Goal: Information Seeking & Learning: Learn about a topic

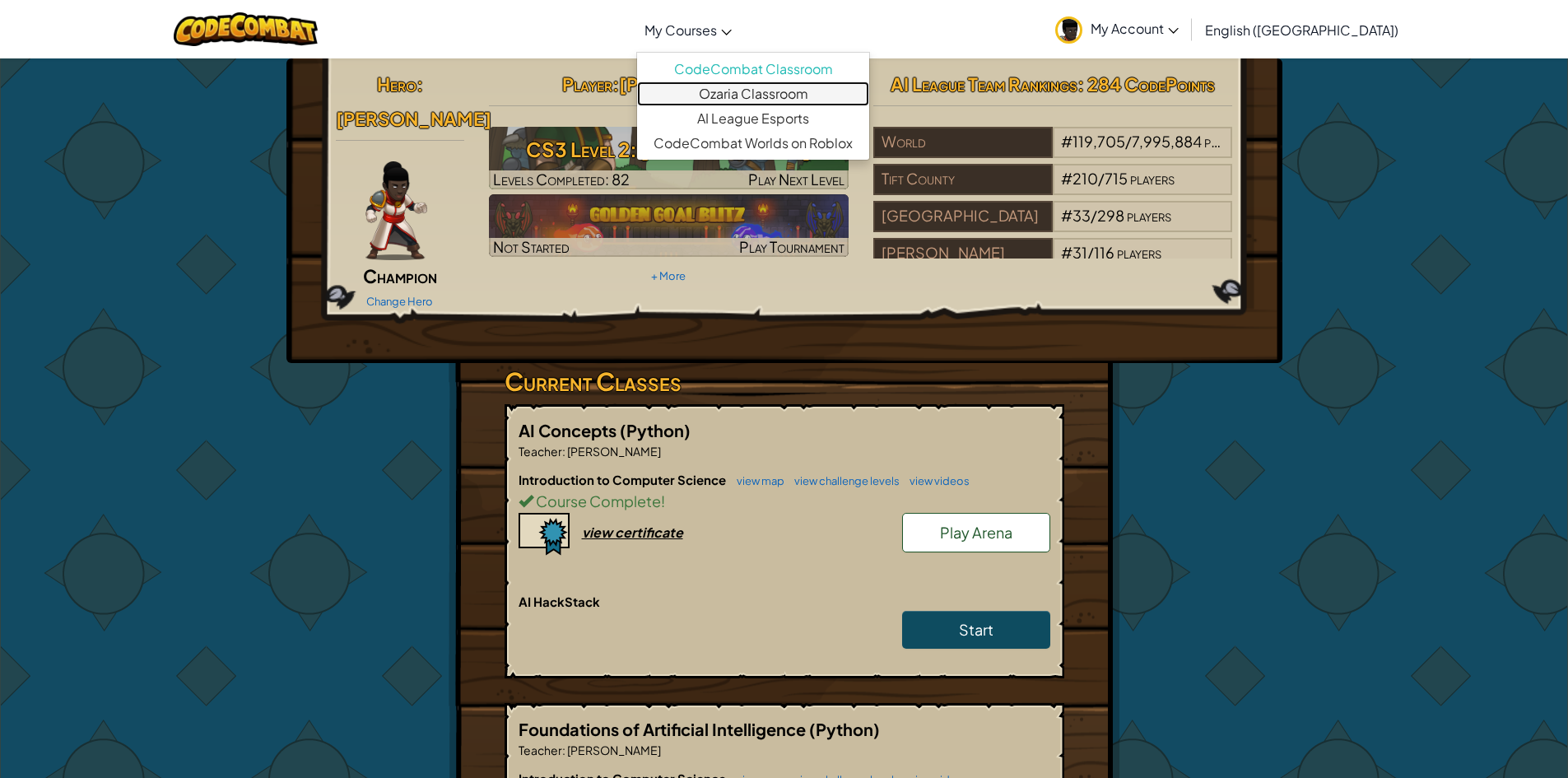
click at [790, 95] on link "Ozaria Classroom" at bounding box center [753, 94] width 232 height 25
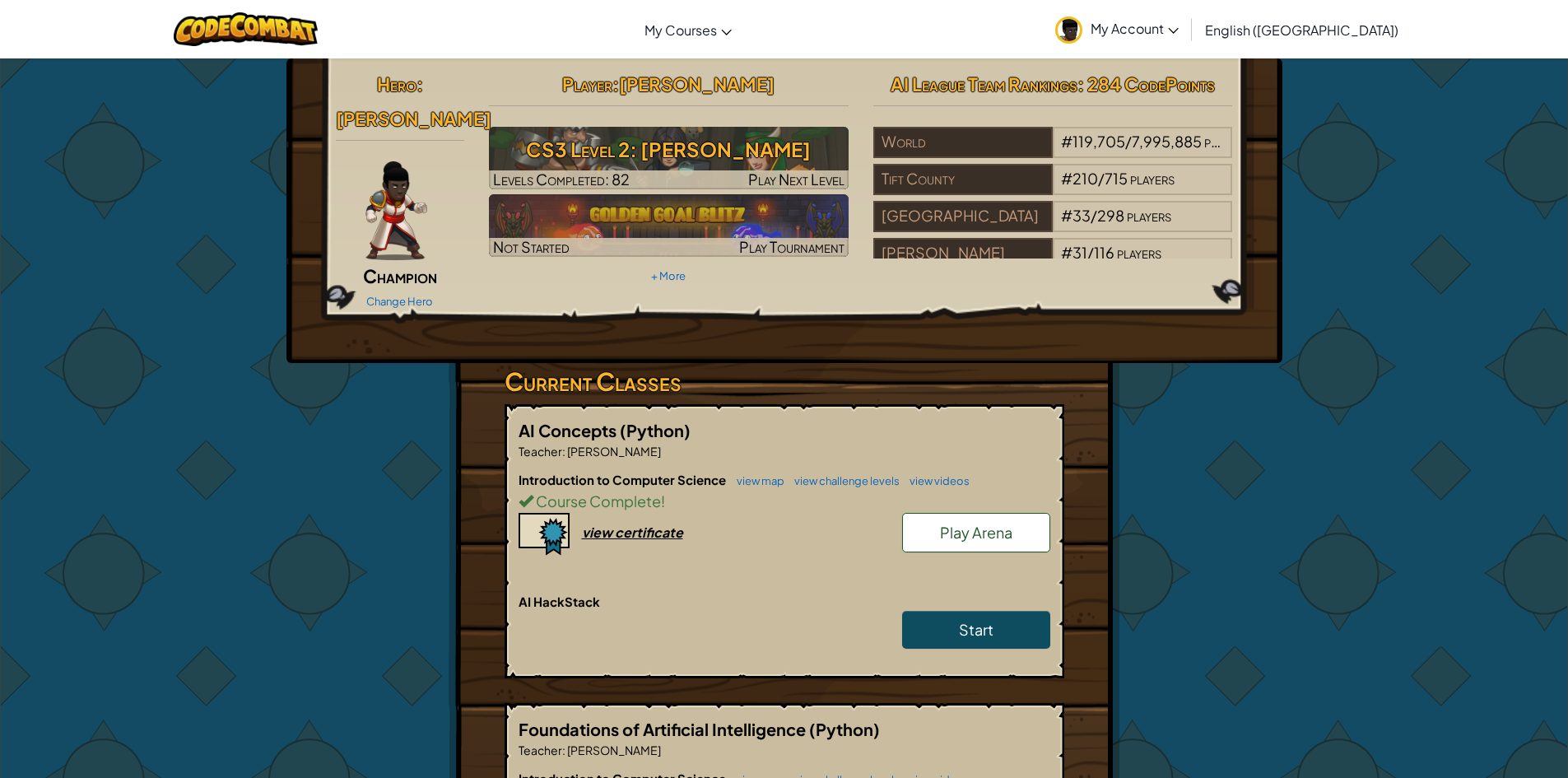
click at [1179, 33] on span "My Account" at bounding box center [1134, 28] width 88 height 17
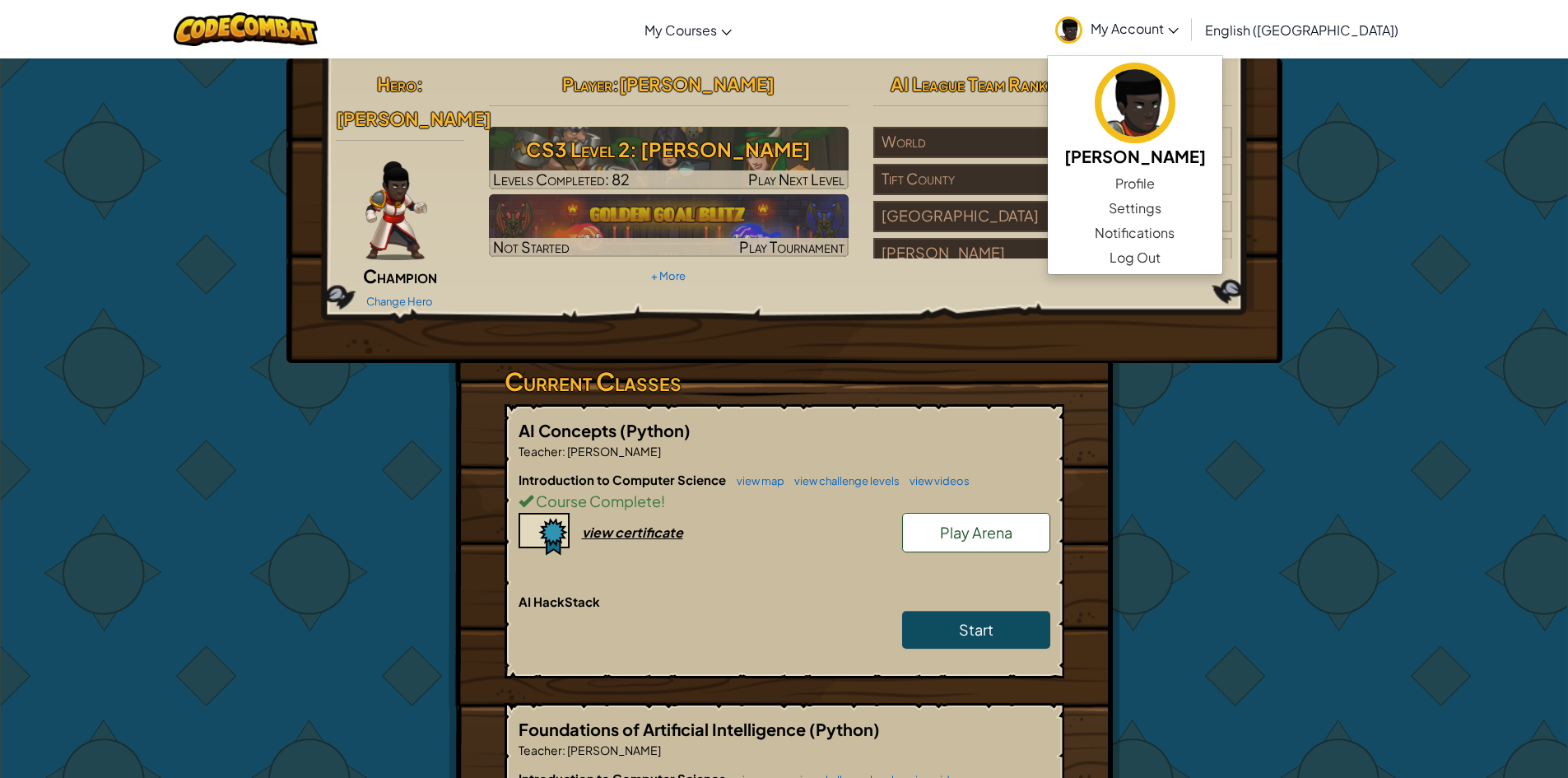
click at [830, 100] on h2 "Player : Tamaire Foster" at bounding box center [669, 84] width 360 height 35
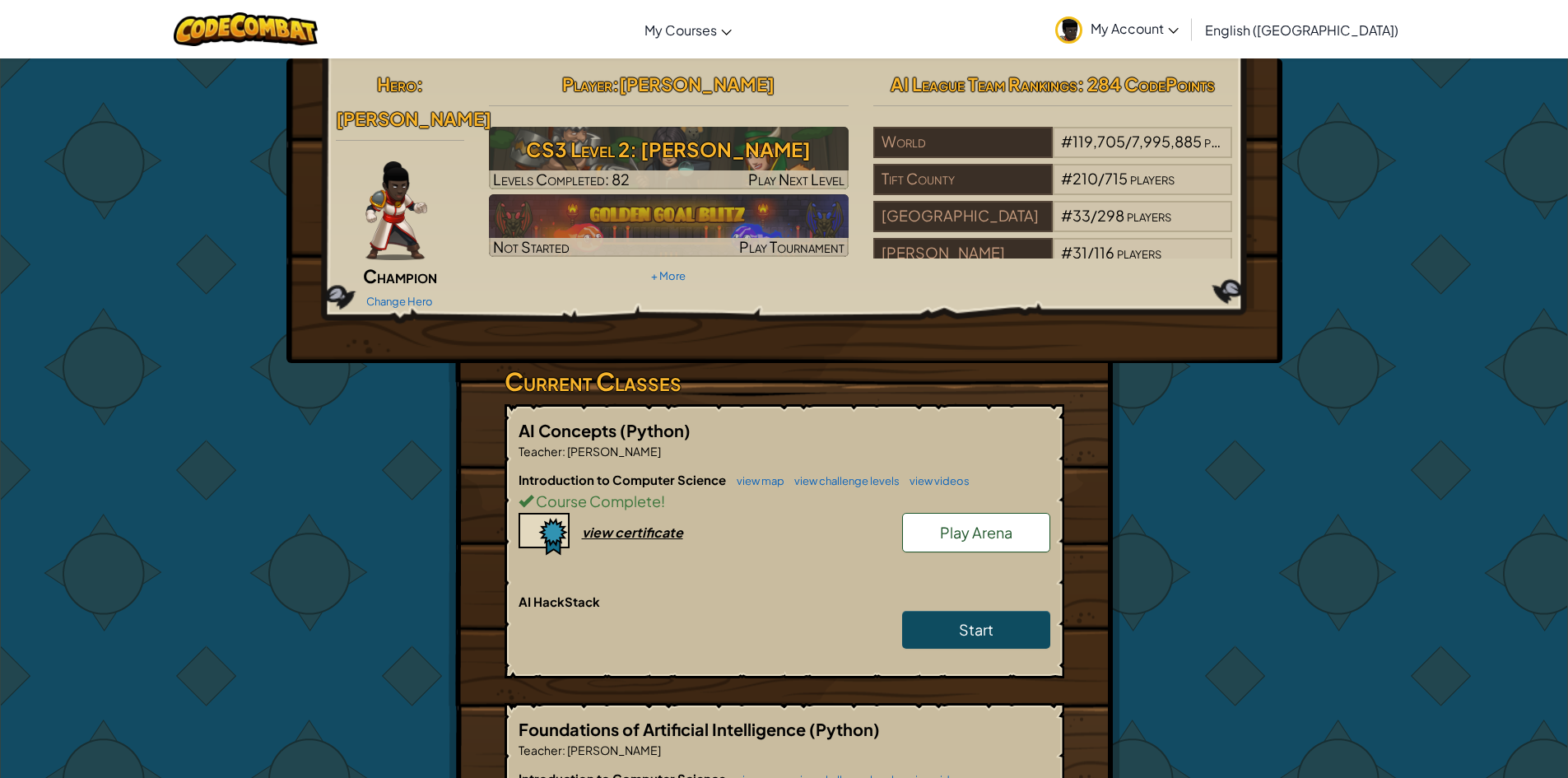
click at [1179, 23] on span "My Account" at bounding box center [1134, 28] width 88 height 17
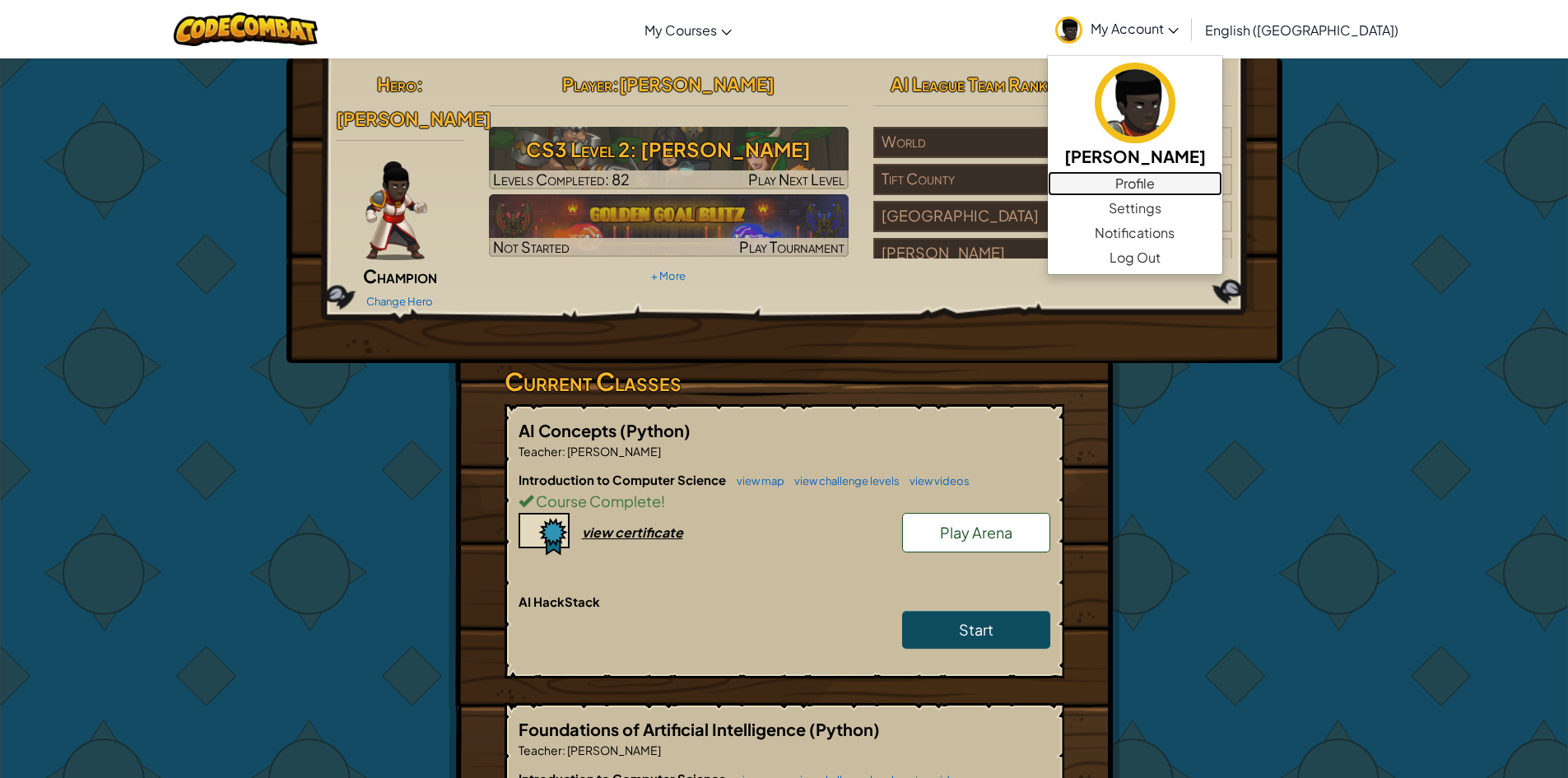
click at [1206, 177] on link "Profile" at bounding box center [1135, 183] width 175 height 25
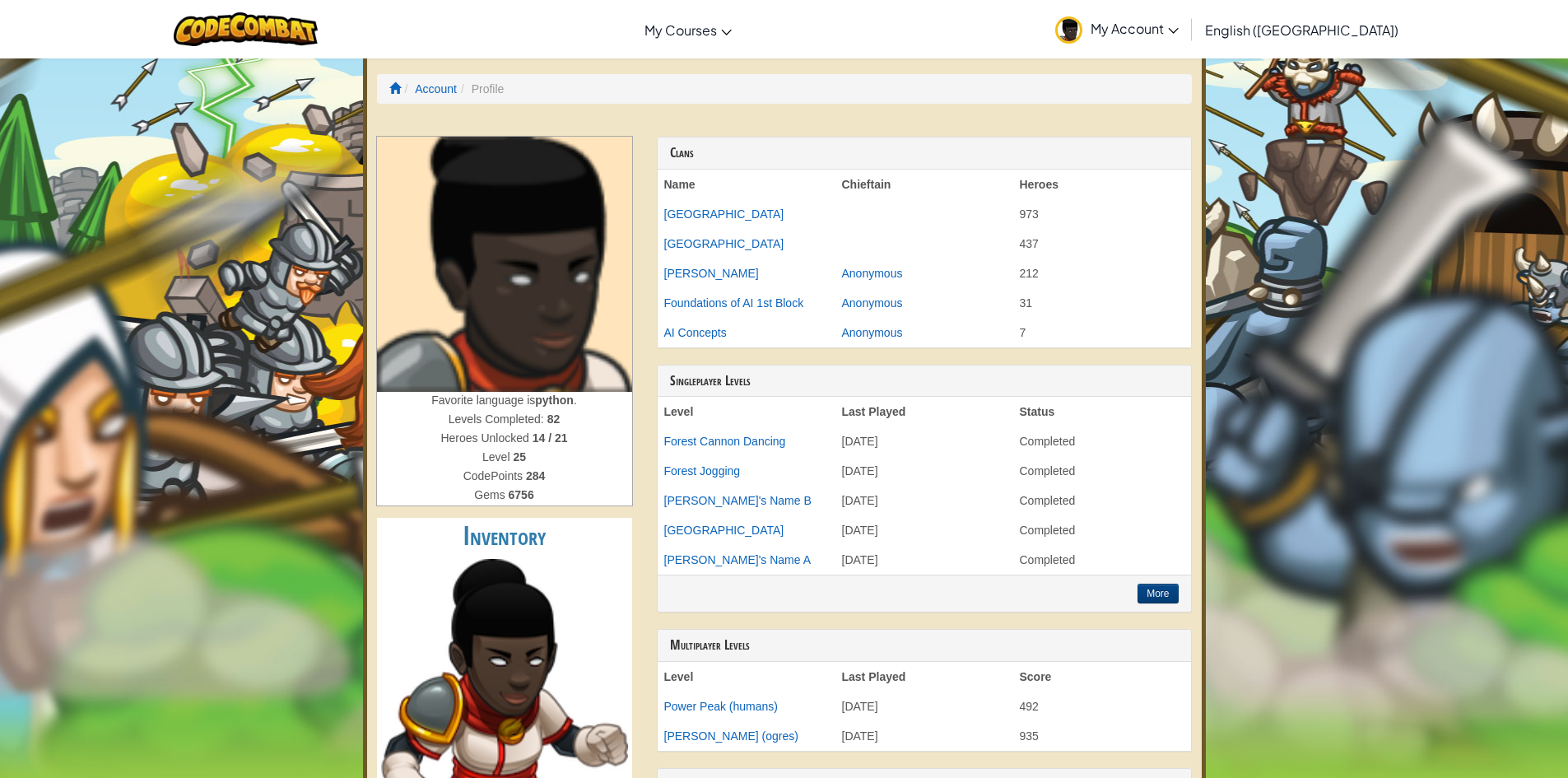
click at [1179, 26] on span "My Account" at bounding box center [1134, 28] width 88 height 17
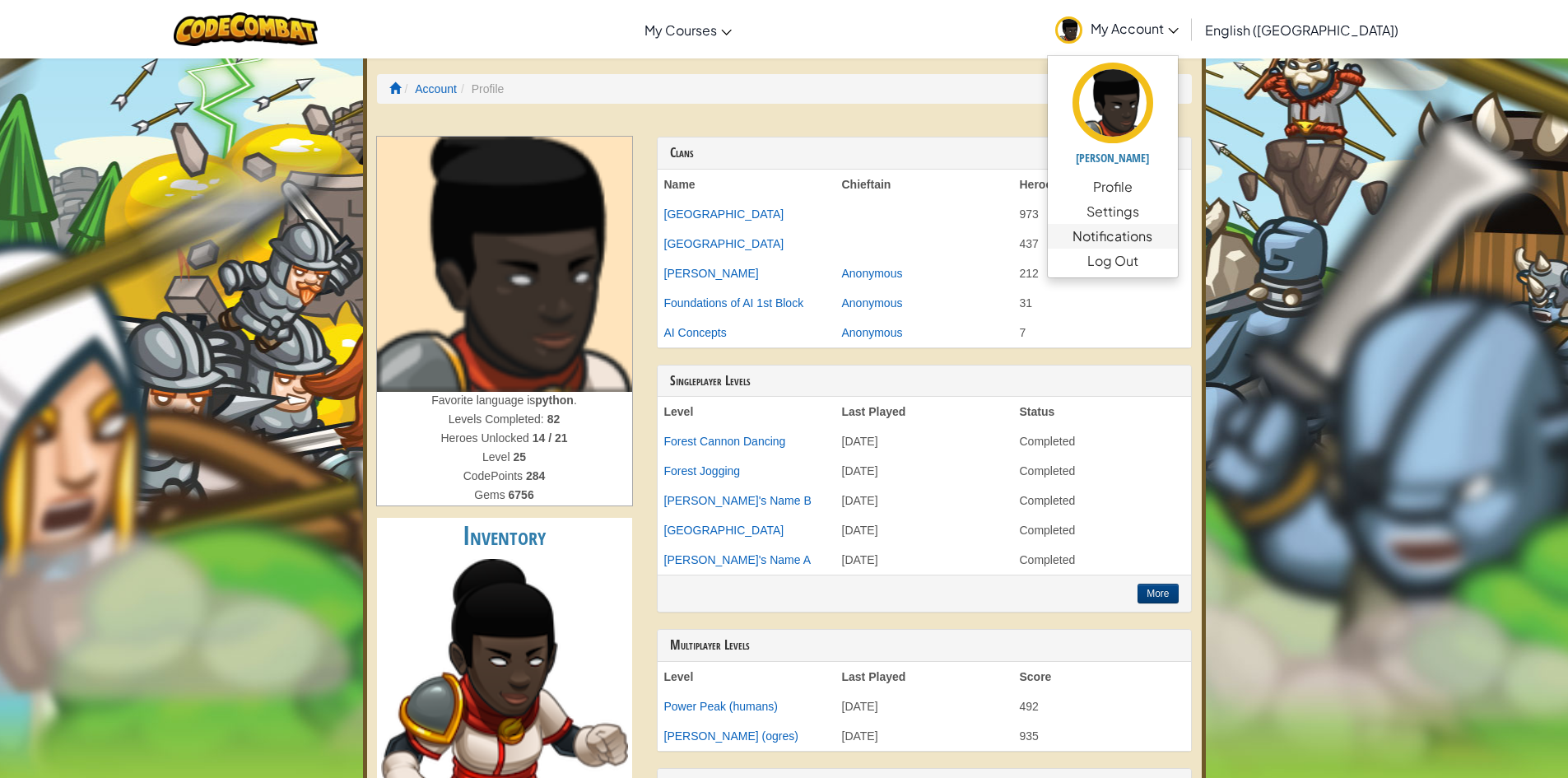
click at [1153, 228] on span "Notifications" at bounding box center [1113, 236] width 80 height 20
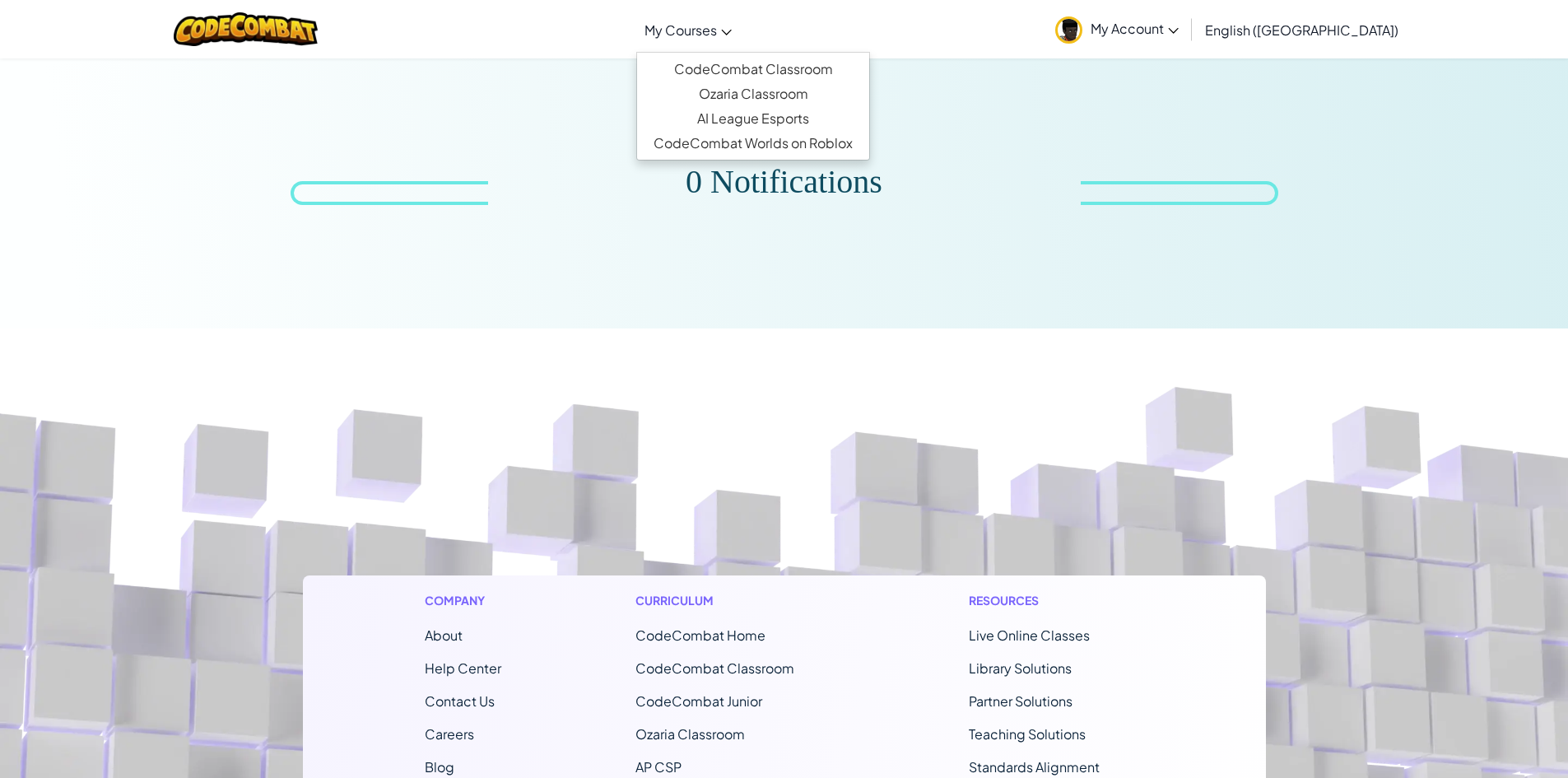
click at [717, 26] on span "My Courses" at bounding box center [680, 30] width 72 height 17
click at [796, 147] on link "CodeCombat Worlds on Roblox" at bounding box center [753, 143] width 232 height 25
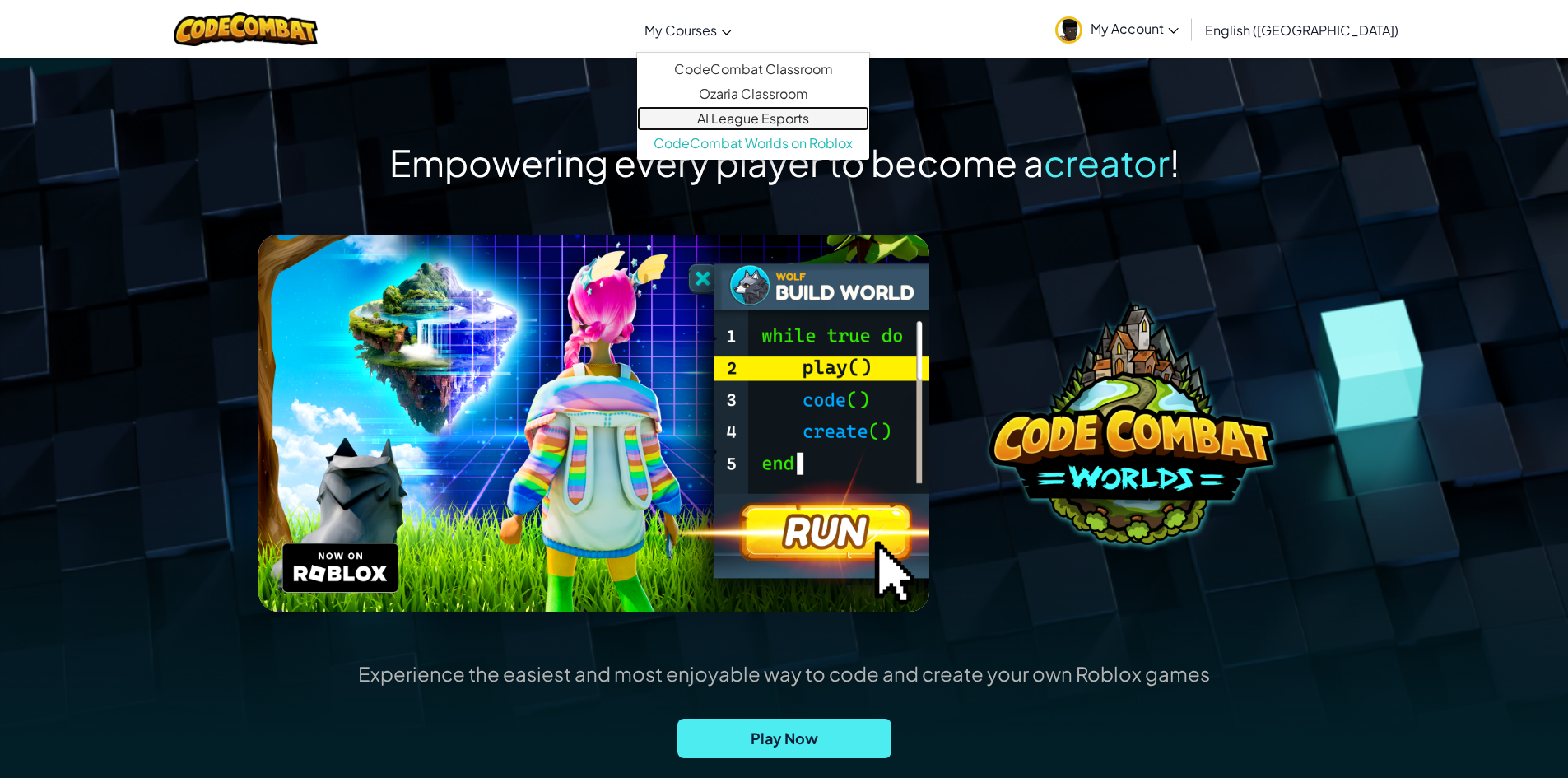
click at [783, 112] on link "AI League Esports" at bounding box center [753, 119] width 232 height 25
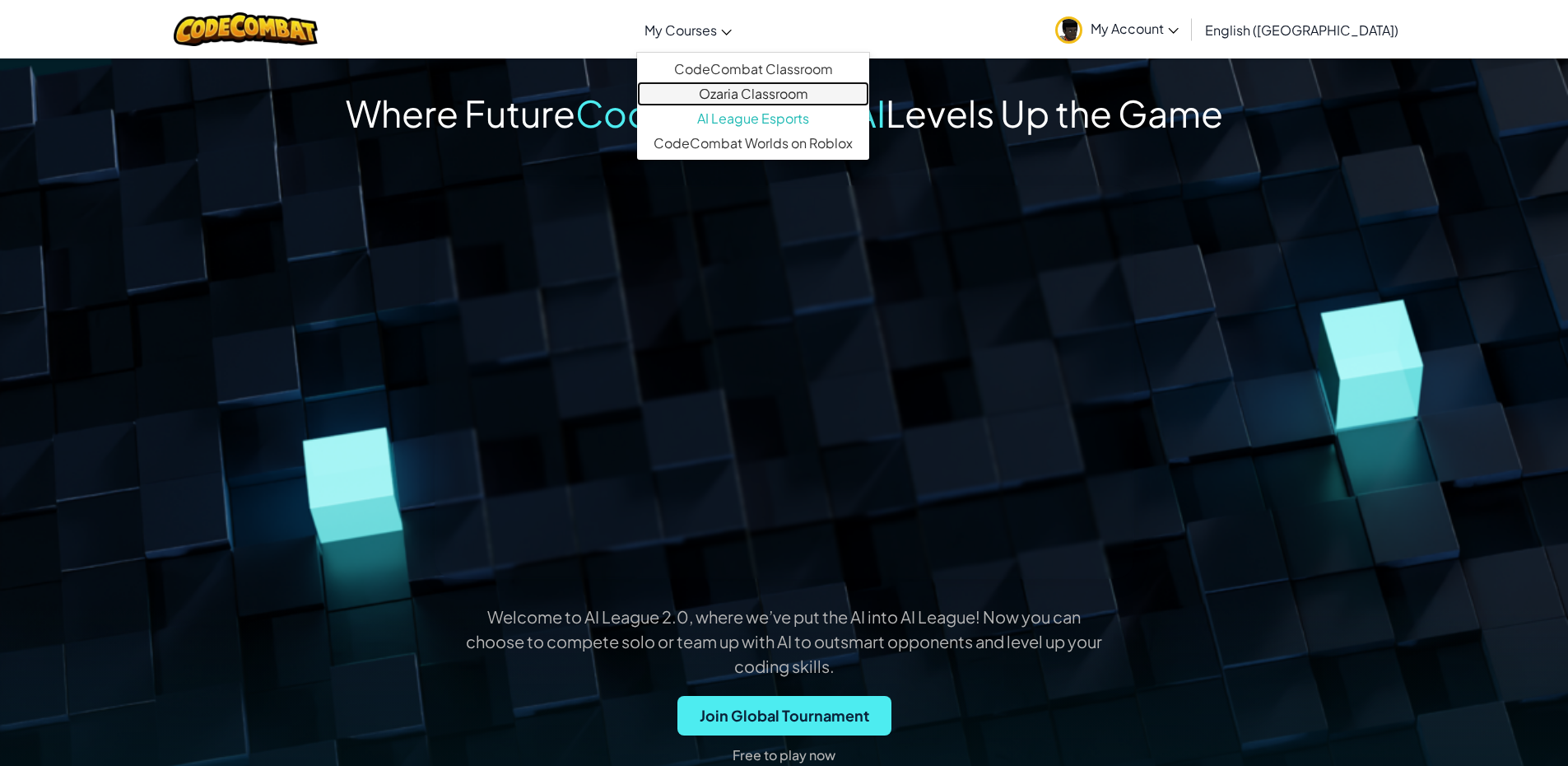
click at [785, 95] on link "Ozaria Classroom" at bounding box center [753, 94] width 232 height 25
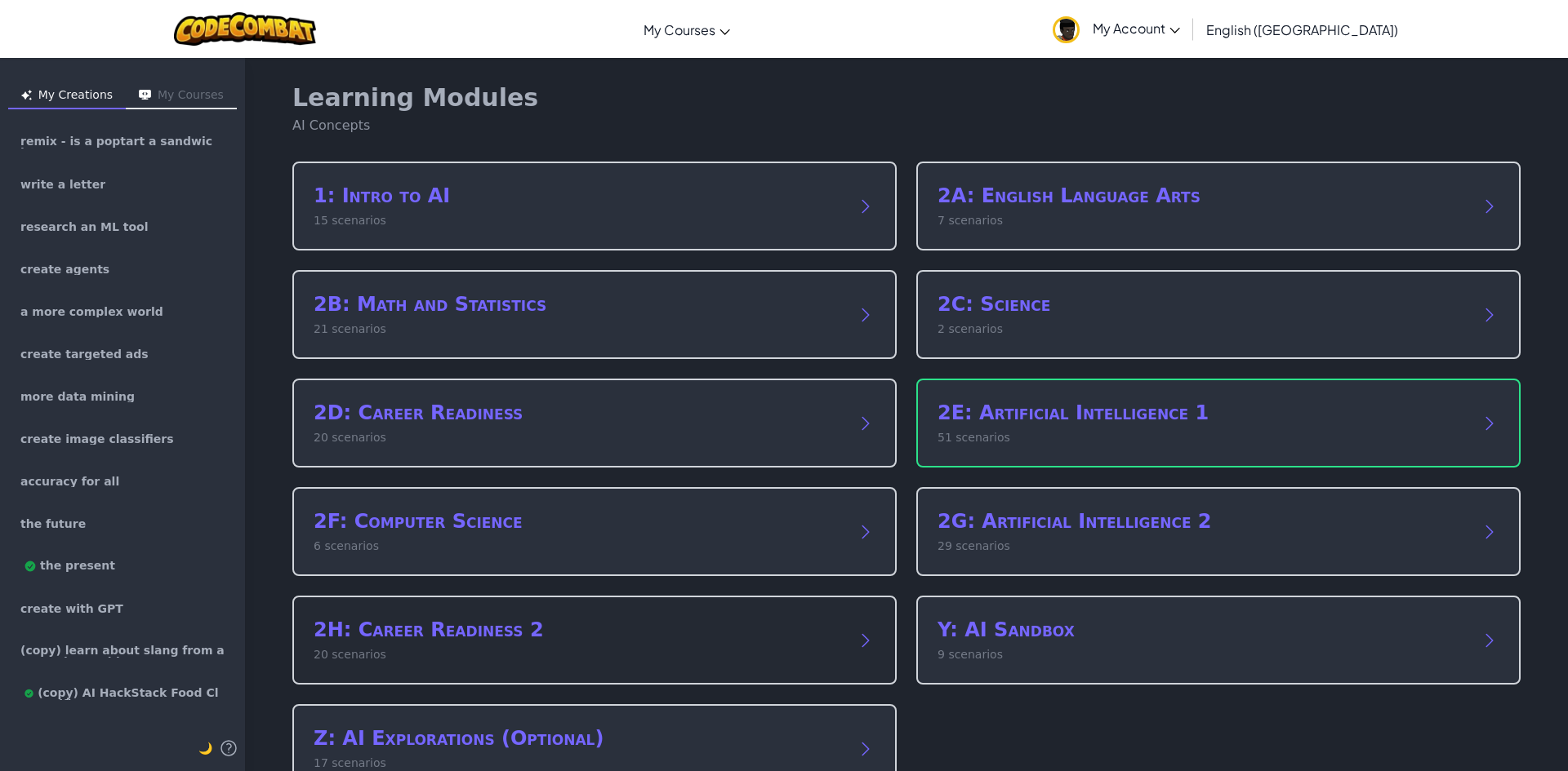
click at [527, 632] on h2 "2H: Career Readiness 2" at bounding box center [578, 630] width 529 height 26
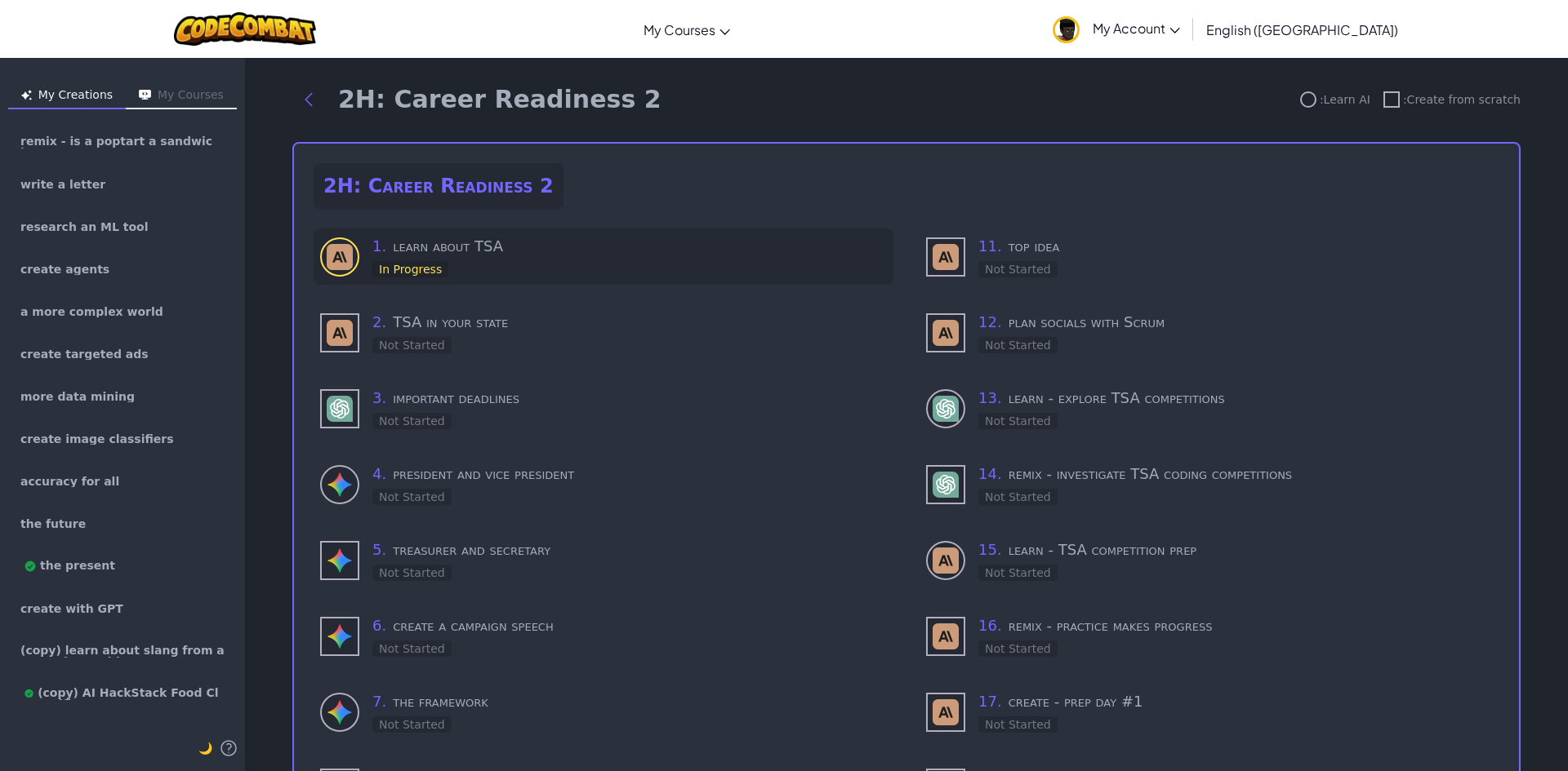
click at [510, 257] on h3 "1 . learn about TSA" at bounding box center [629, 246] width 514 height 23
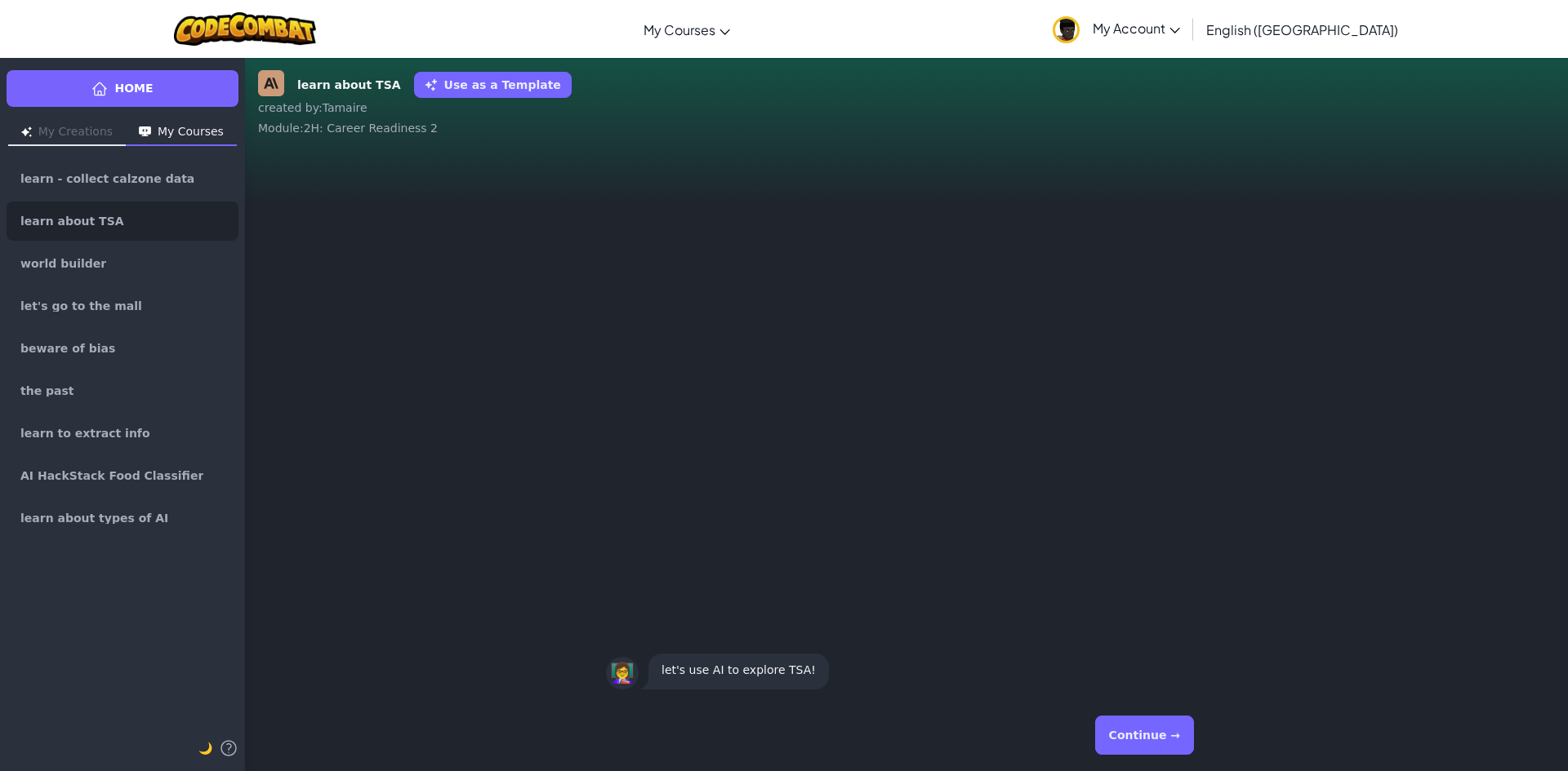
click at [1140, 717] on button "Continue →" at bounding box center [1144, 735] width 99 height 39
click at [1129, 725] on button "Continue →" at bounding box center [1144, 735] width 99 height 39
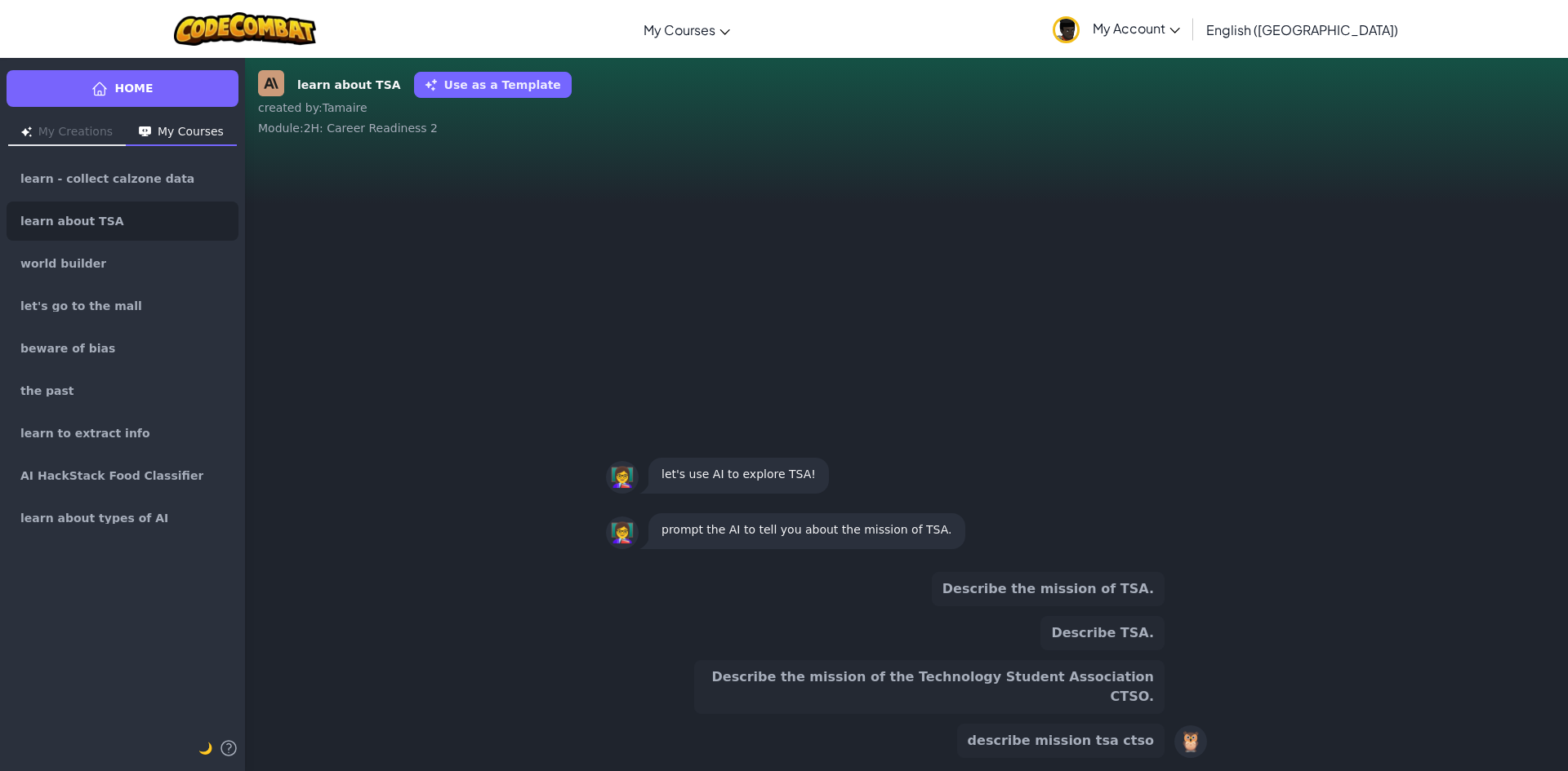
click at [1077, 697] on button "Describe the mission of the Technology Student Association CTSO." at bounding box center [929, 687] width 470 height 54
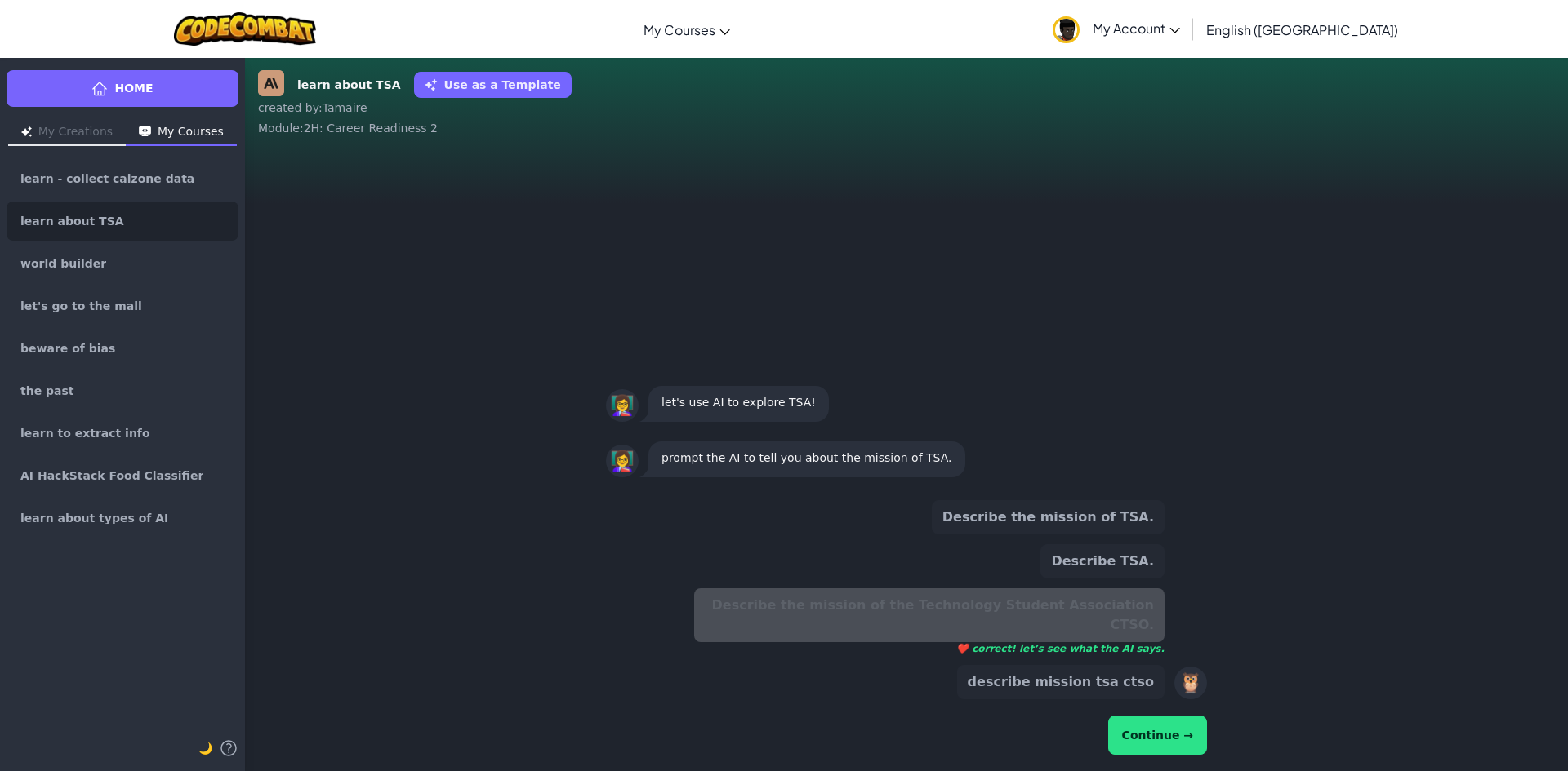
click at [1165, 741] on button "Continue →" at bounding box center [1157, 735] width 99 height 39
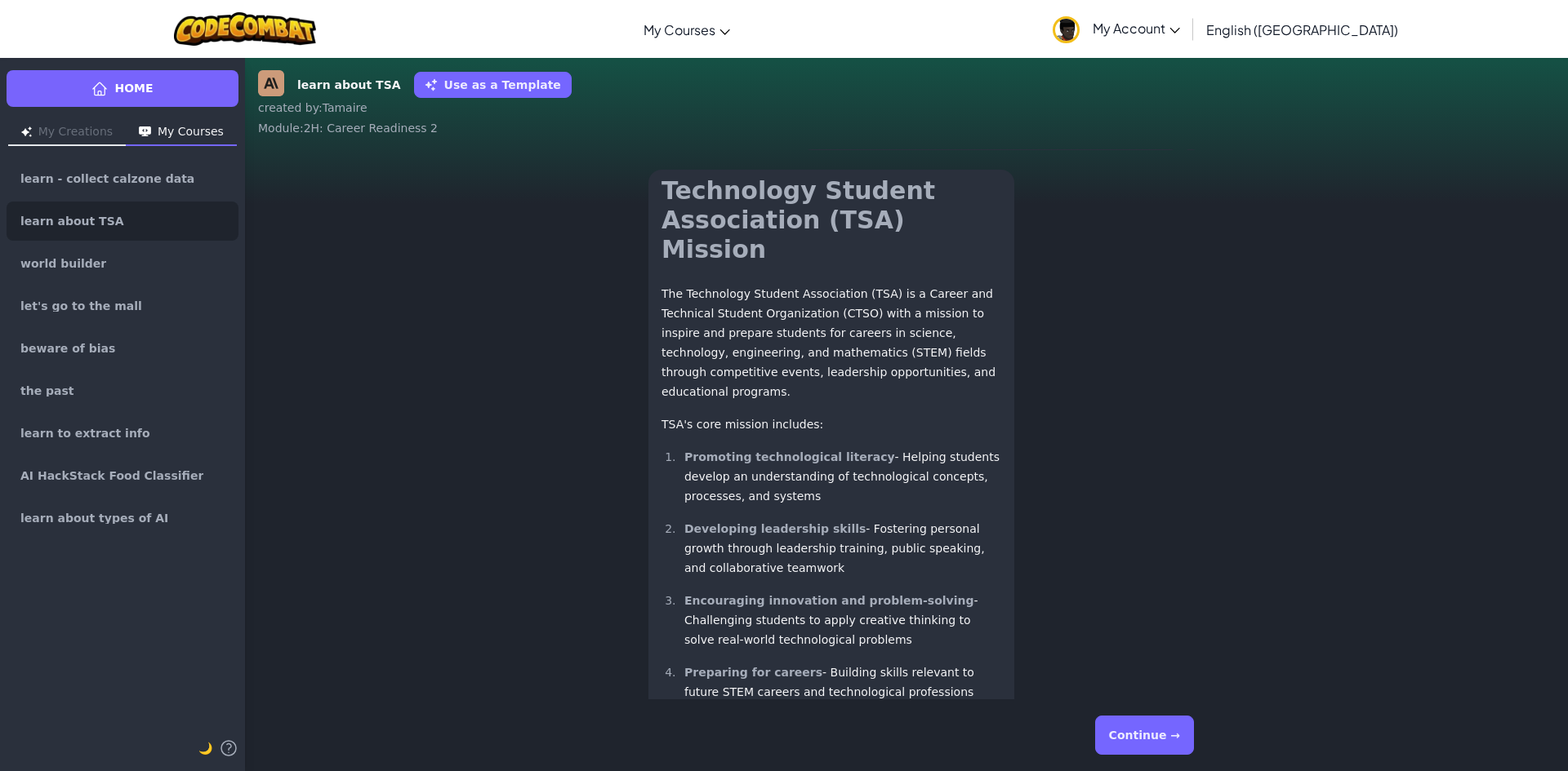
scroll to position [-221, 0]
click at [1160, 737] on button "Continue →" at bounding box center [1144, 735] width 99 height 39
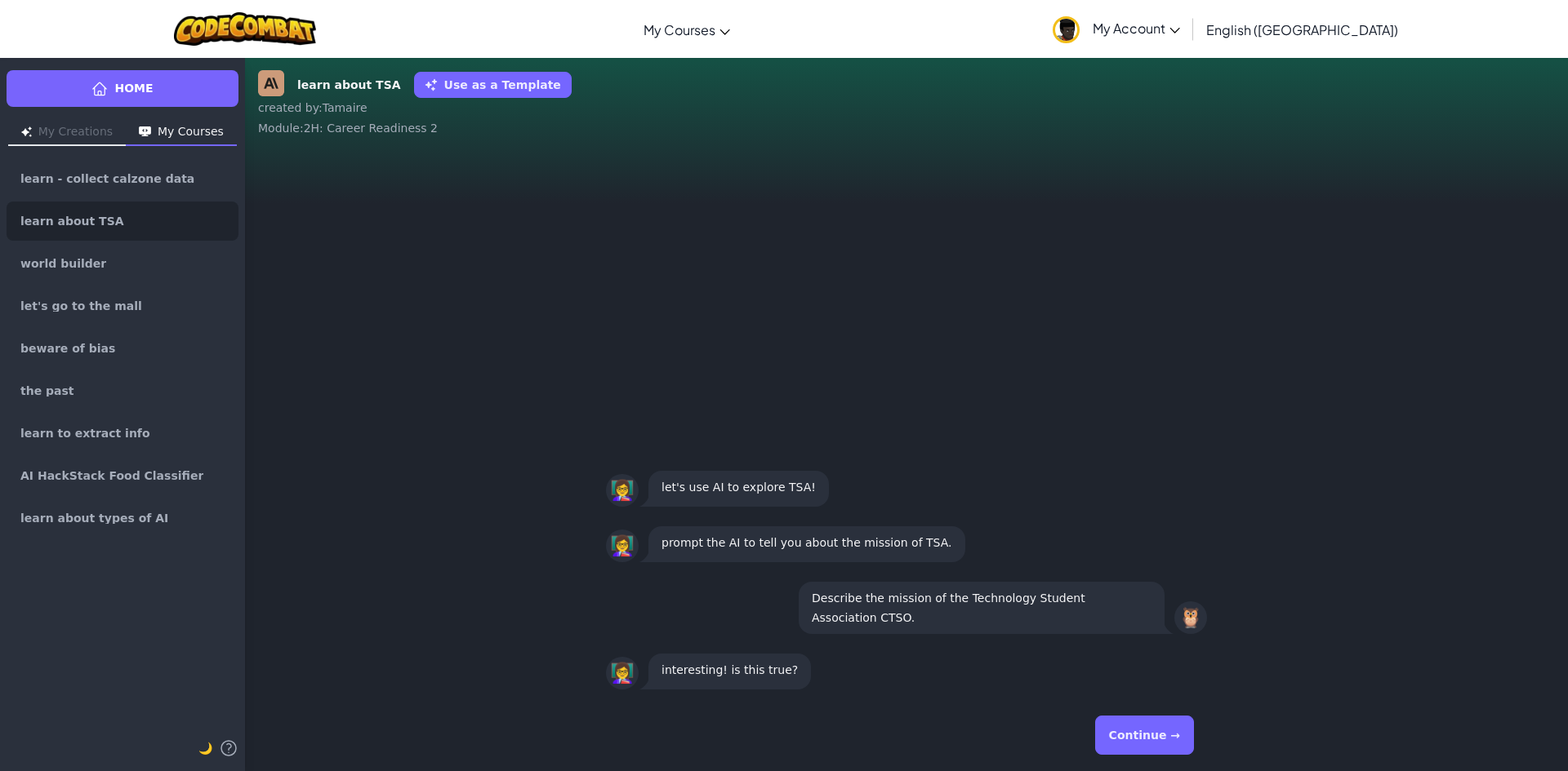
click at [1150, 739] on button "Continue →" at bounding box center [1144, 735] width 99 height 39
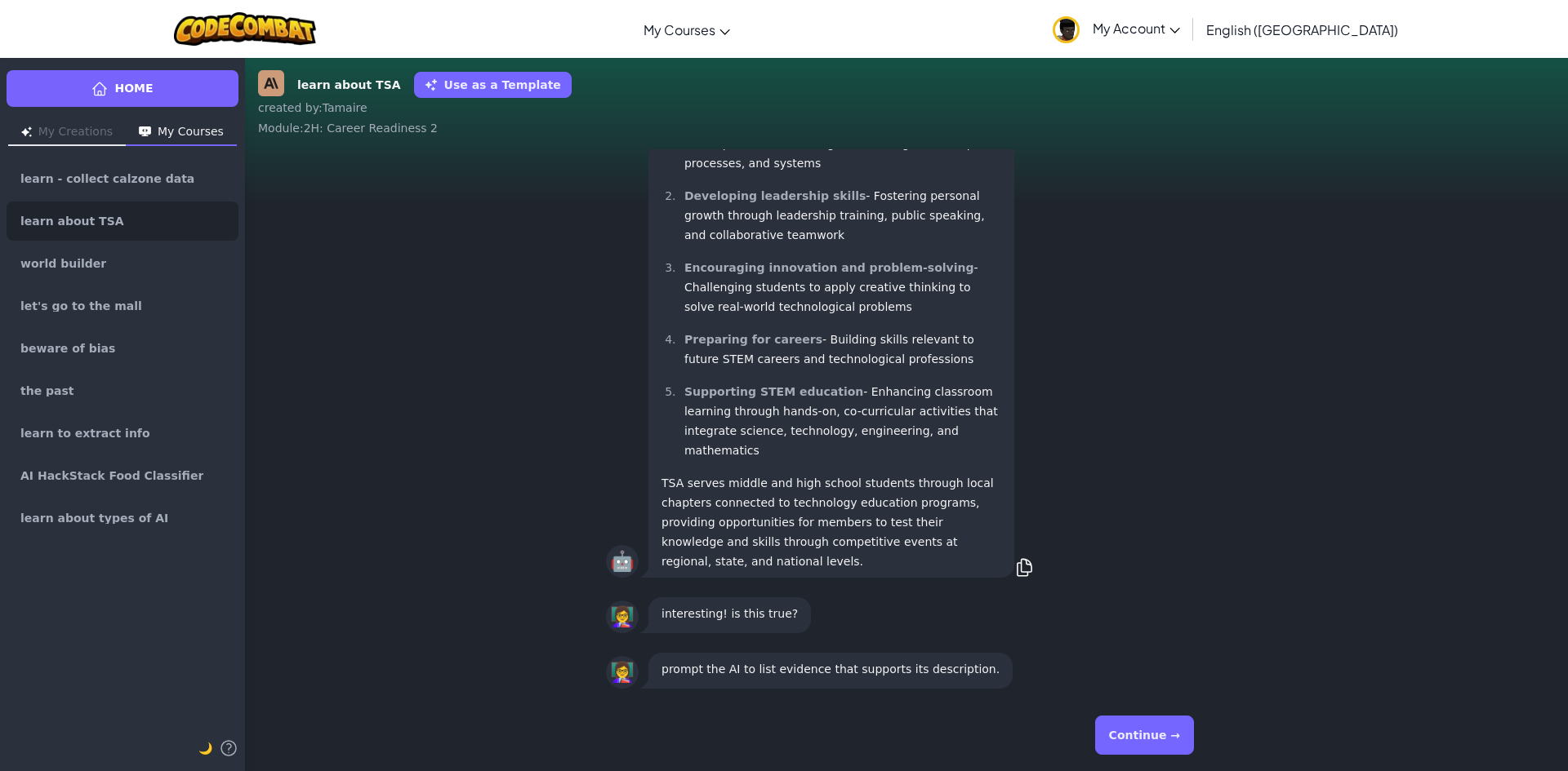
click at [1148, 740] on button "Continue →" at bounding box center [1144, 735] width 99 height 39
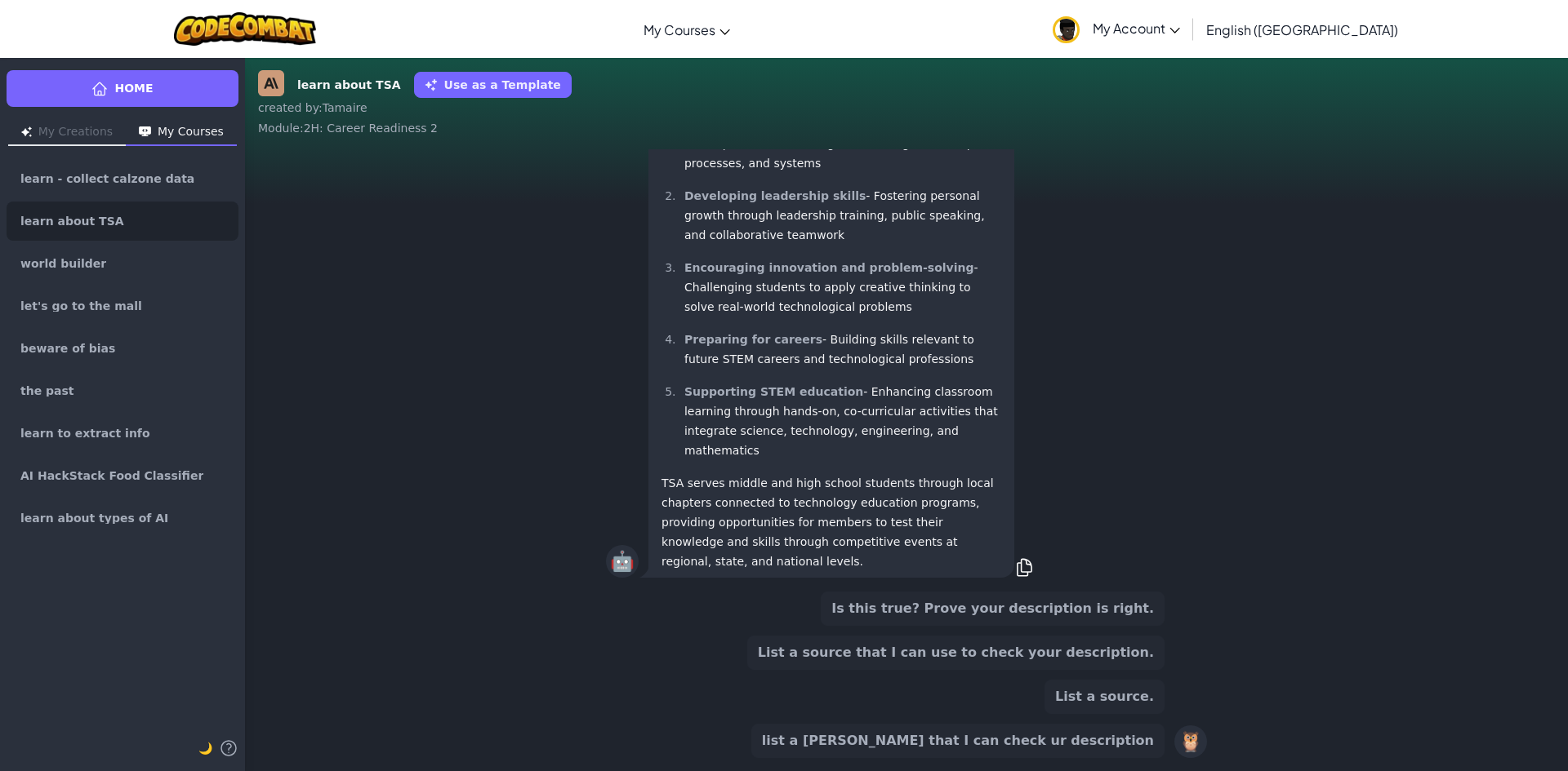
click at [1026, 660] on button "List a source that I can use to check your description." at bounding box center [955, 653] width 417 height 35
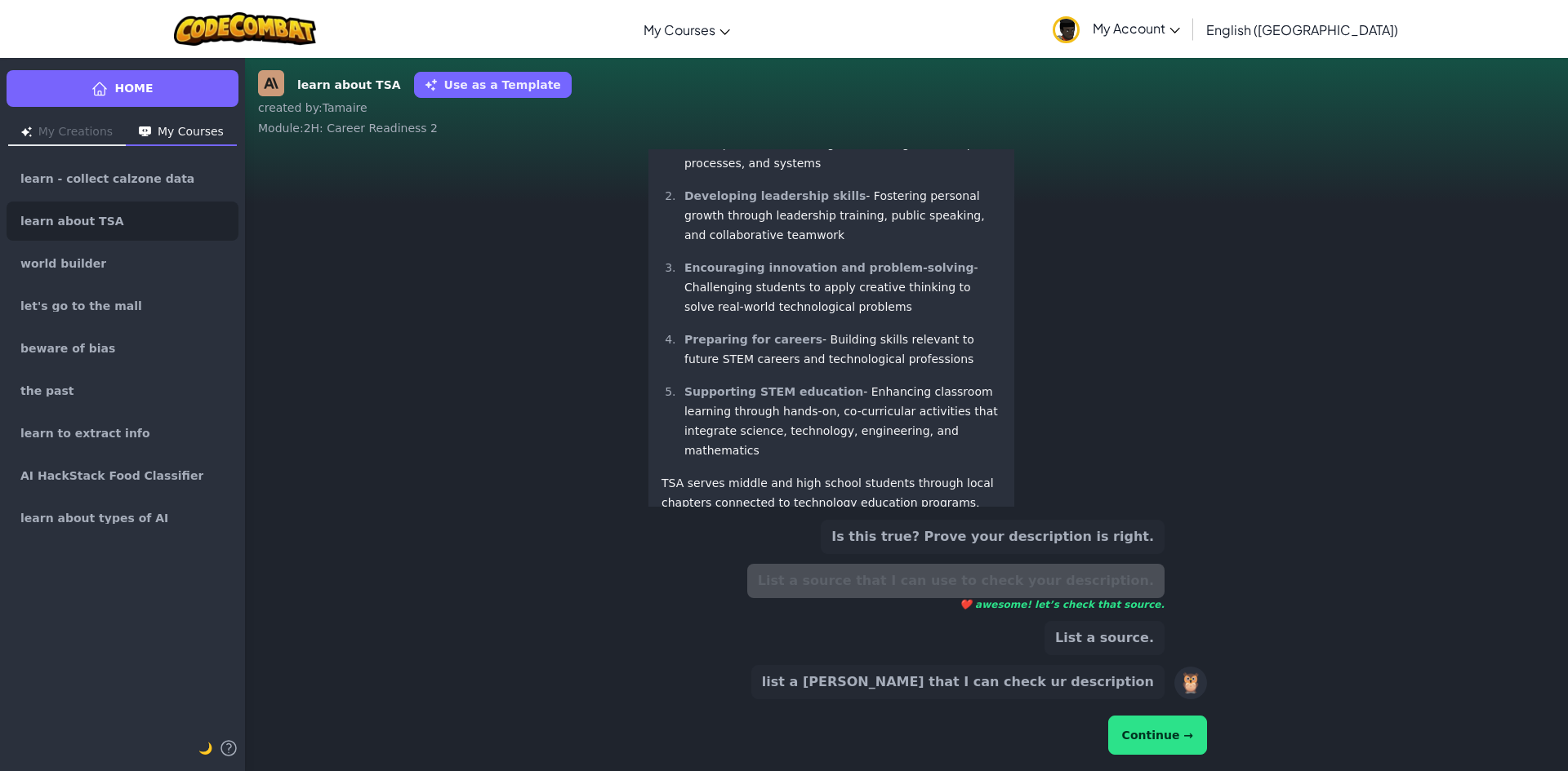
click at [1176, 741] on button "Continue →" at bounding box center [1157, 735] width 99 height 39
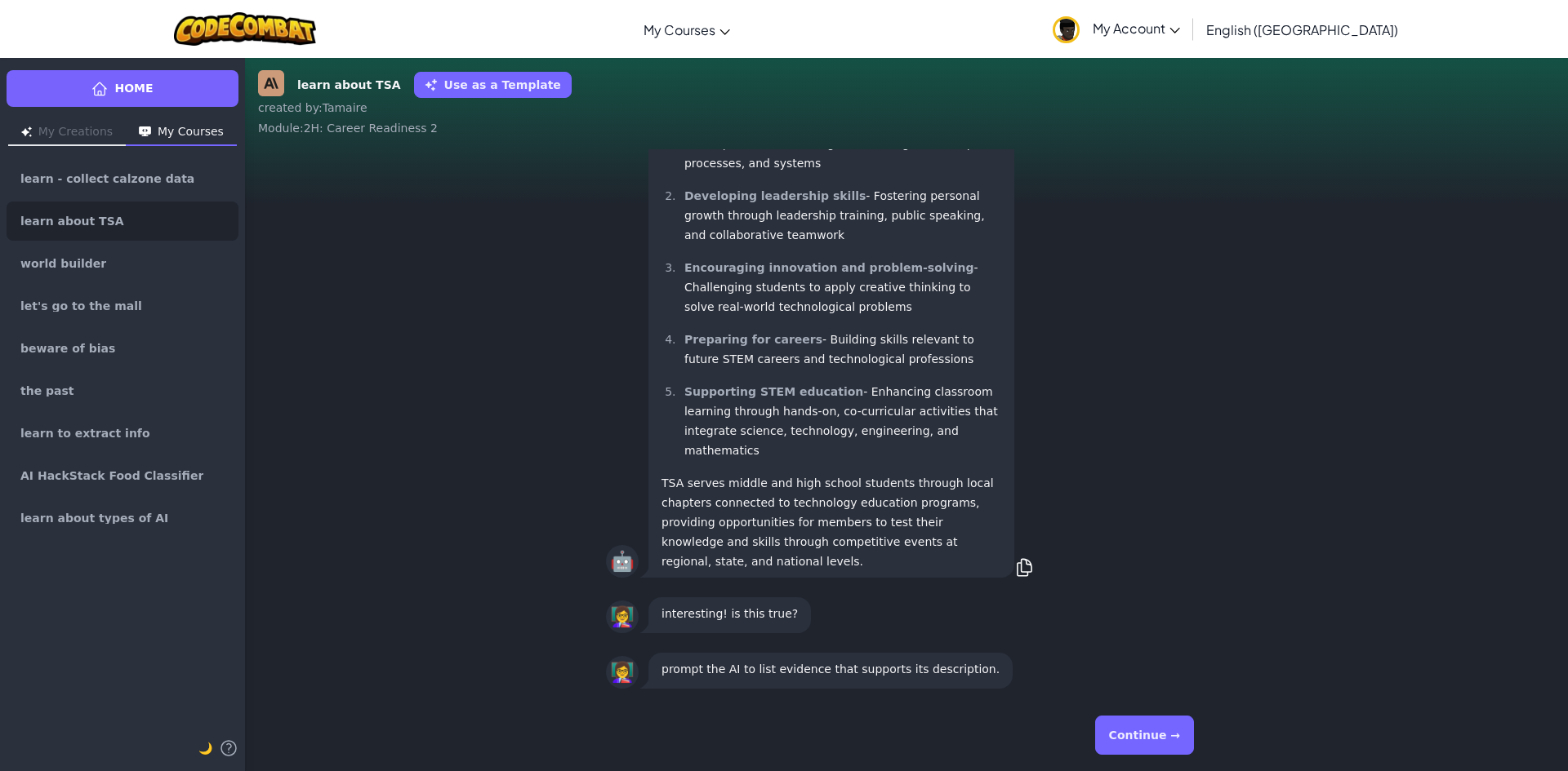
scroll to position [1, 0]
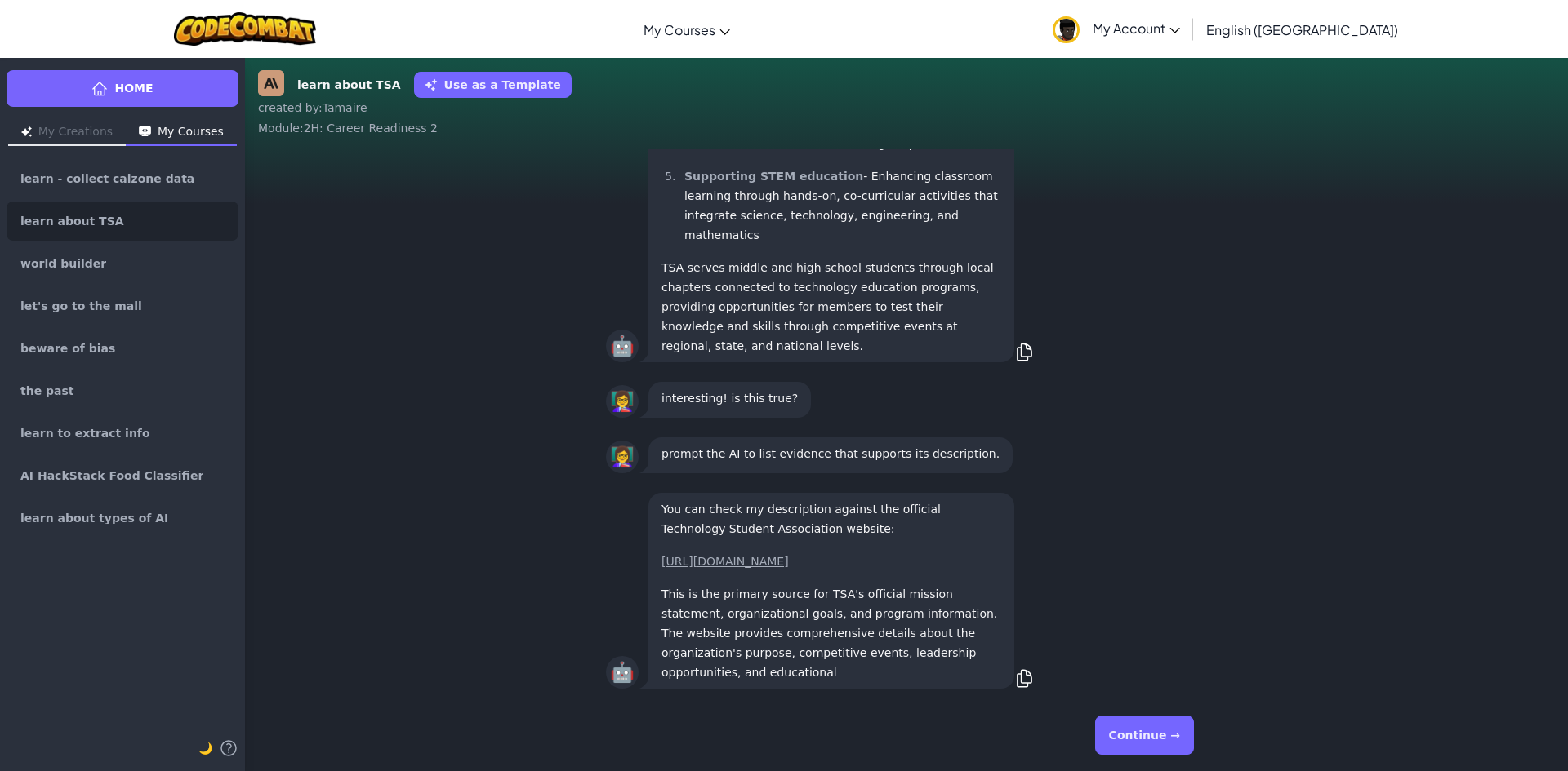
click at [1176, 741] on button "Continue →" at bounding box center [1144, 735] width 99 height 39
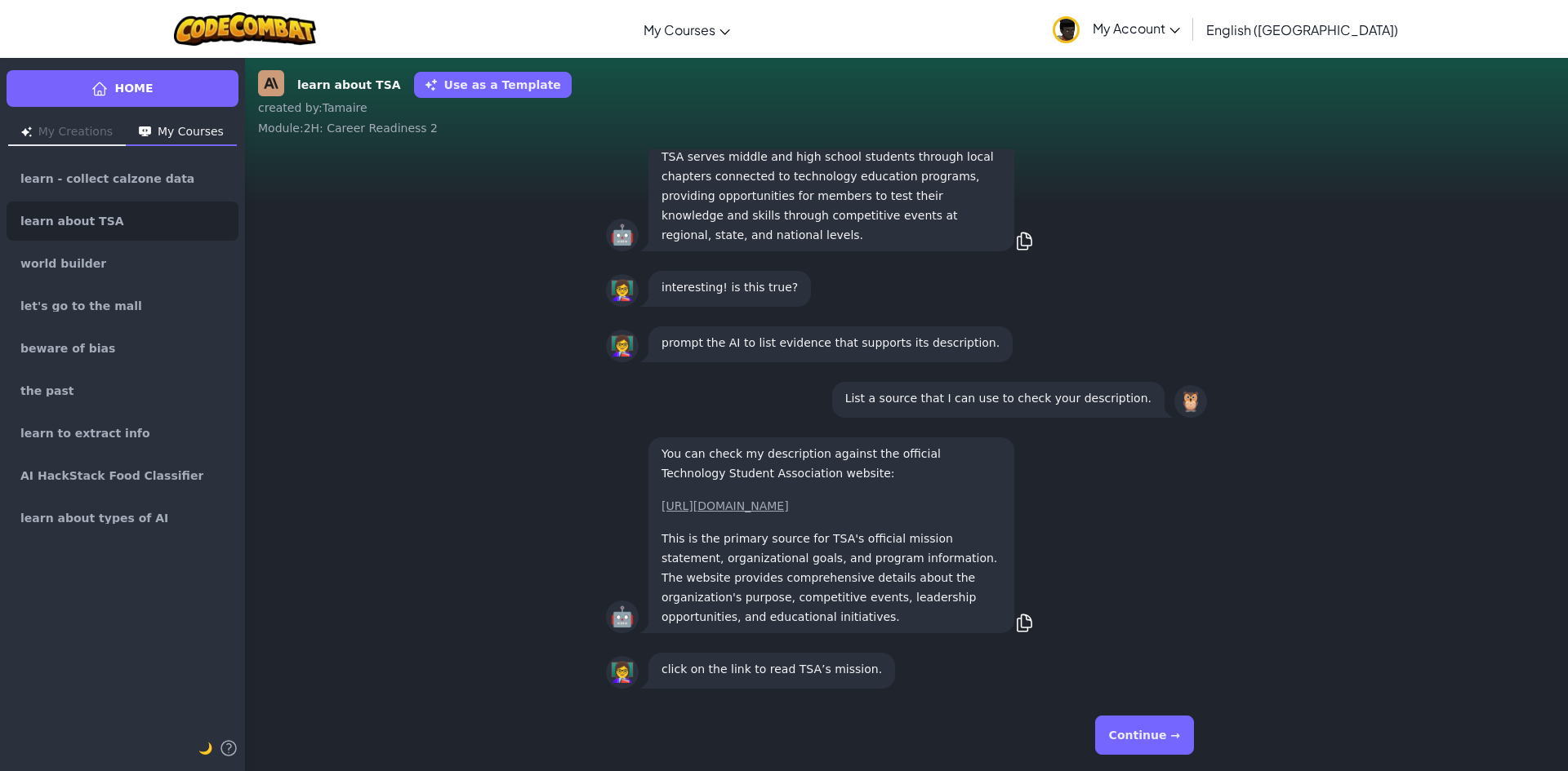
click at [1173, 738] on button "Continue →" at bounding box center [1144, 735] width 99 height 39
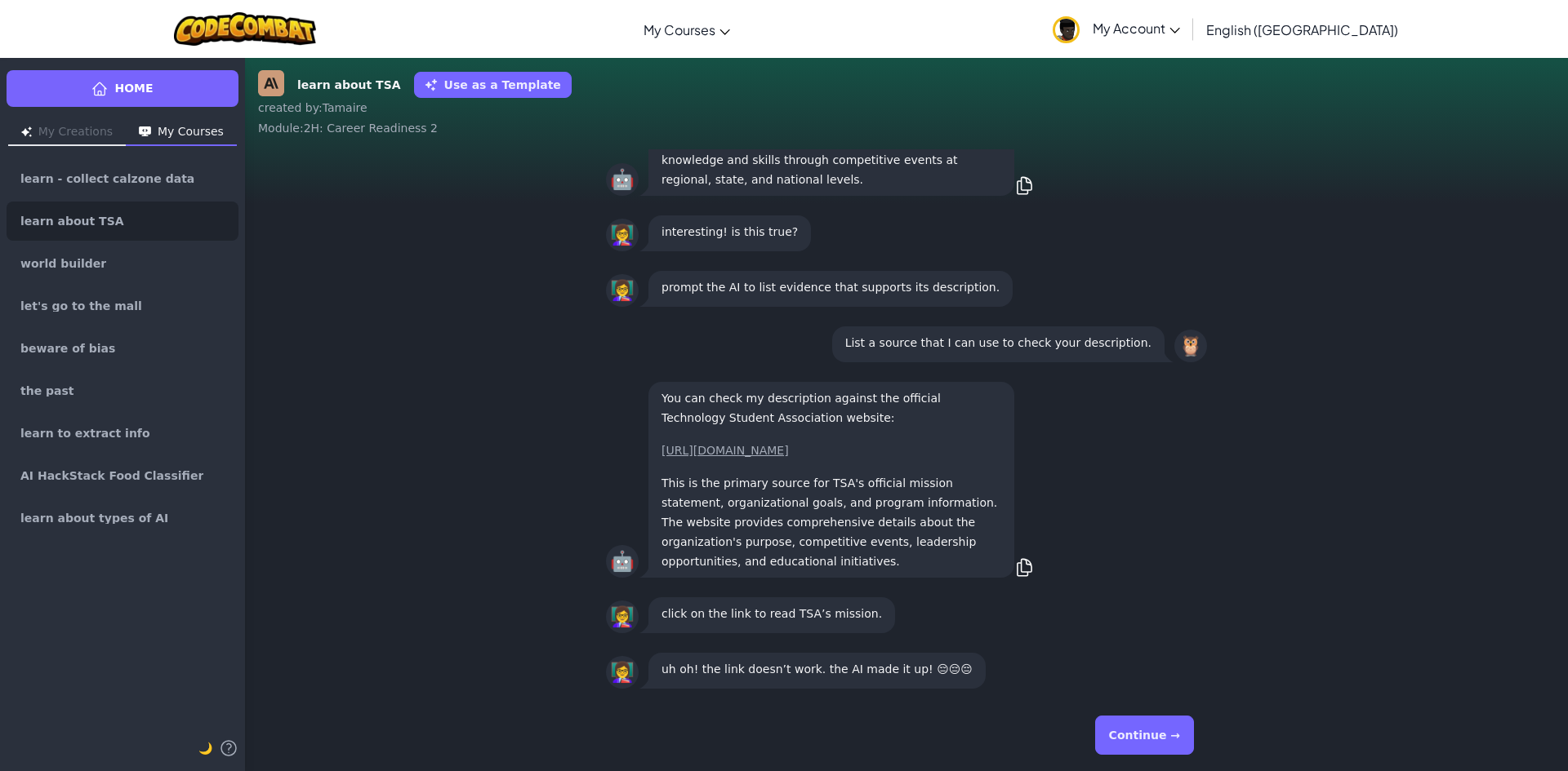
click at [1170, 736] on button "Continue →" at bounding box center [1144, 735] width 99 height 39
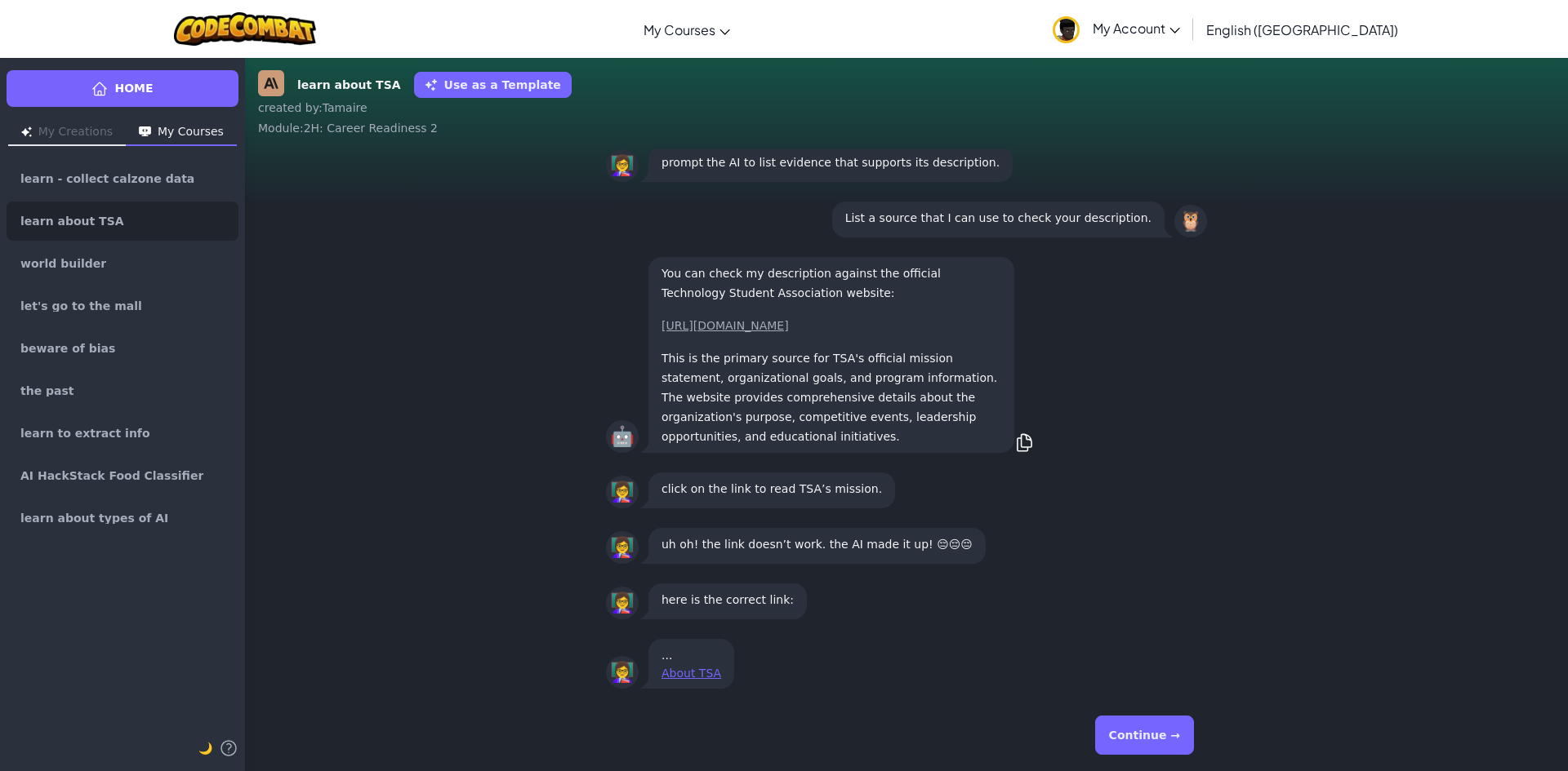
click at [1170, 736] on button "Continue →" at bounding box center [1144, 735] width 99 height 39
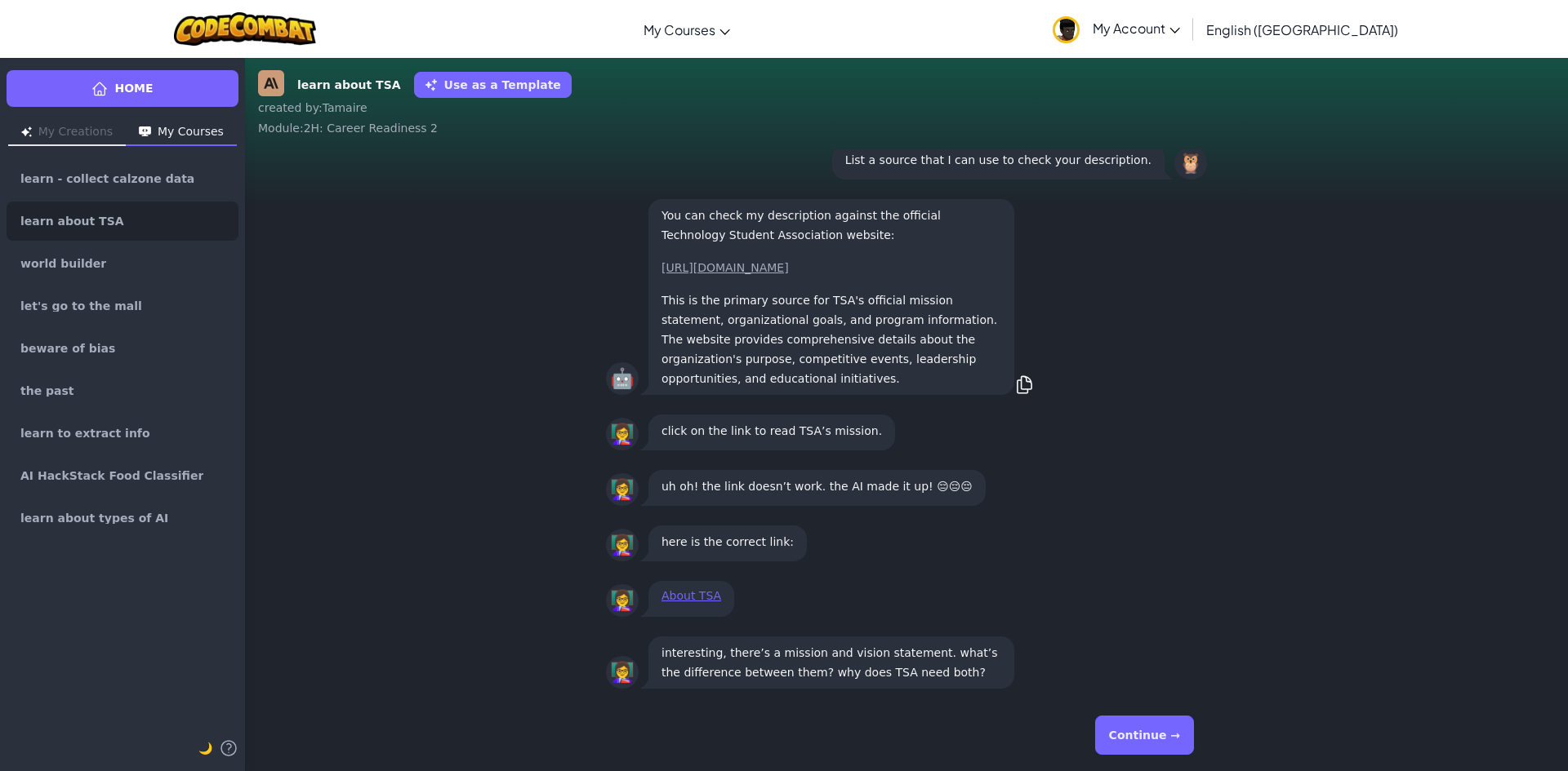
click at [1170, 736] on button "Continue →" at bounding box center [1144, 735] width 99 height 39
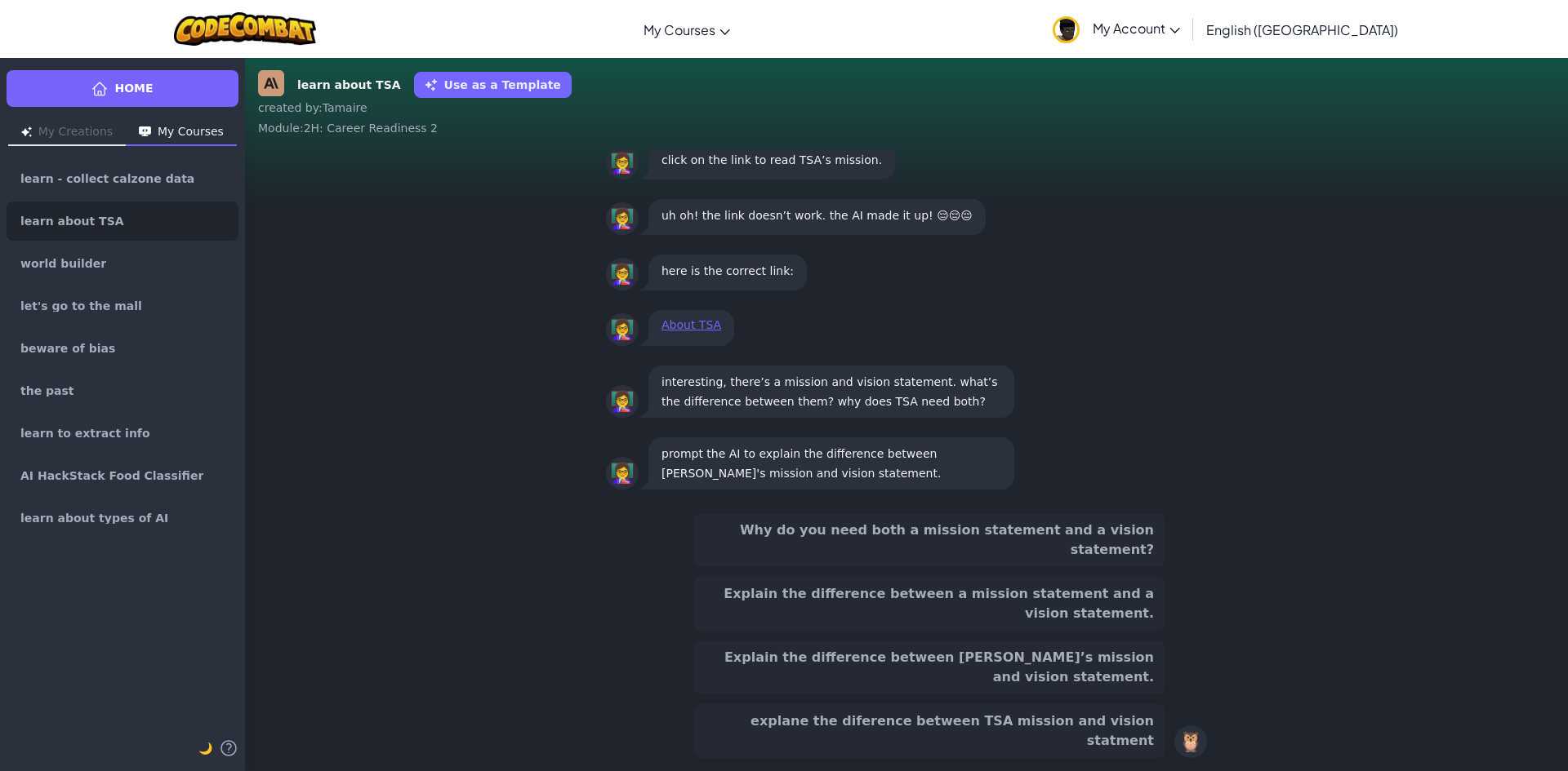
click at [942, 631] on button "Explain the difference between a mission statement and a vision statement." at bounding box center [929, 604] width 470 height 54
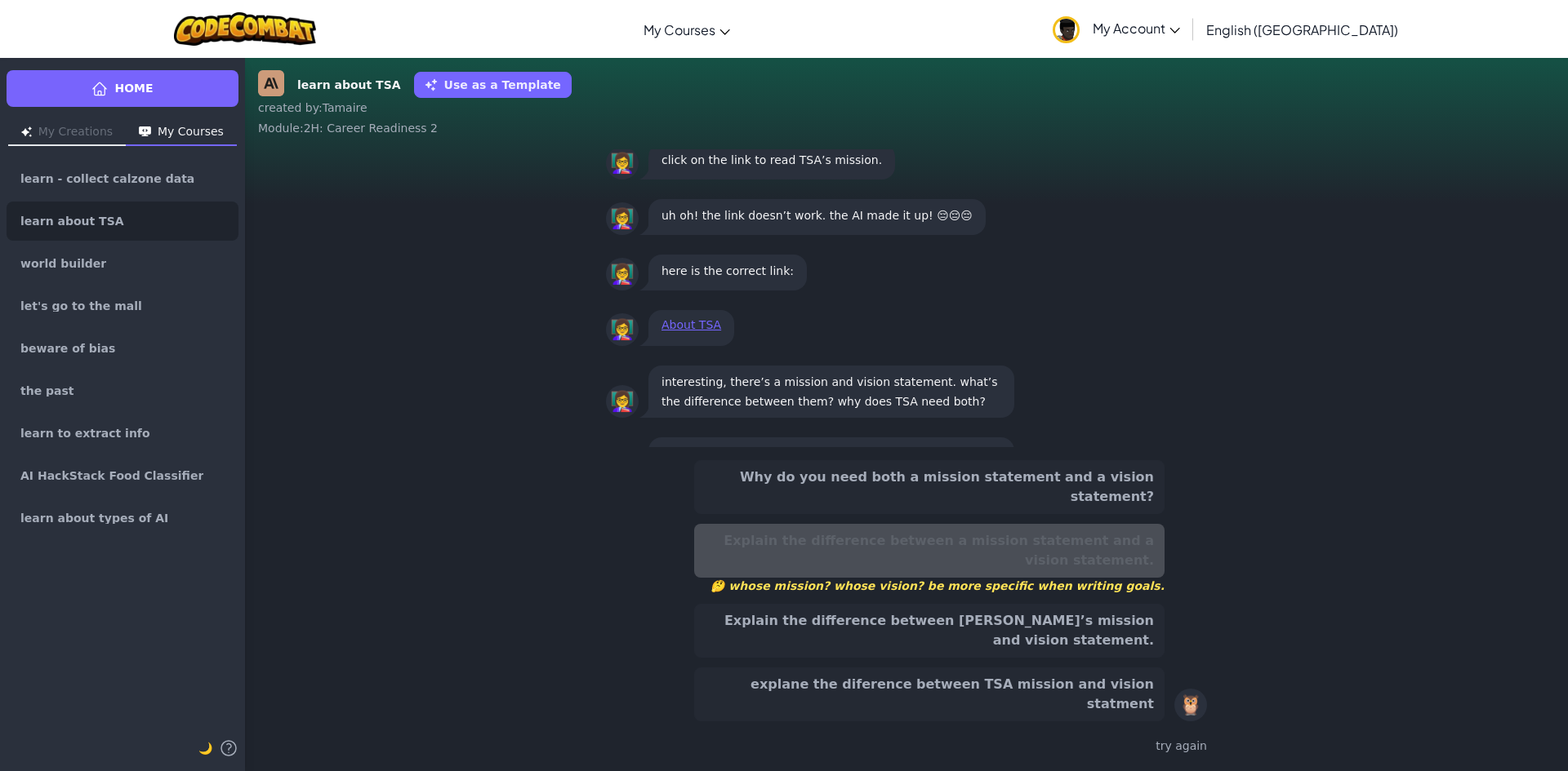
click at [960, 658] on button "Explain the difference between [PERSON_NAME]’s mission and vision statement." at bounding box center [929, 631] width 470 height 54
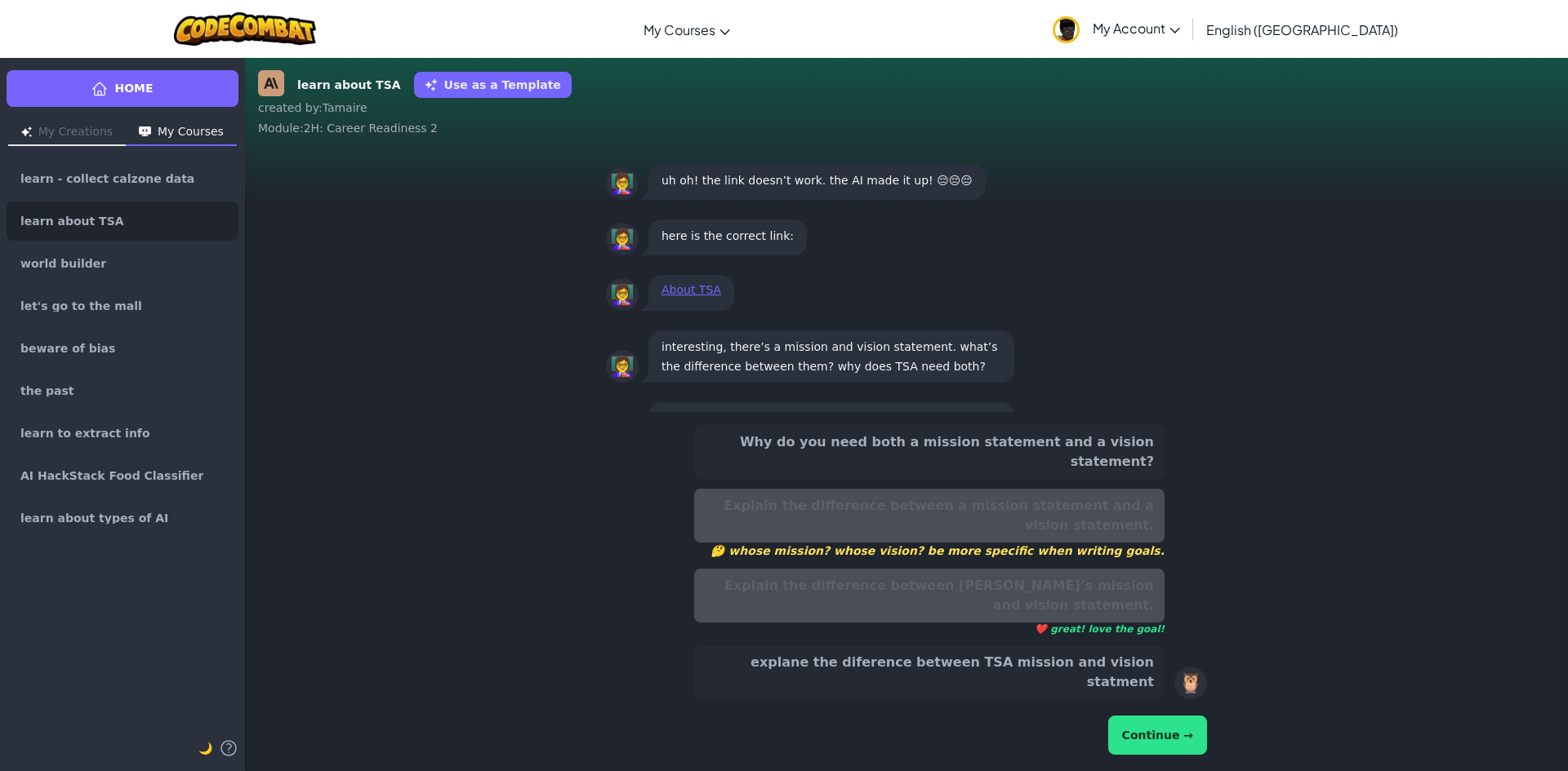
scroll to position [-87, 0]
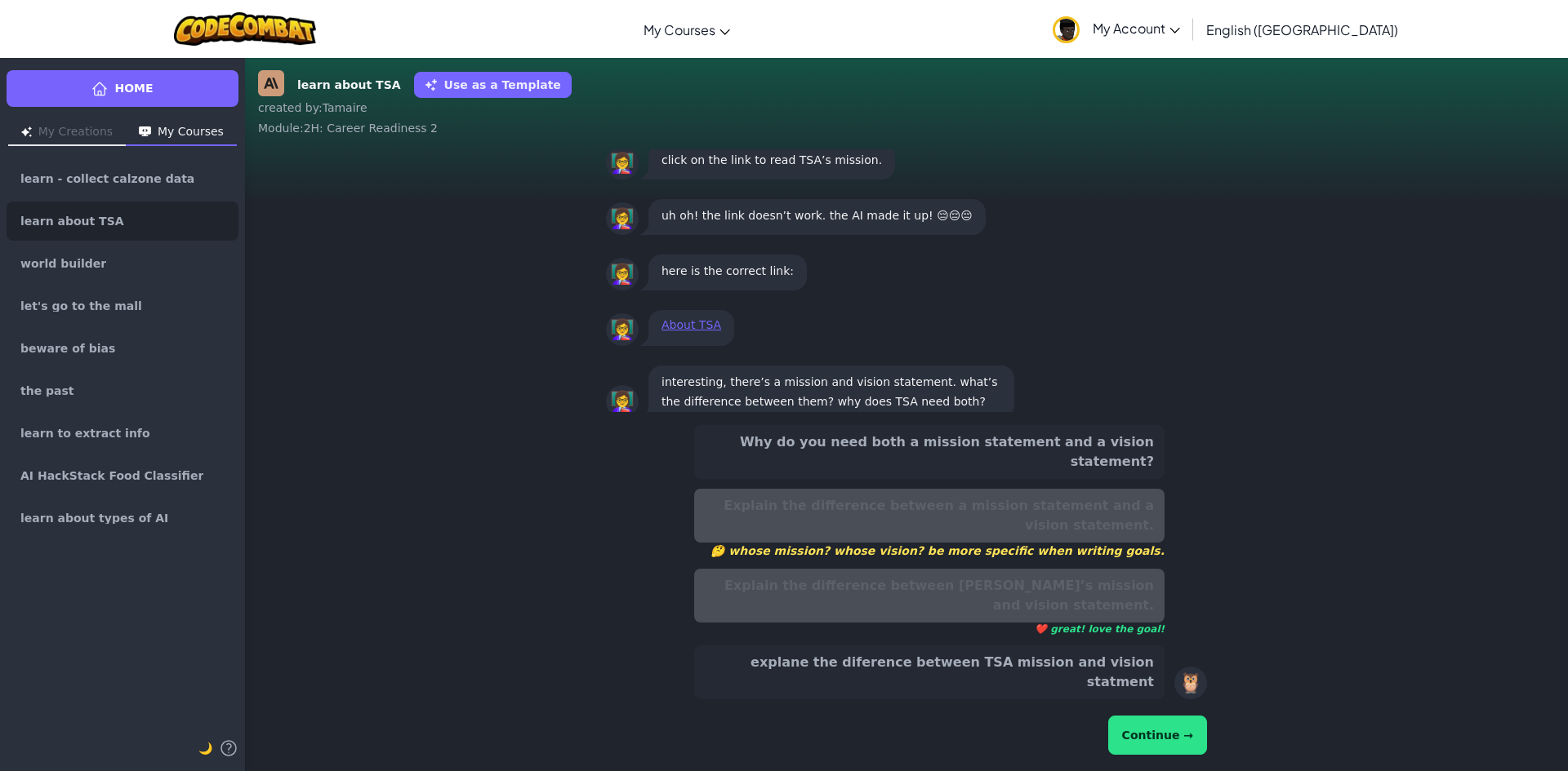
click at [1164, 746] on button "Continue →" at bounding box center [1157, 735] width 99 height 39
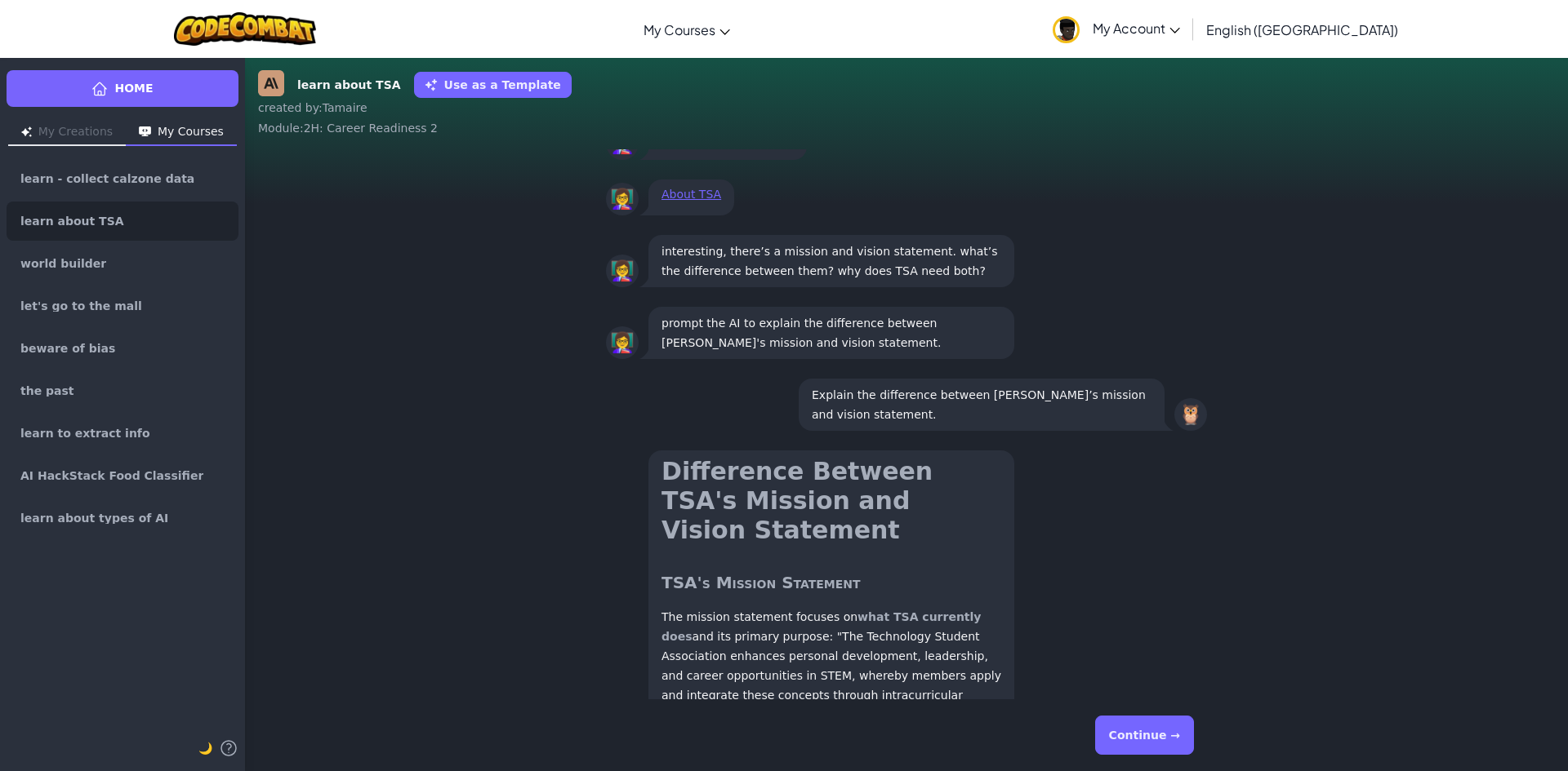
click at [1164, 739] on button "Continue →" at bounding box center [1144, 735] width 99 height 39
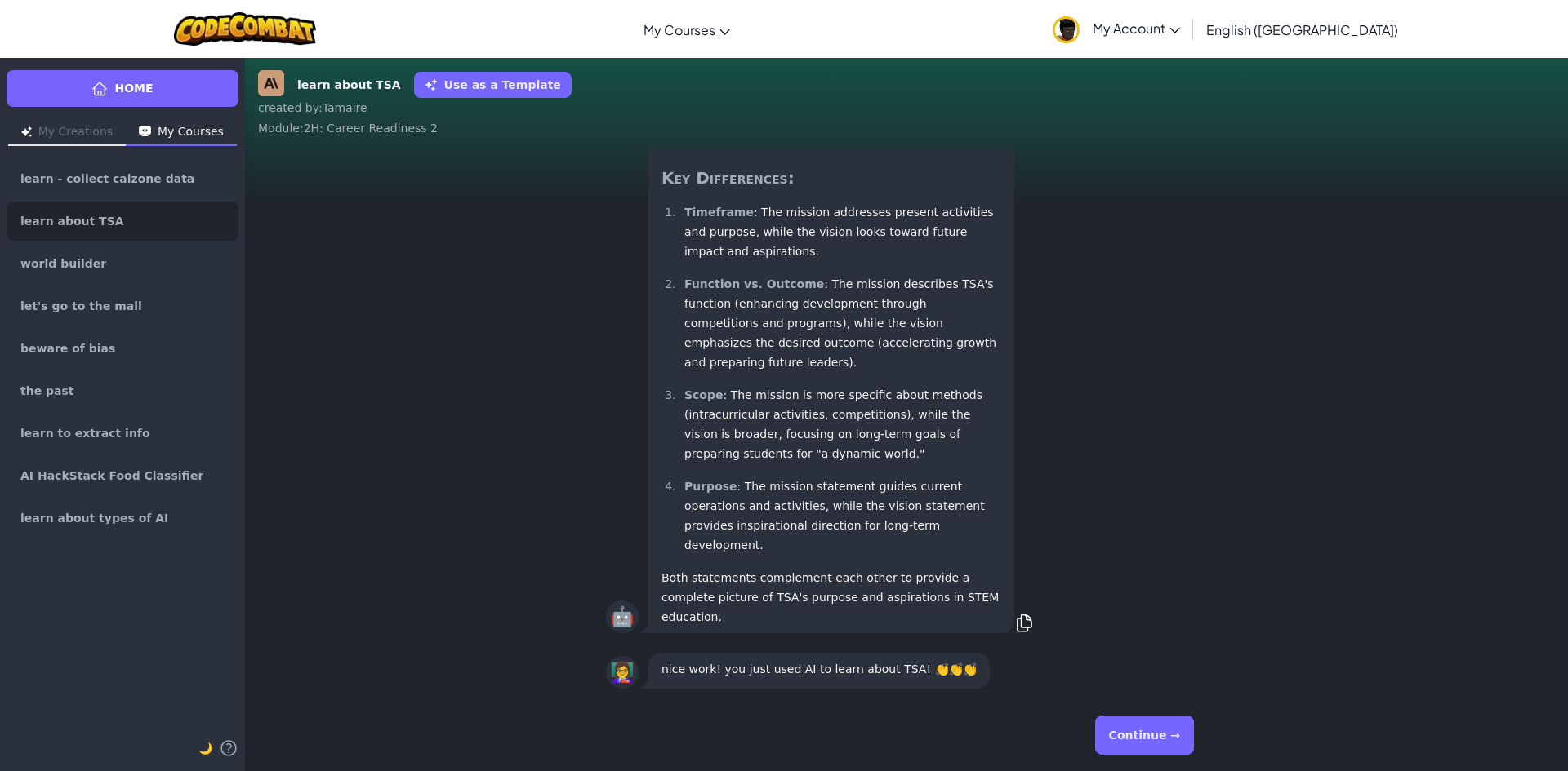
click at [1164, 738] on button "Continue →" at bounding box center [1144, 735] width 99 height 39
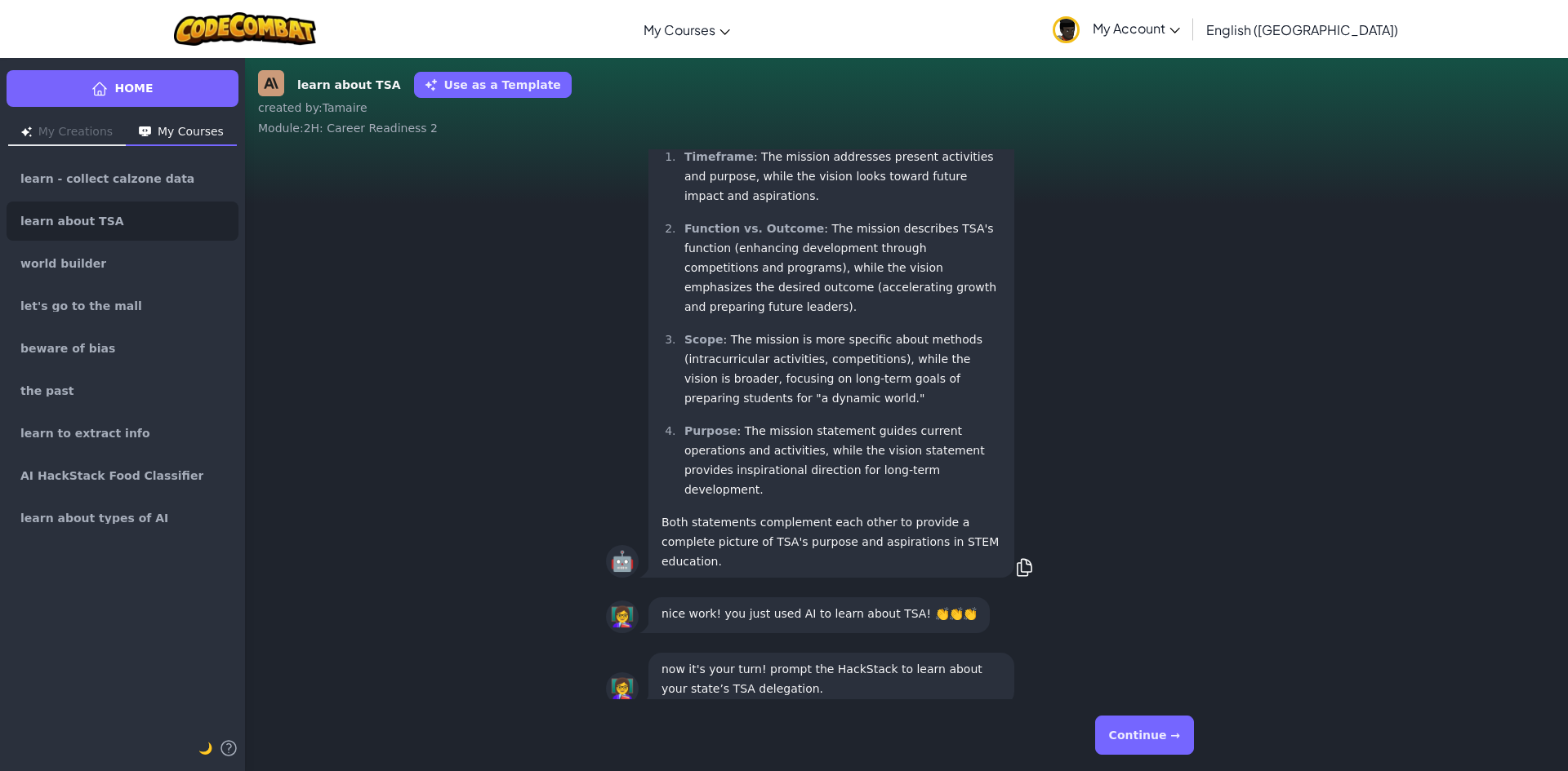
scroll to position [1, 0]
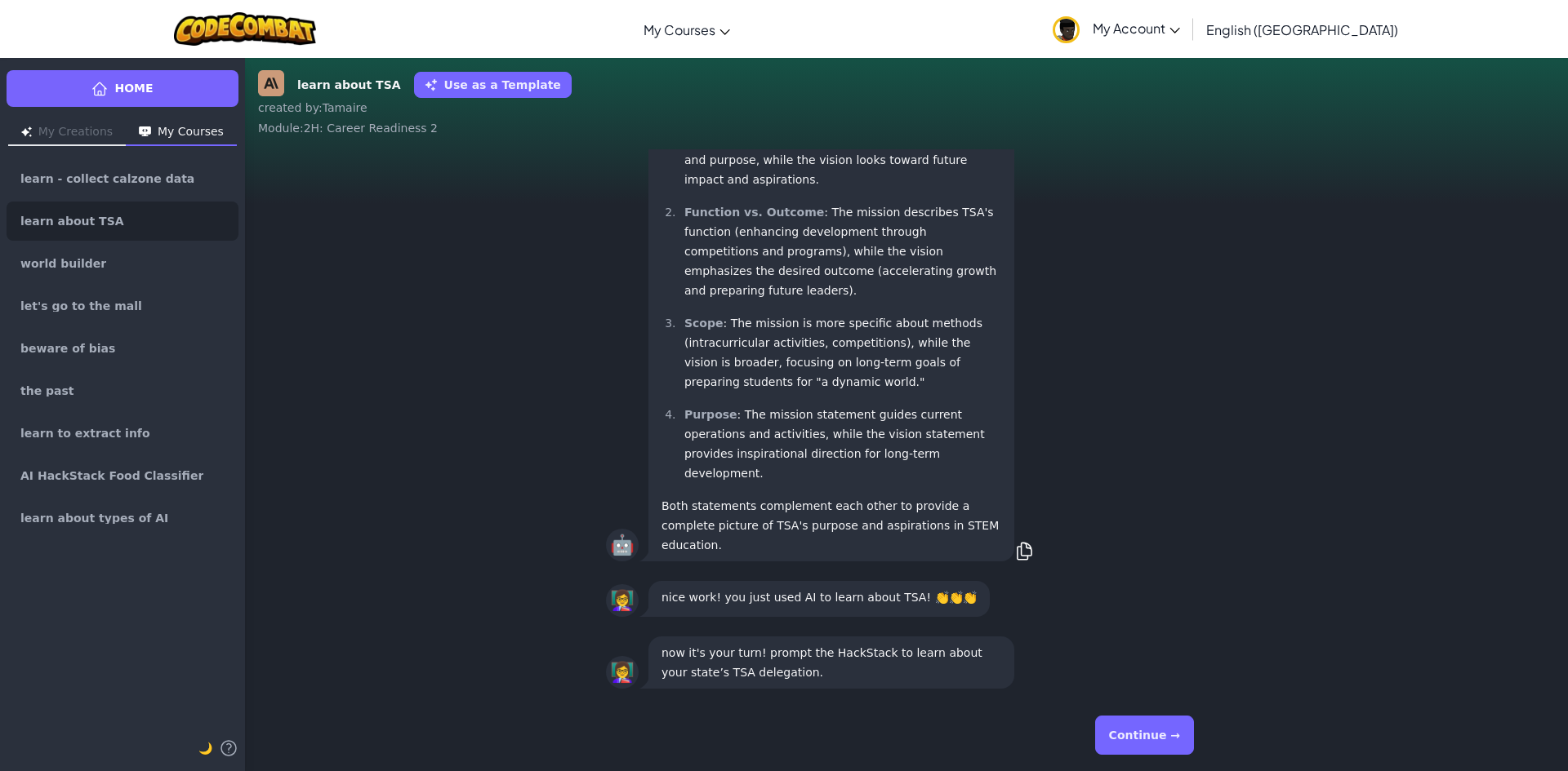
click at [1164, 738] on button "Continue →" at bounding box center [1144, 735] width 99 height 39
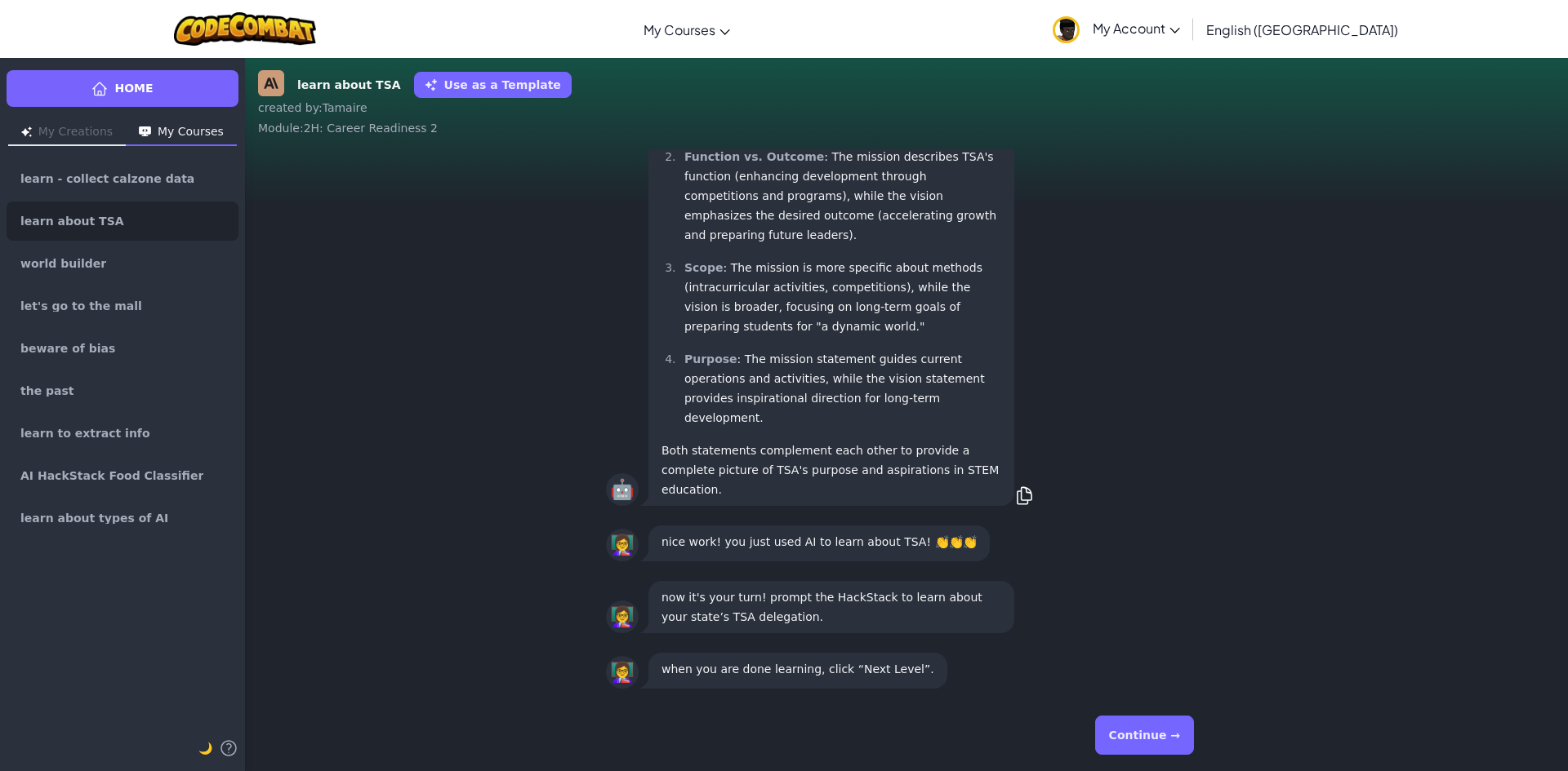
click at [1164, 738] on button "Continue →" at bounding box center [1144, 735] width 99 height 39
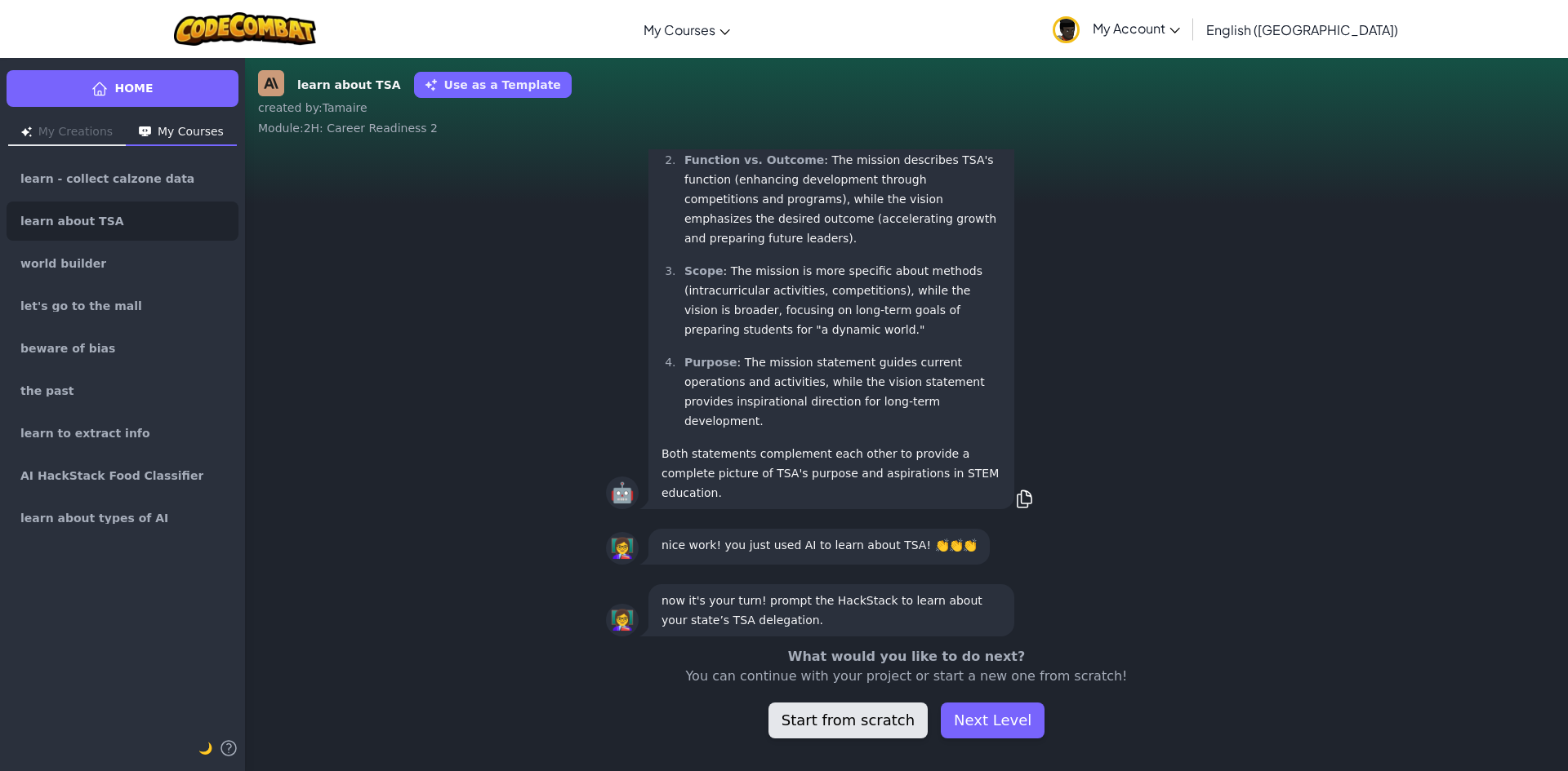
scroll to position [-52, 0]
click at [984, 714] on button "Next Level" at bounding box center [992, 720] width 104 height 36
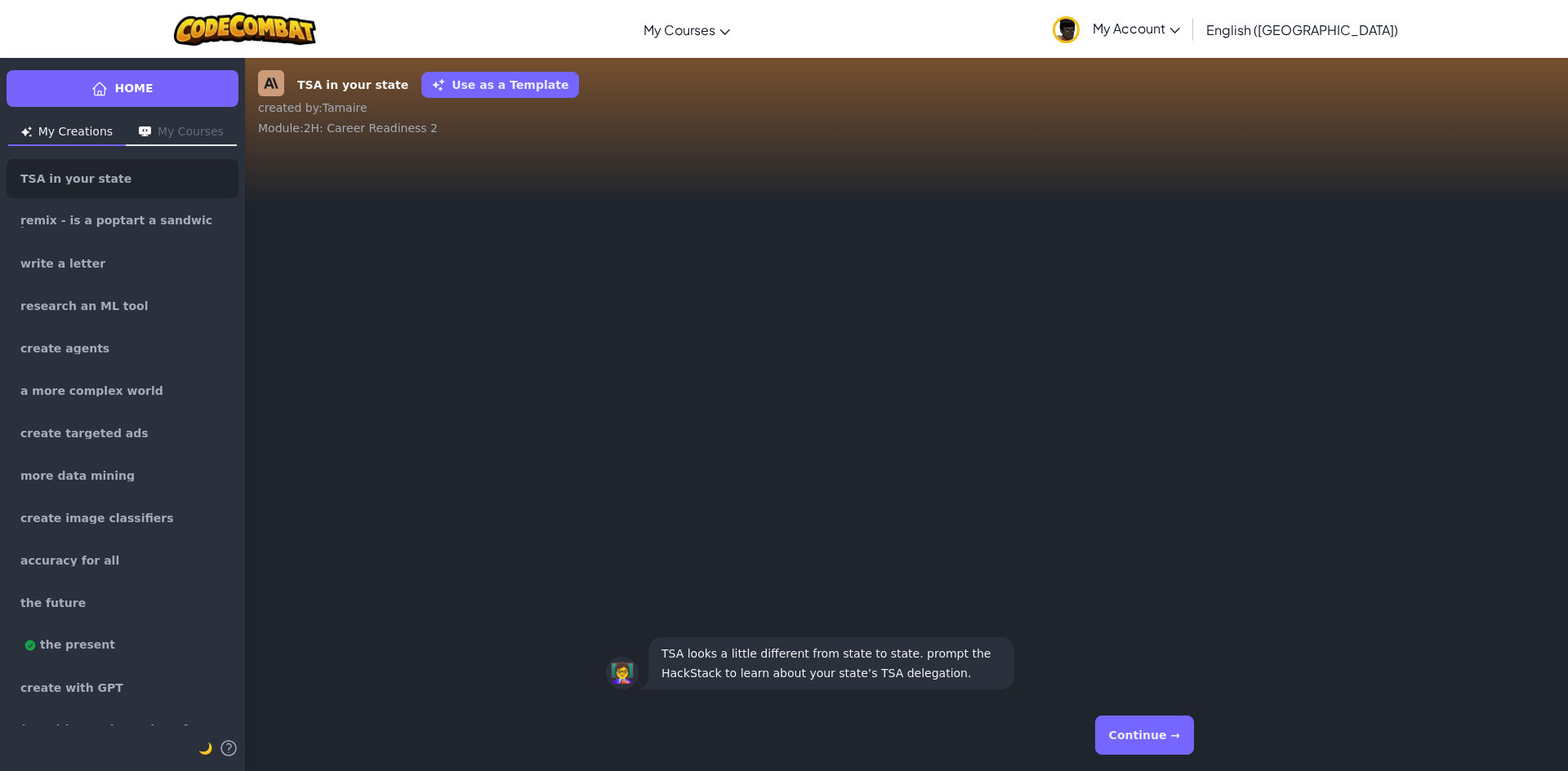
click at [1123, 724] on button "Continue →" at bounding box center [1144, 735] width 99 height 39
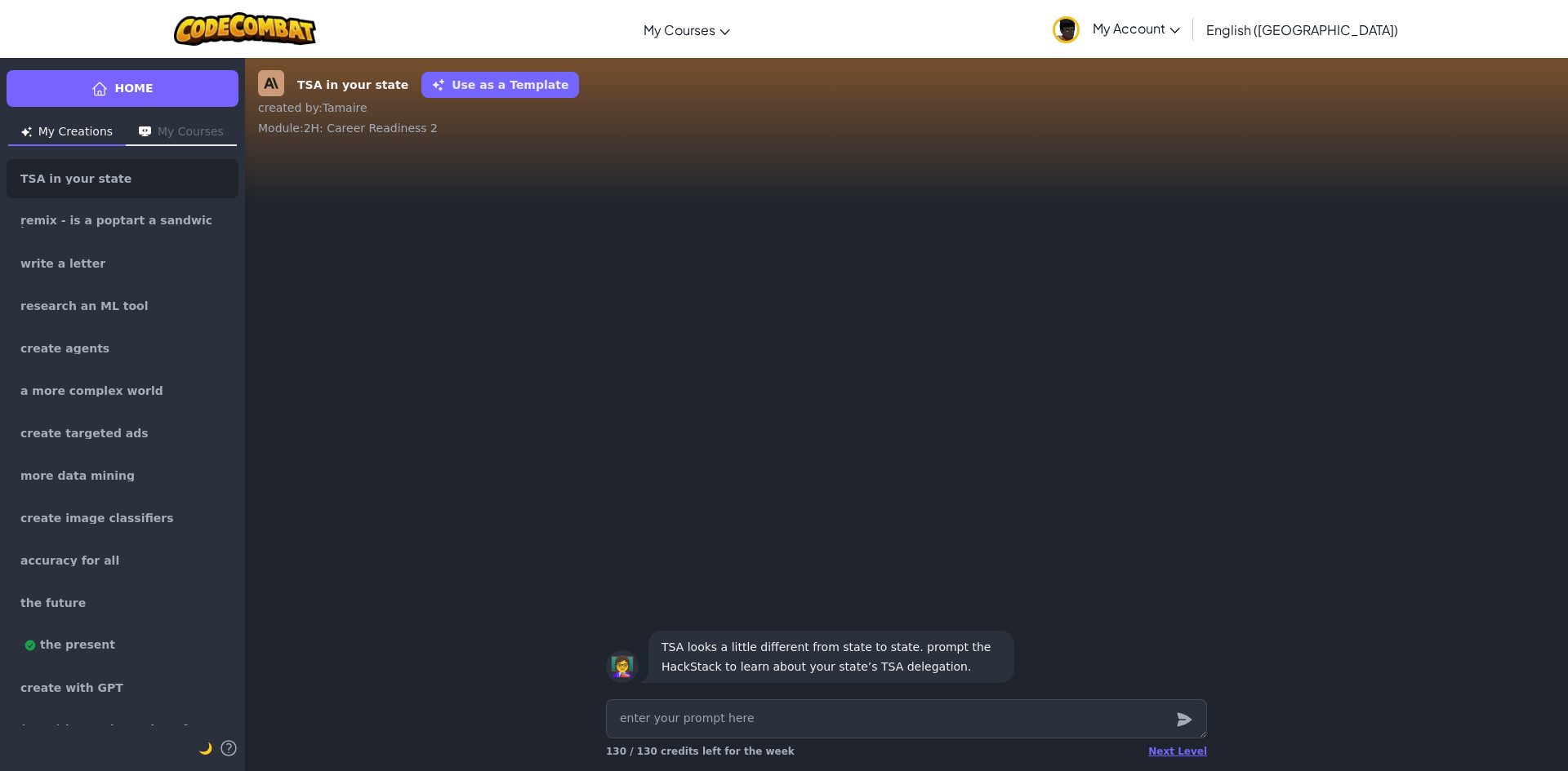
type textarea "x"
type textarea "w"
type textarea "x"
type textarea "wh"
type textarea "x"
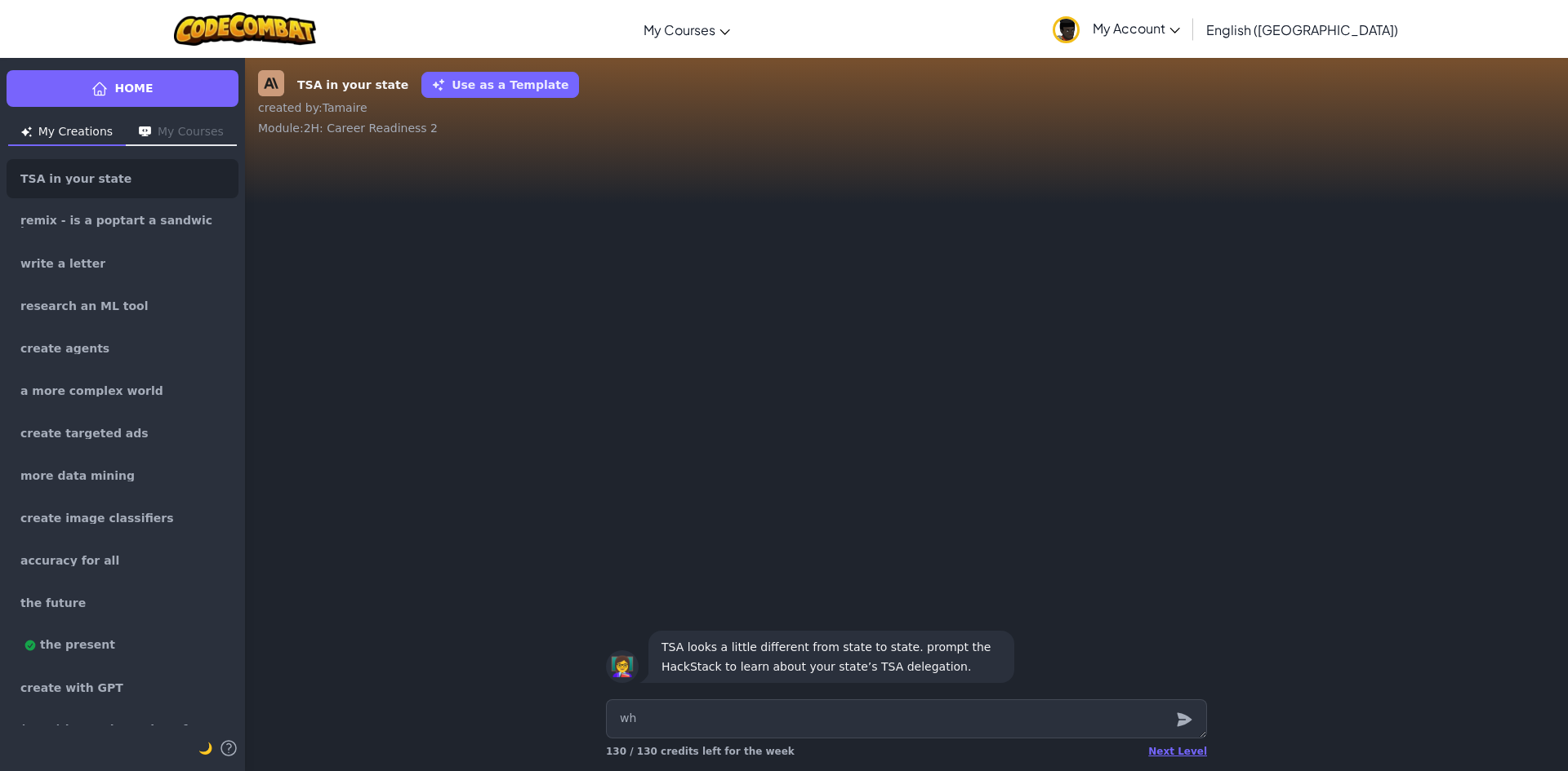
type textarea "wha"
type textarea "x"
type textarea "whaT"
type textarea "x"
type textarea "wha"
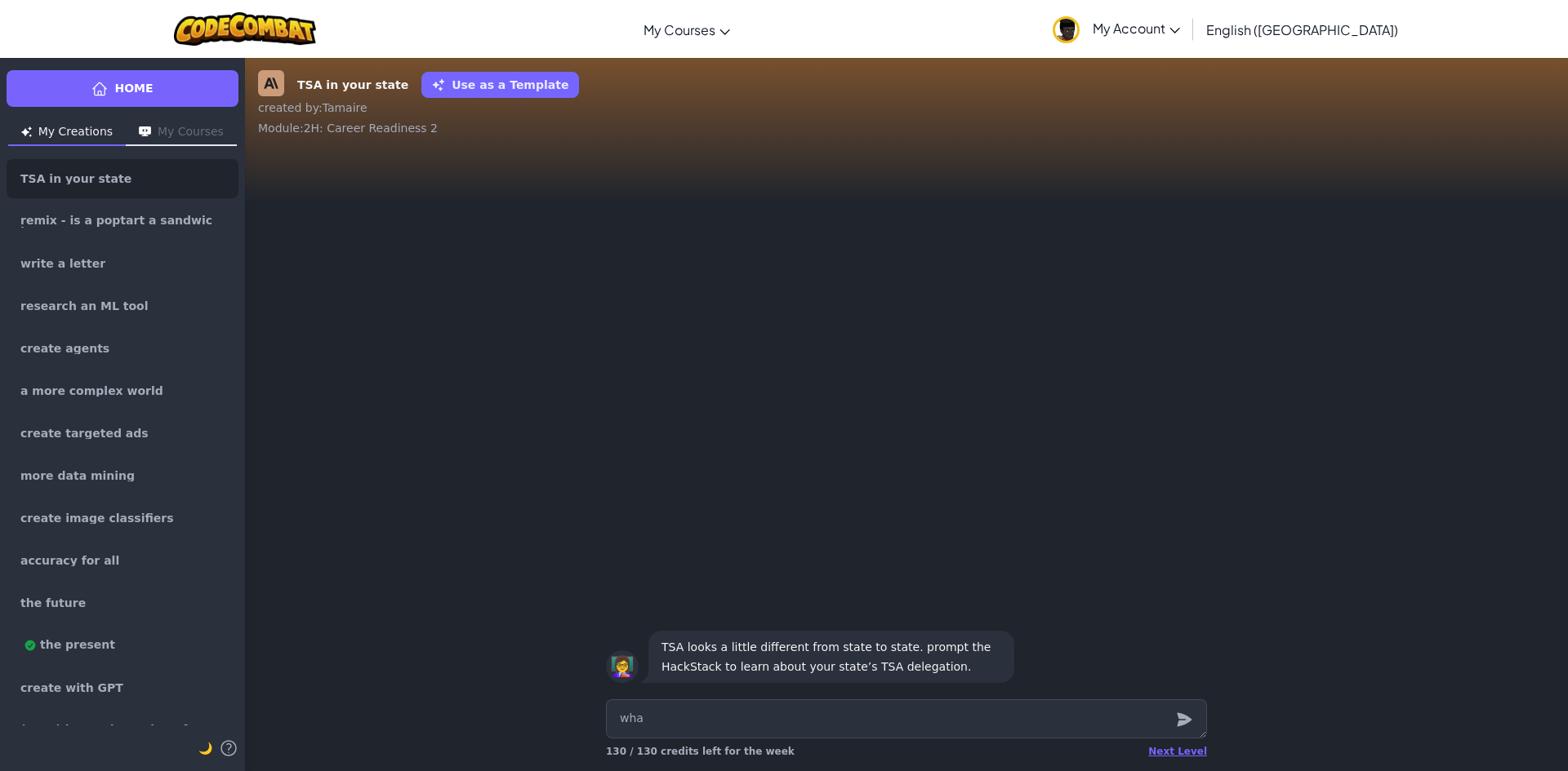
type textarea "x"
type textarea "whaT"
type textarea "x"
type textarea "wha"
type textarea "x"
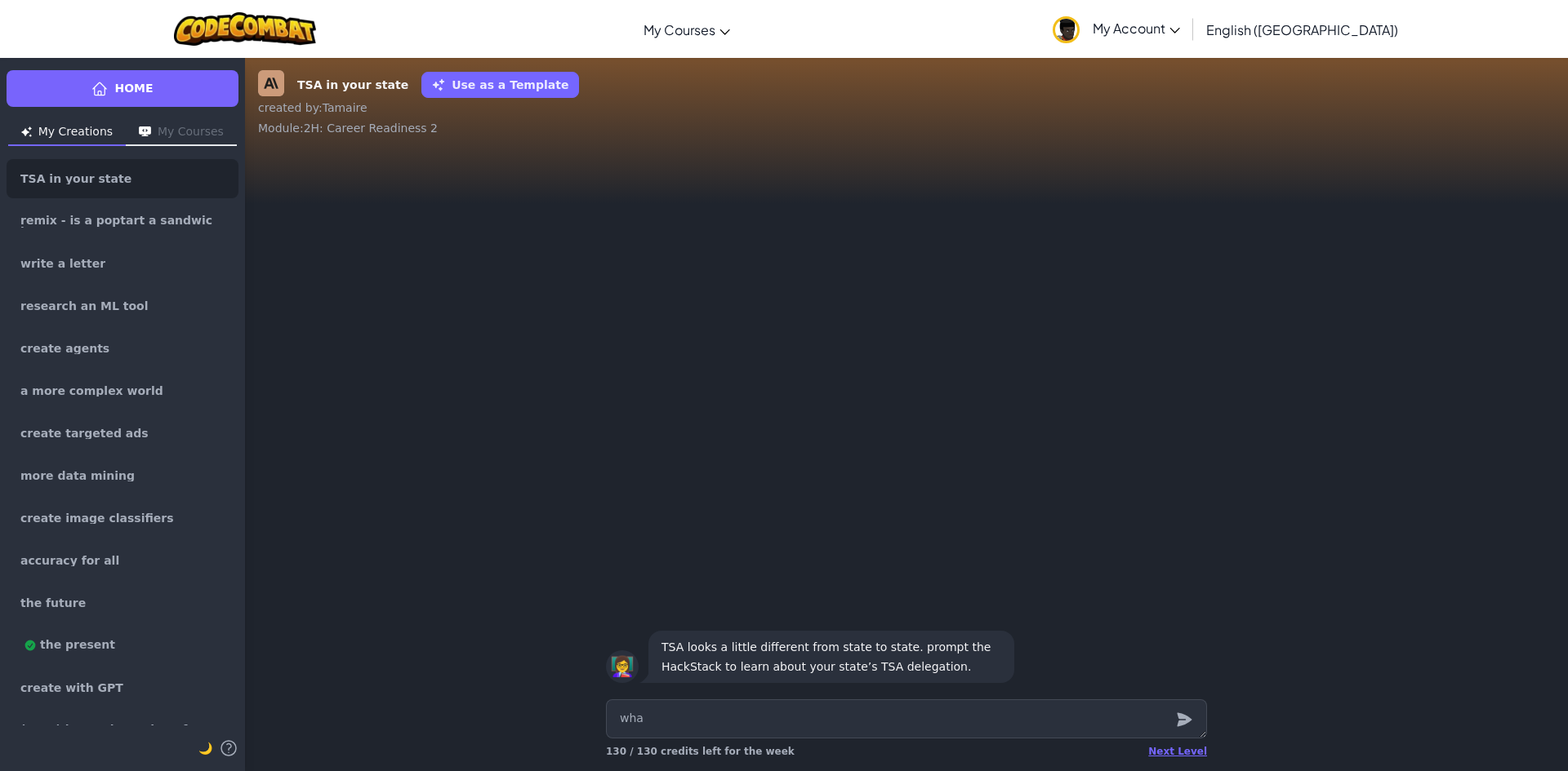
type textarea "what"
type textarea "x"
type textarea "what"
type textarea "x"
type textarea "what i"
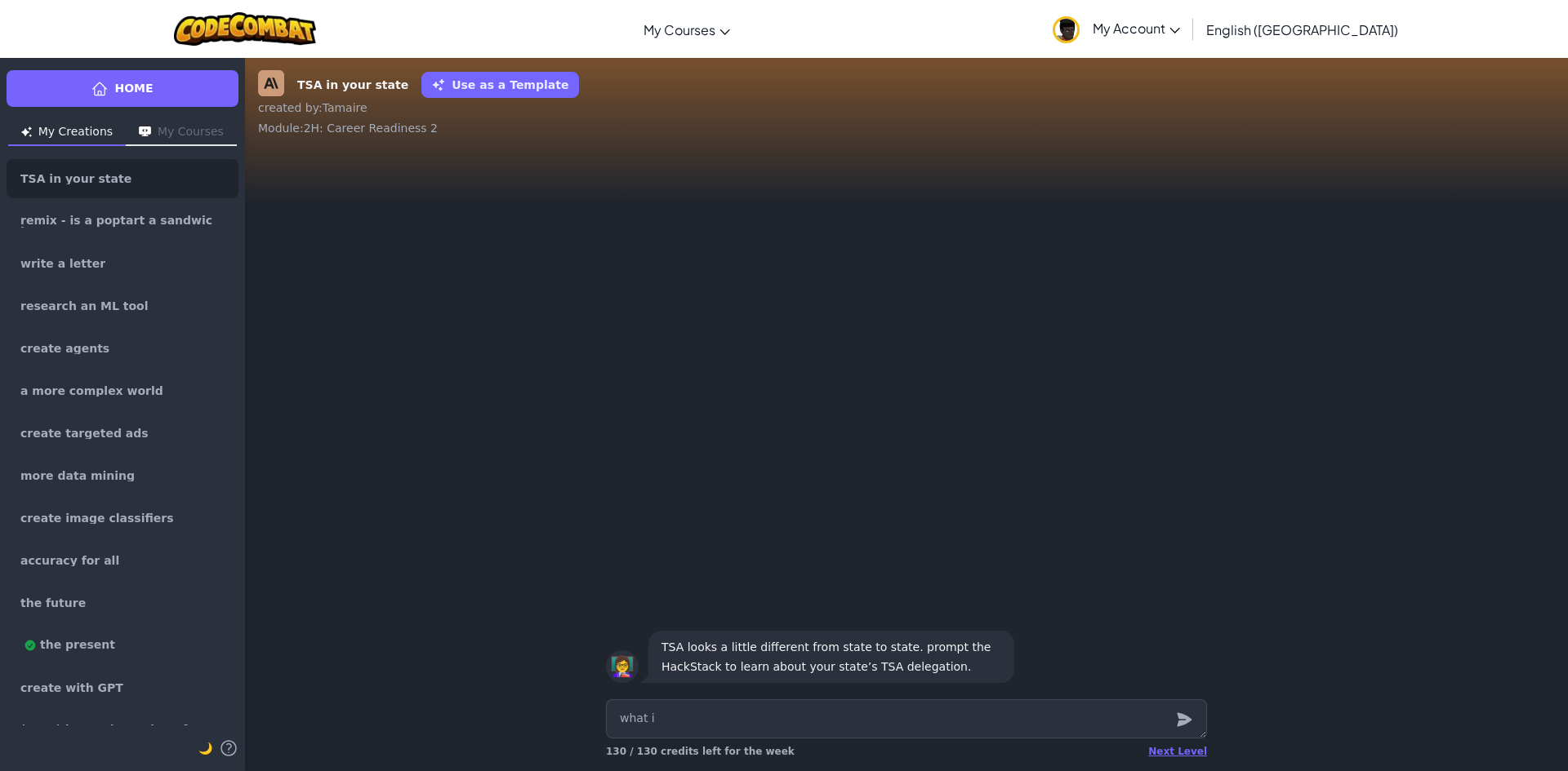
type textarea "x"
type textarea "what ia"
type textarea "x"
type textarea "what ia"
type textarea "x"
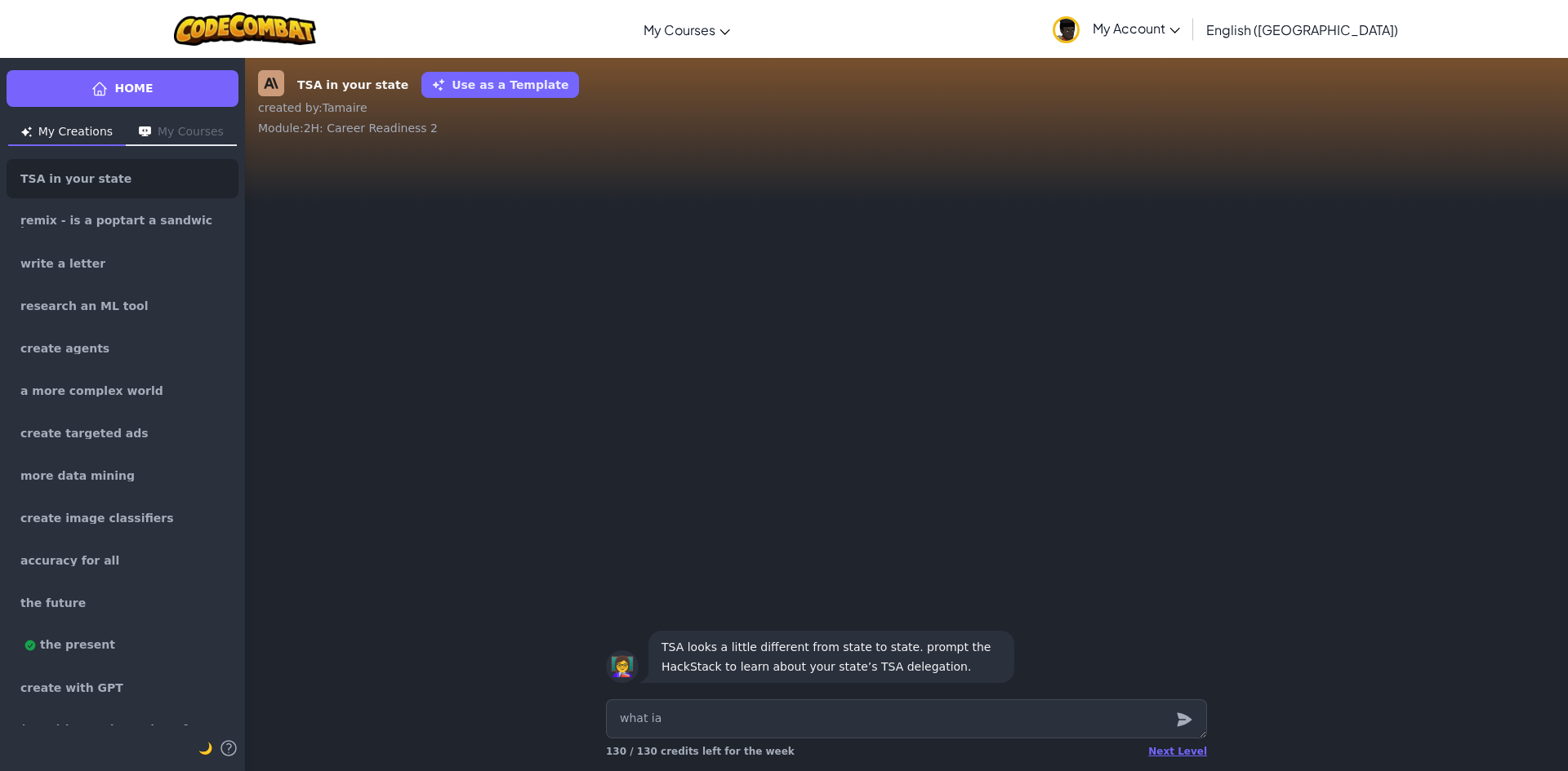
type textarea "what ia"
type textarea "x"
type textarea "what i"
type textarea "x"
type textarea "what is"
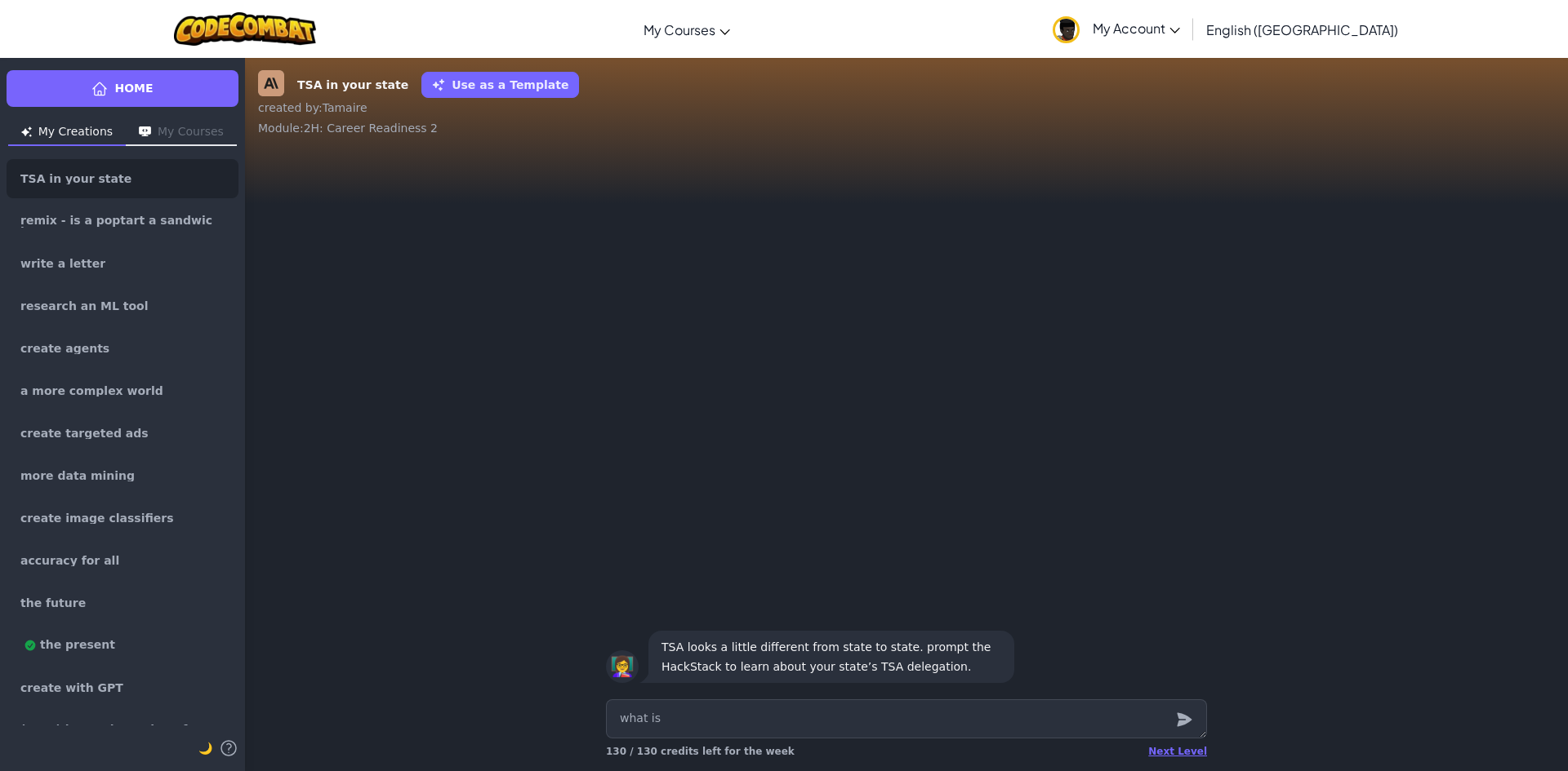
type textarea "x"
type textarea "what is"
type textarea "x"
type textarea "what is T"
type textarea "x"
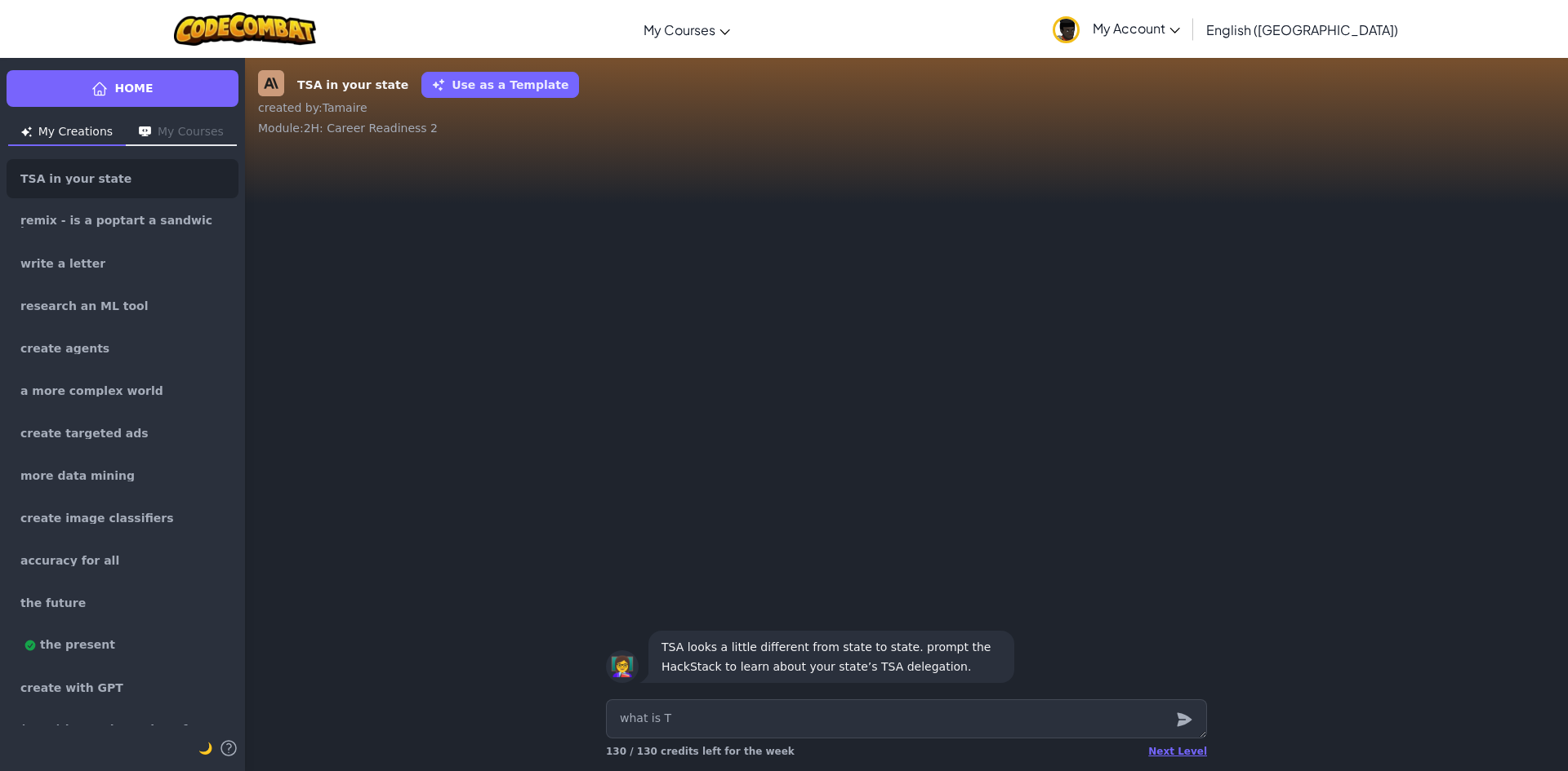
type textarea "what is TS"
type textarea "x"
type textarea "what is TSA"
type textarea "x"
type textarea "what is TSA"
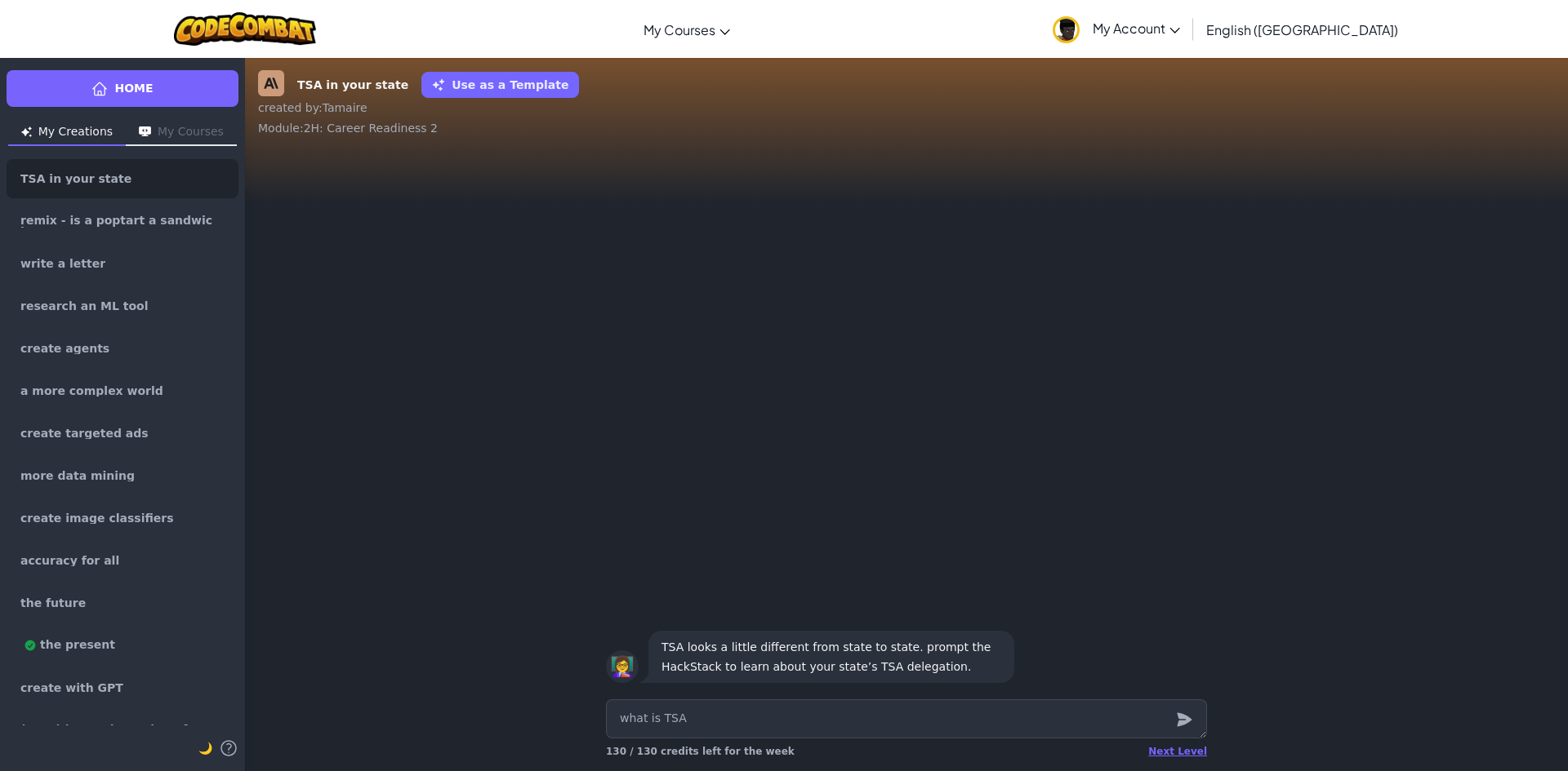
type textarea "x"
type textarea "what is TSA i"
type textarea "x"
type textarea "what is TSA in"
type textarea "x"
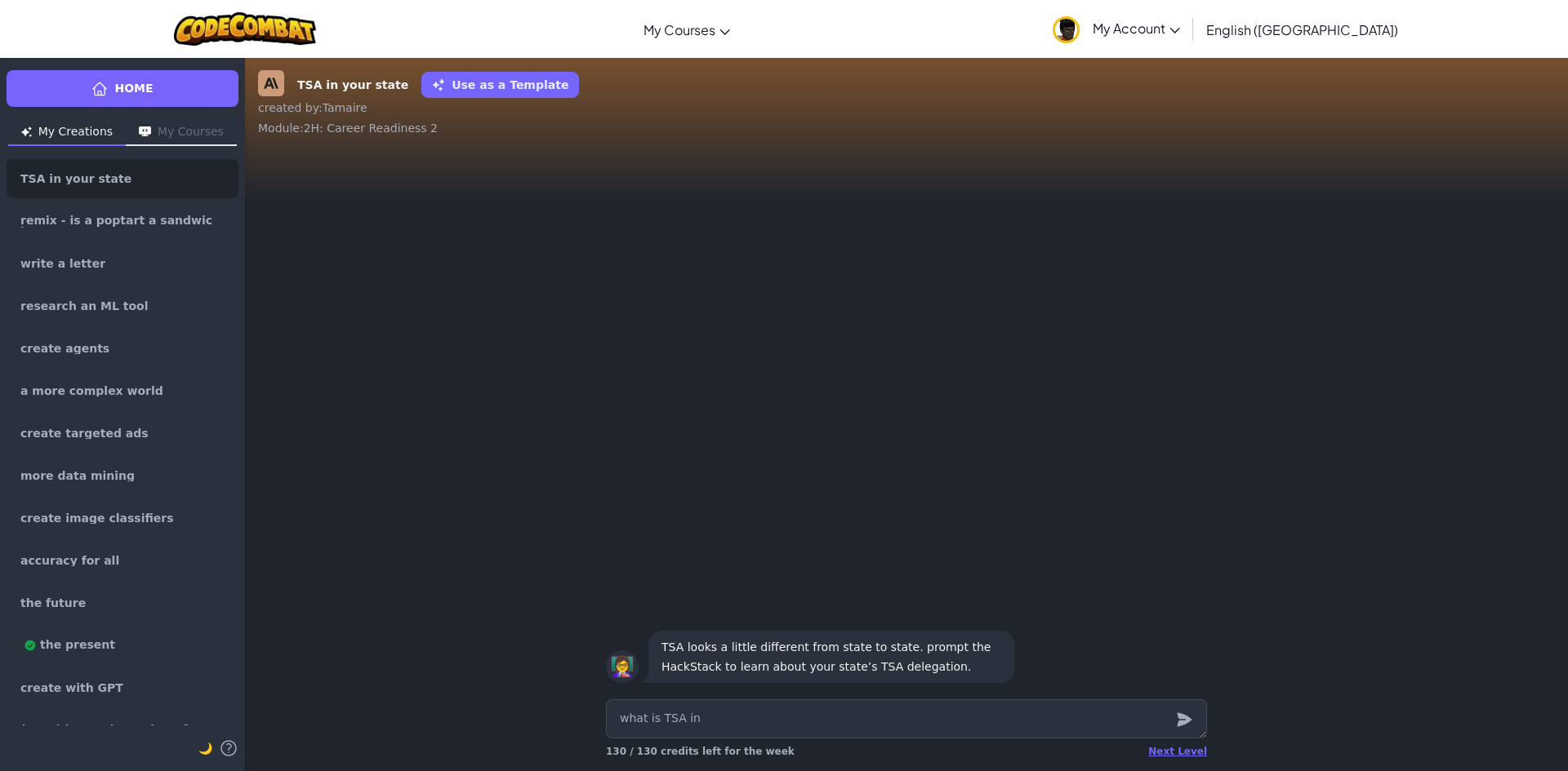
type textarea "what is TSA in"
type textarea "x"
type textarea "what is TSA in m"
type textarea "x"
type textarea "what is TSA in my"
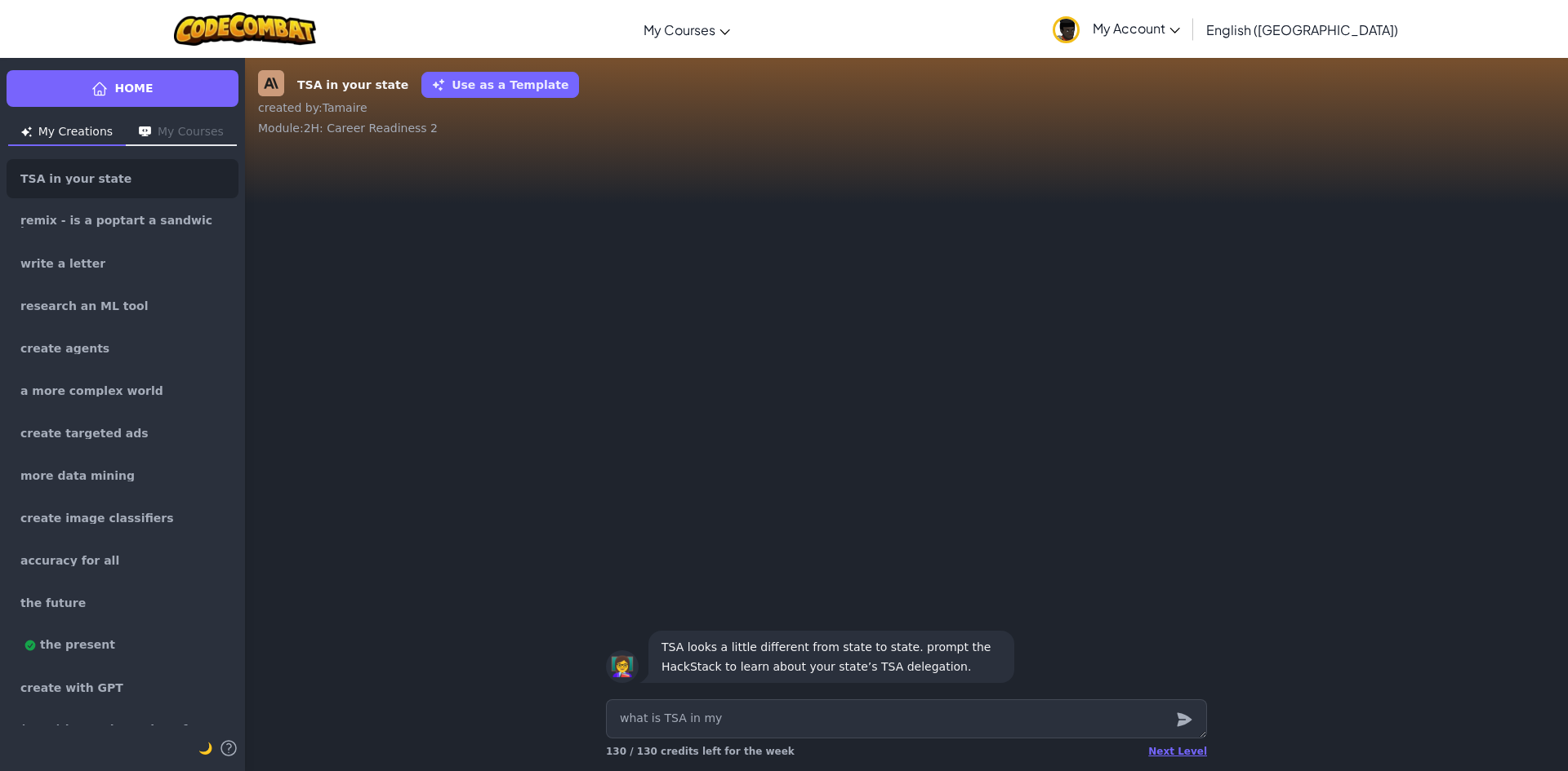
type textarea "x"
type textarea "what is TSA in my"
type textarea "x"
type textarea "what is TSA in my s"
type textarea "x"
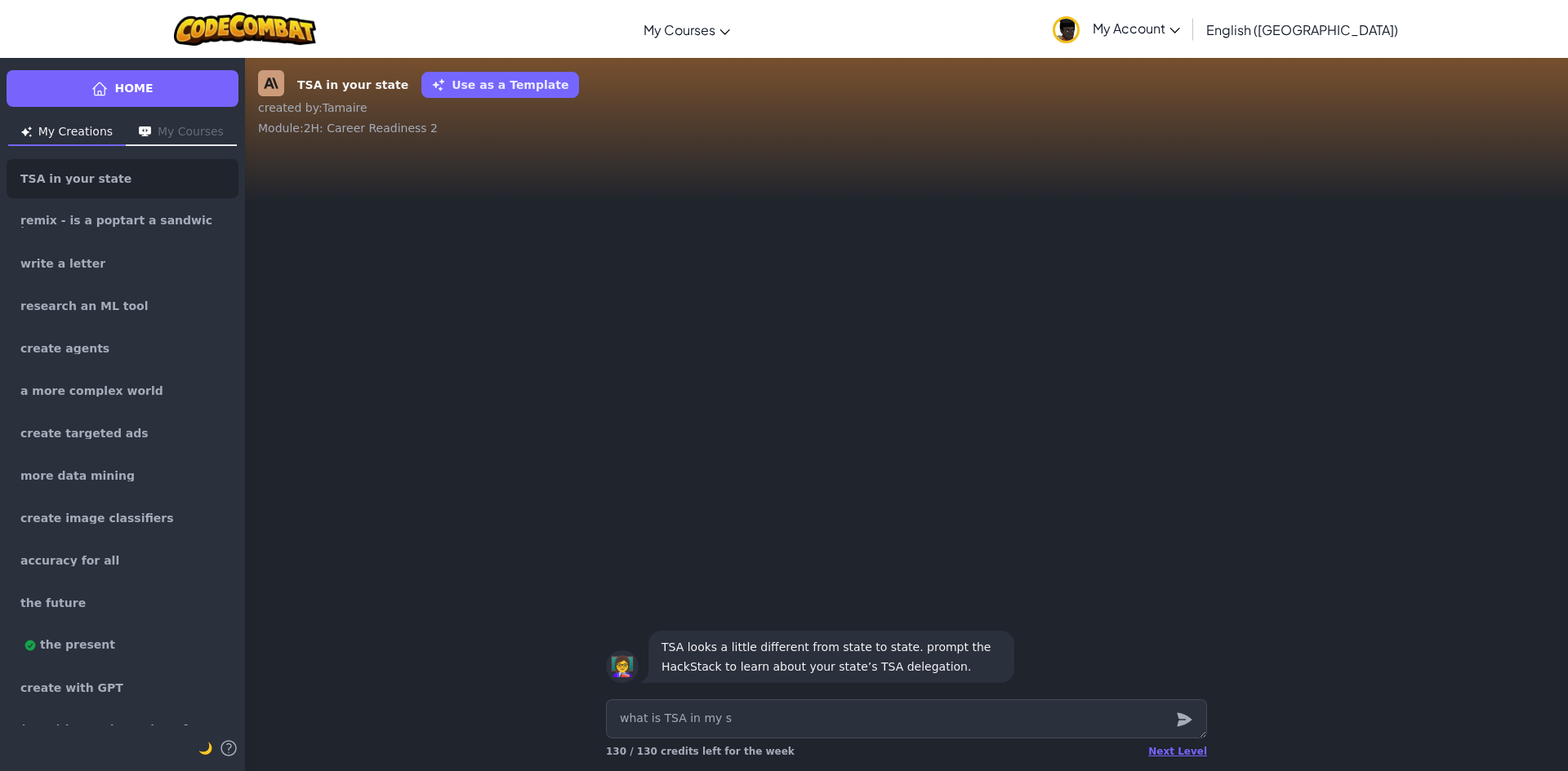
type textarea "what is TSA in my st"
type textarea "x"
type textarea "what is TSA in my sta"
type textarea "x"
type textarea "what is TSA in my stat"
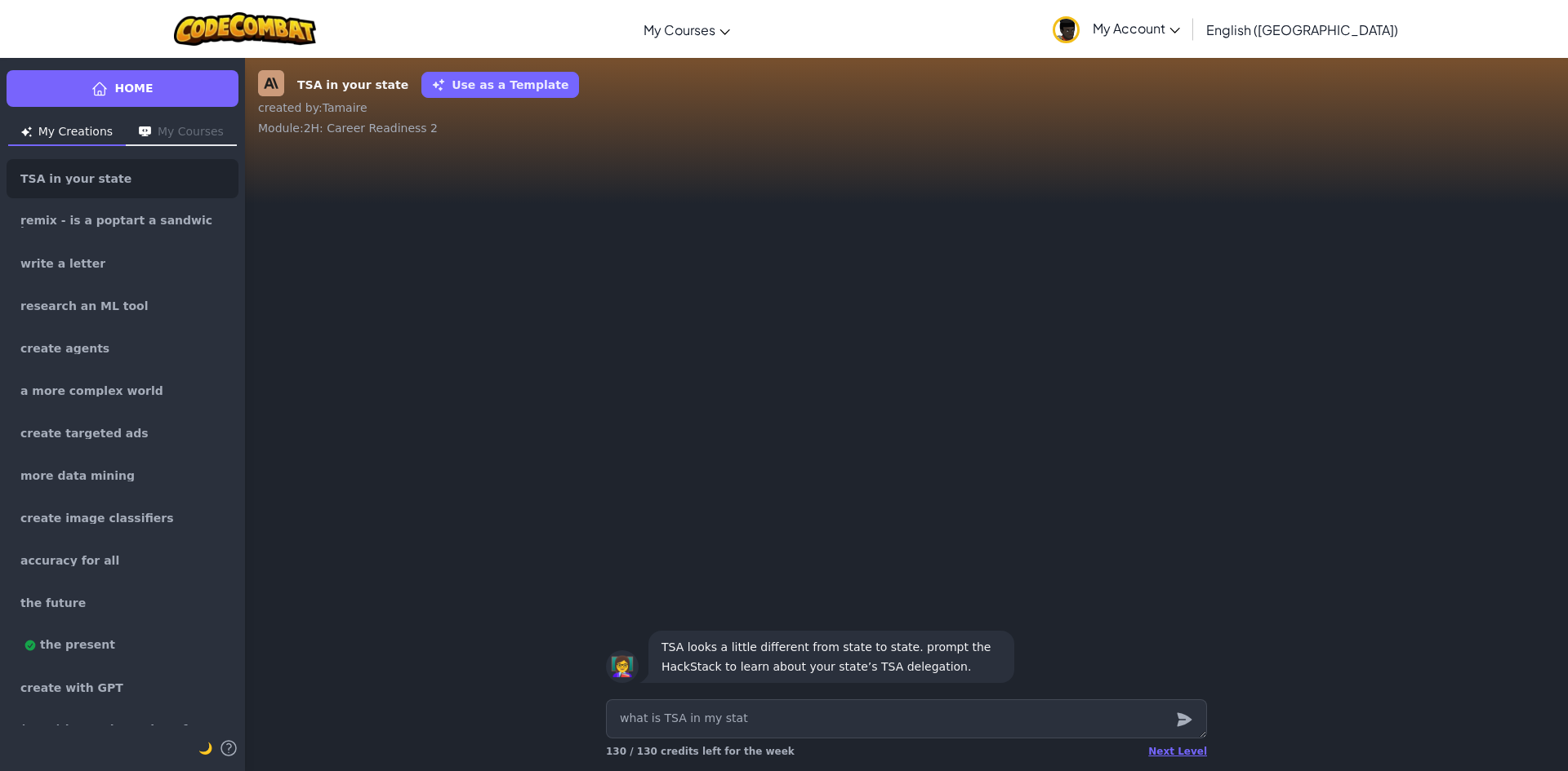
type textarea "x"
type textarea "what is TSA in my state"
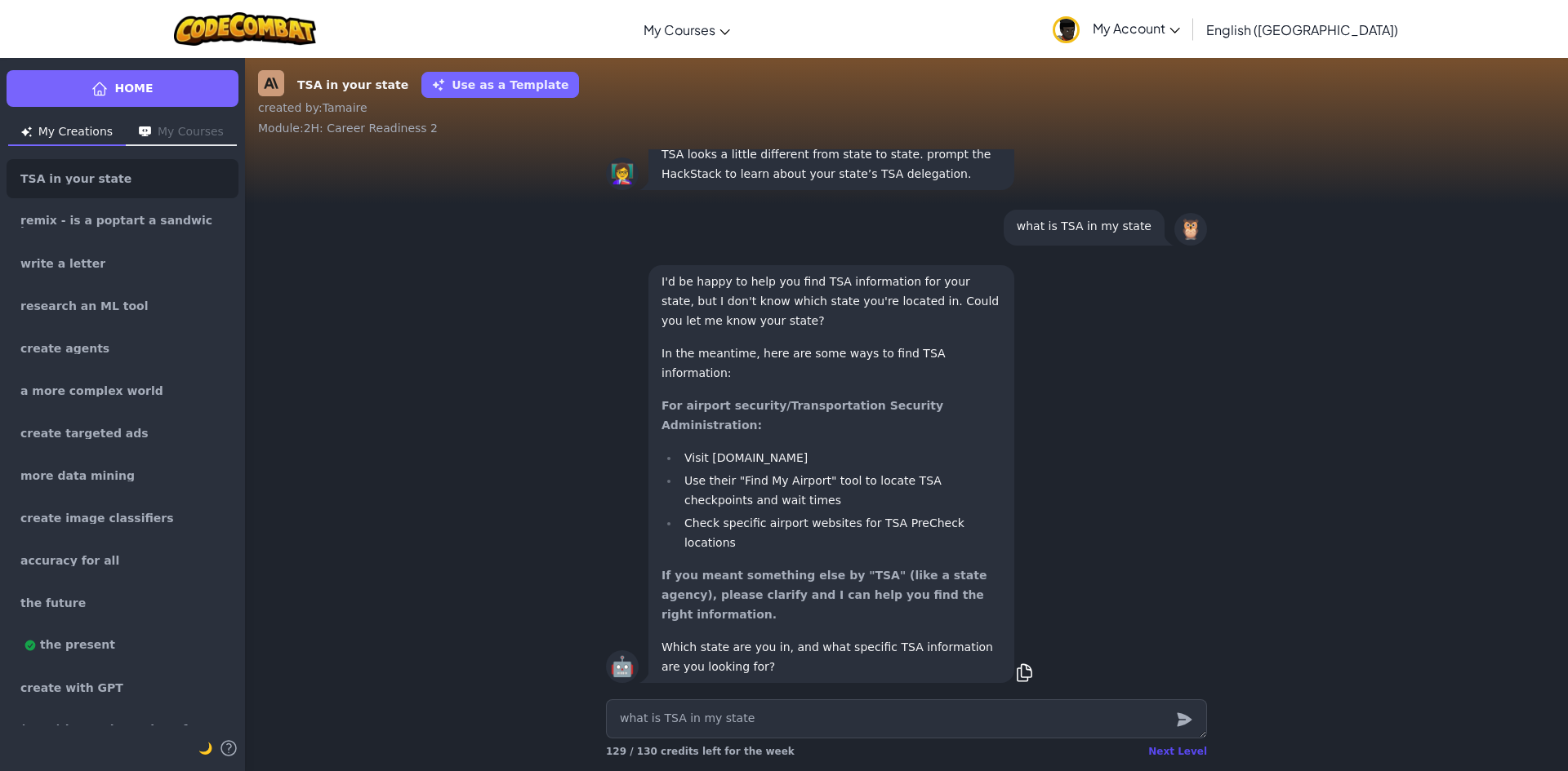
click at [1170, 750] on div "Next Level" at bounding box center [1177, 752] width 59 height 13
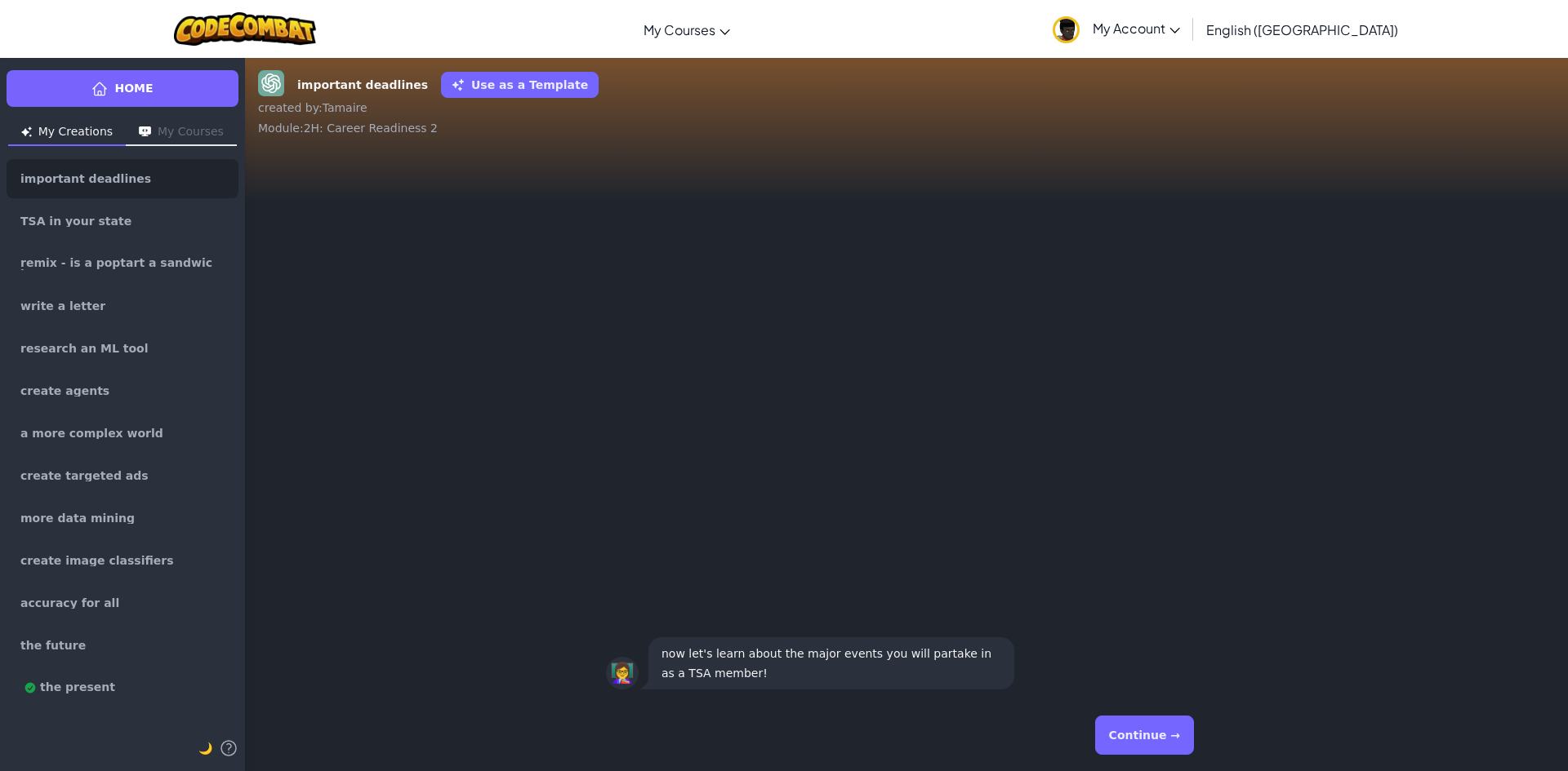
click at [1143, 725] on button "Continue →" at bounding box center [1144, 735] width 99 height 39
click at [1134, 725] on button "Continue →" at bounding box center [1144, 735] width 99 height 39
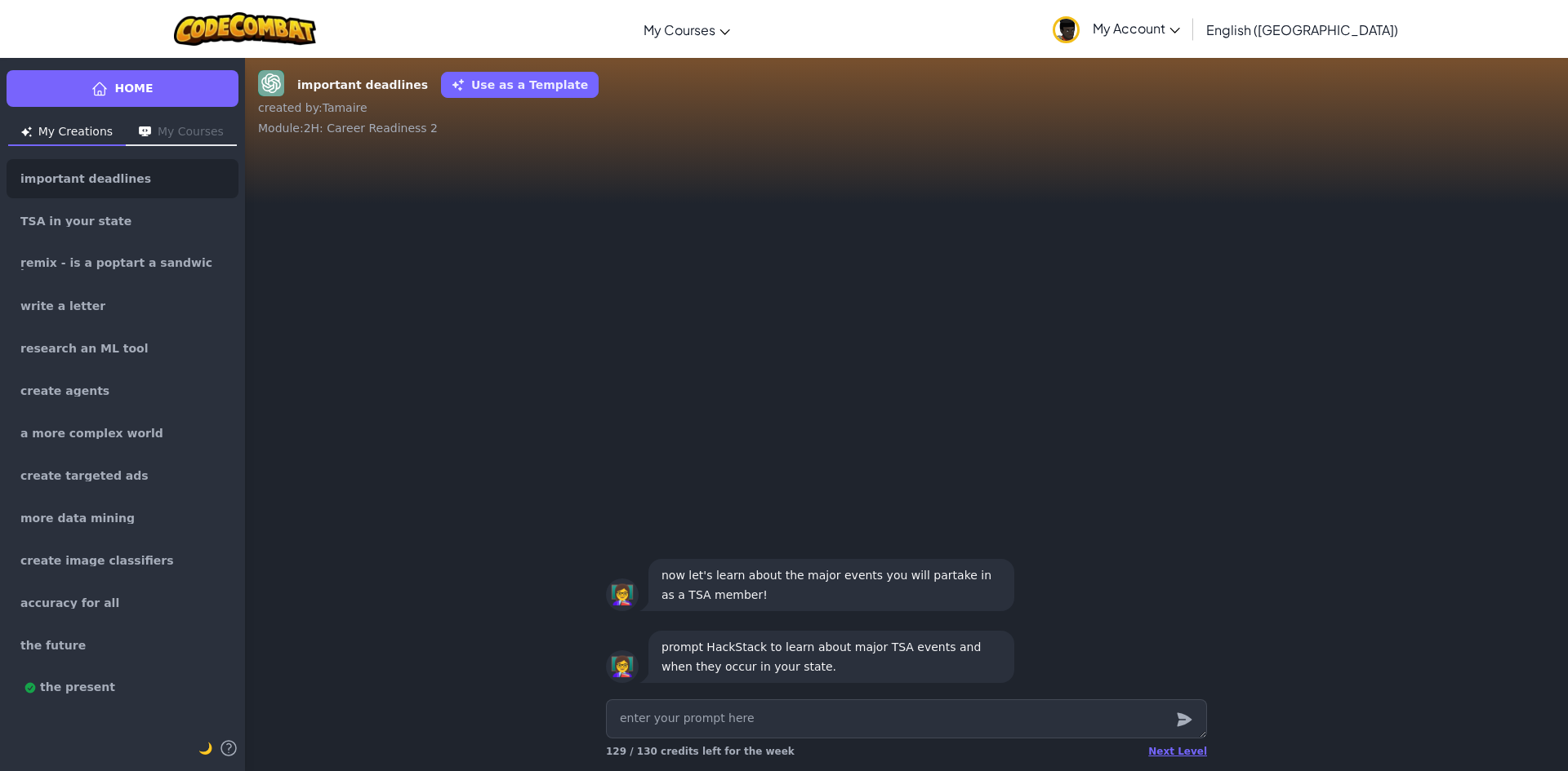
type textarea "x"
type textarea "w"
type textarea "x"
type textarea "wh"
type textarea "x"
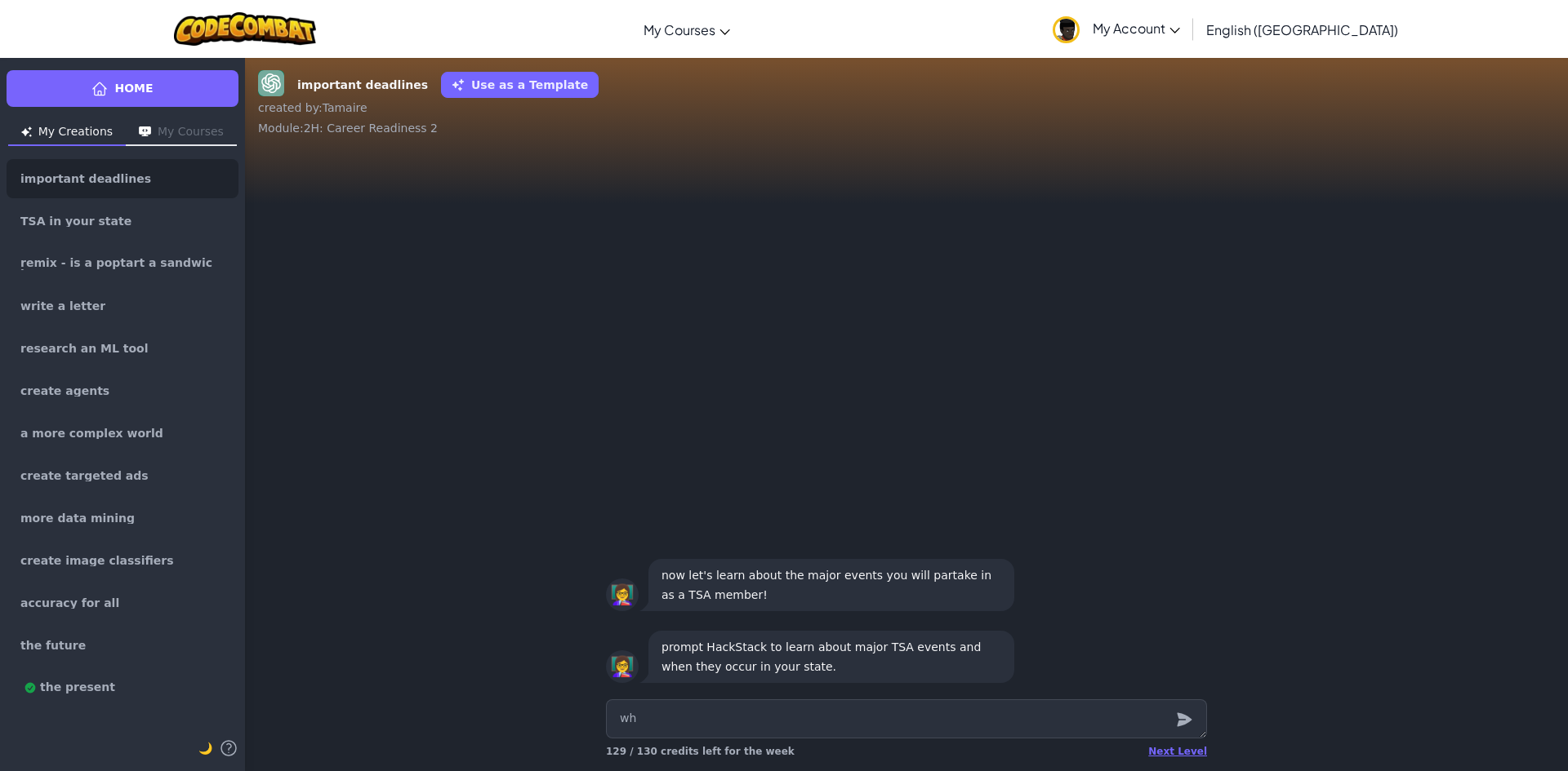
type textarea "wha"
type textarea "x"
type textarea "what"
type textarea "x"
type textarea "what"
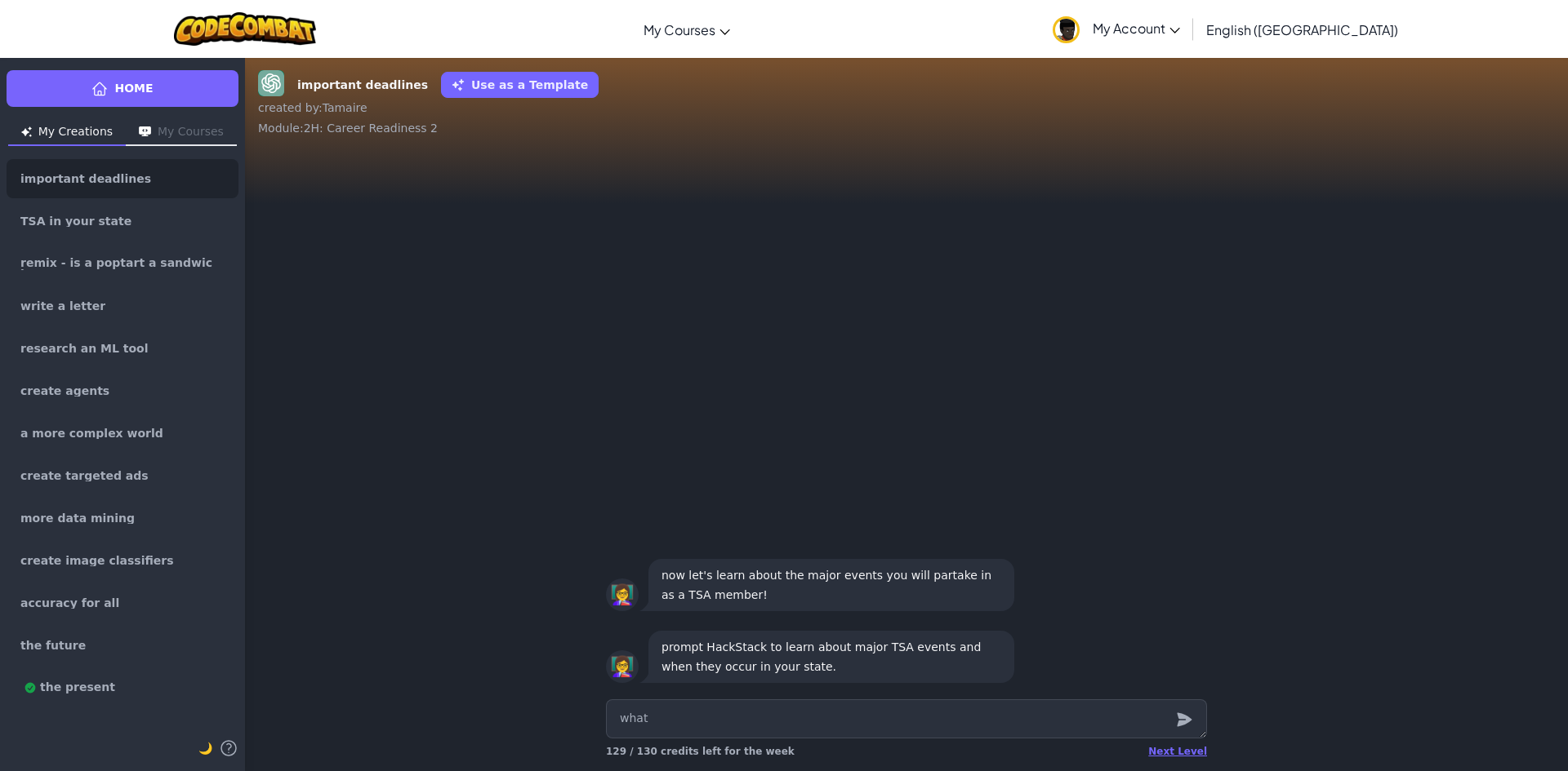
type textarea "x"
type textarea "what t"
type textarea "x"
type textarea "what ts"
type textarea "x"
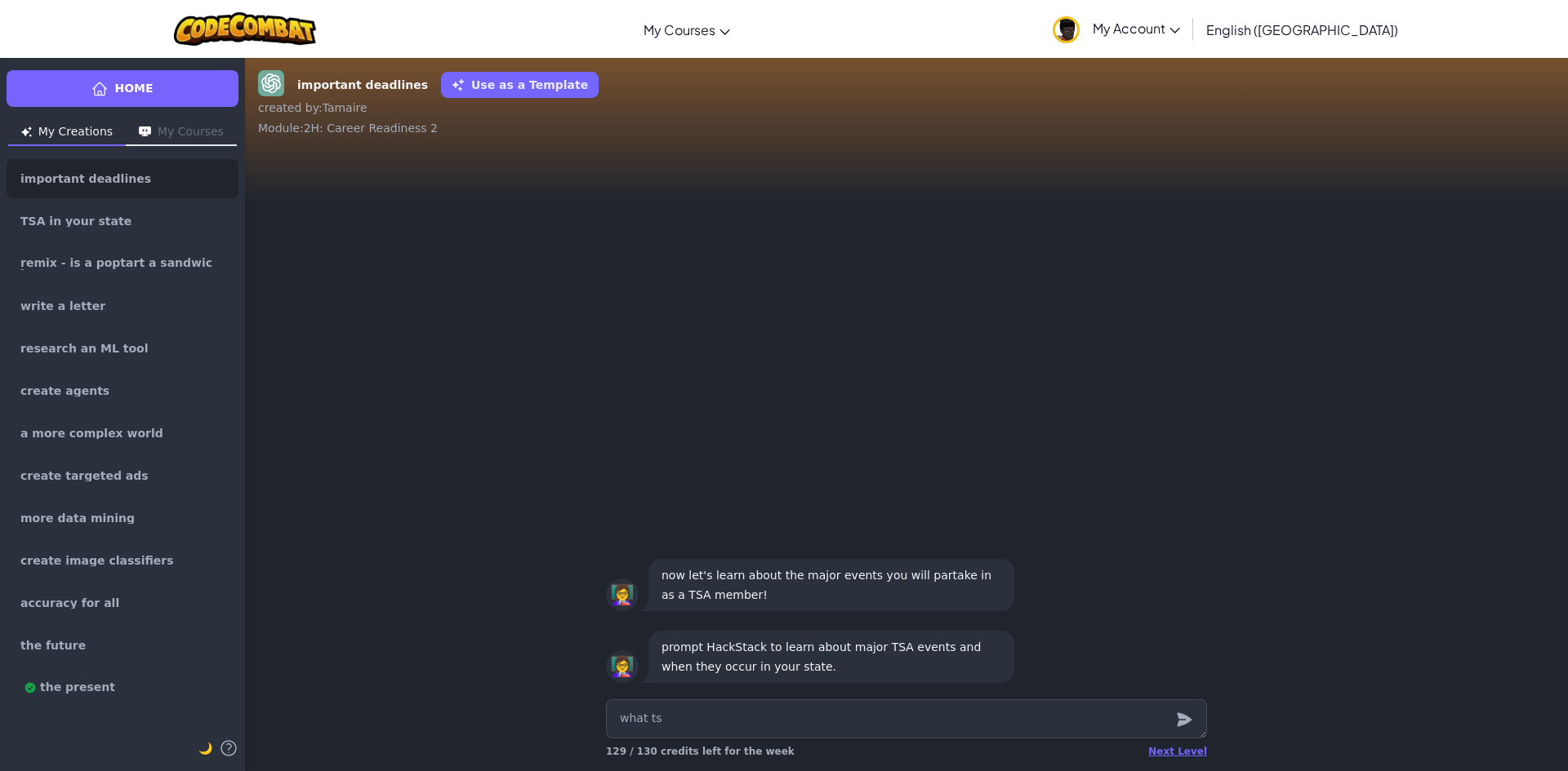
type textarea "what tsa"
type textarea "x"
type textarea "what tsa"
type textarea "x"
type textarea "what tsa"
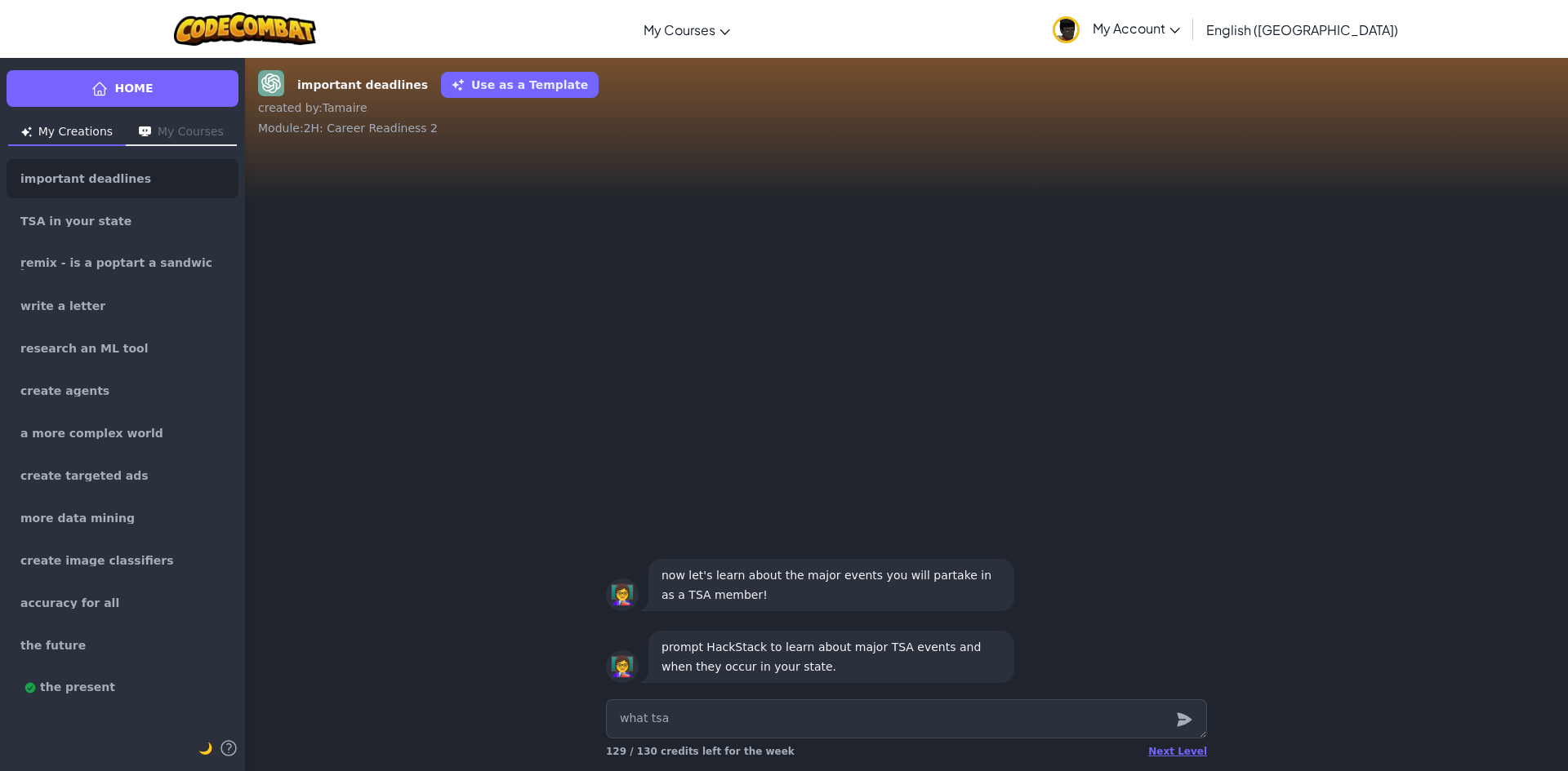
type textarea "x"
type textarea "what ts"
type textarea "x"
type textarea "what t"
type textarea "x"
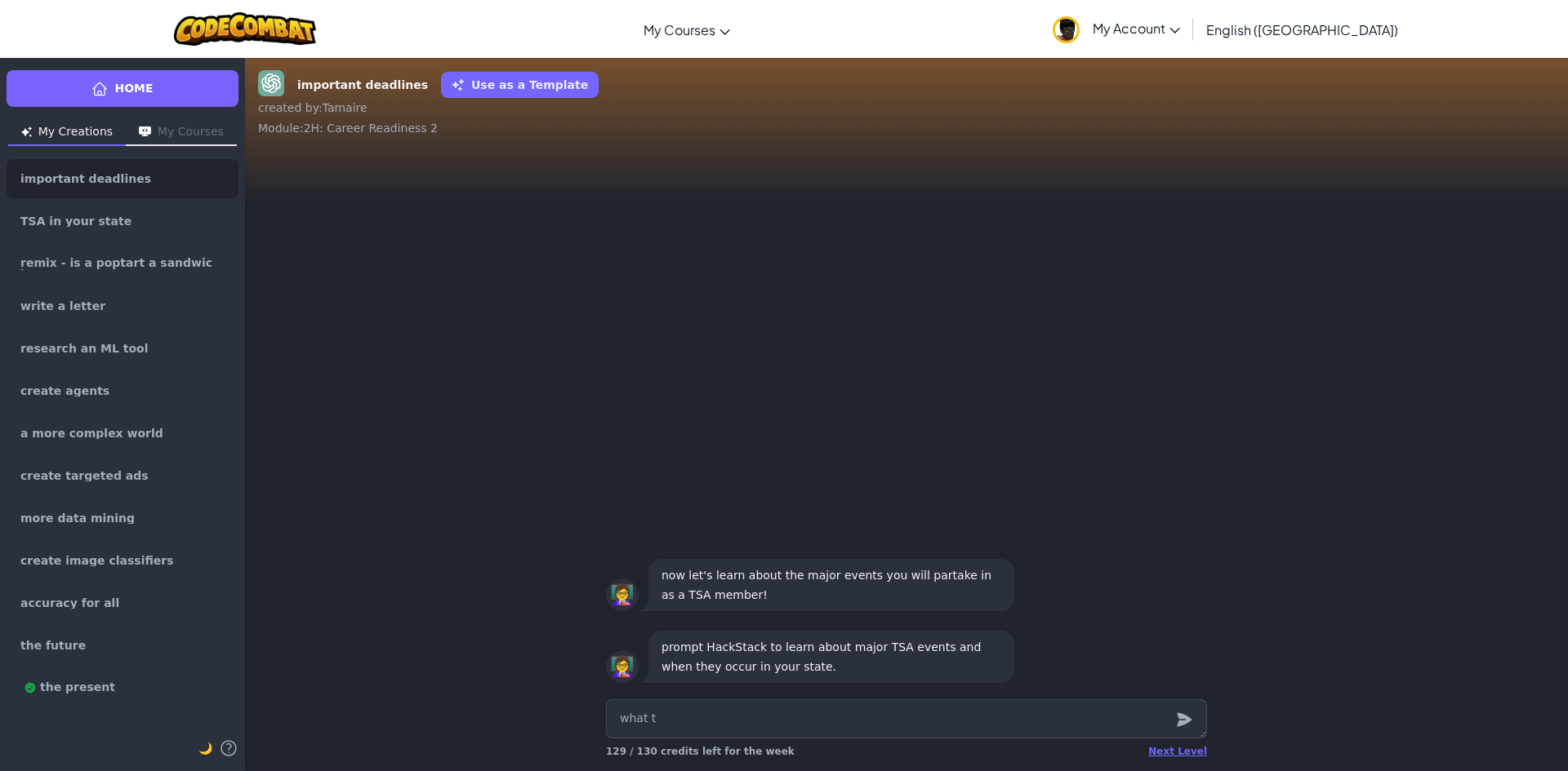
type textarea "what"
type textarea "x"
type textarea "what T"
type textarea "x"
type textarea "what TS"
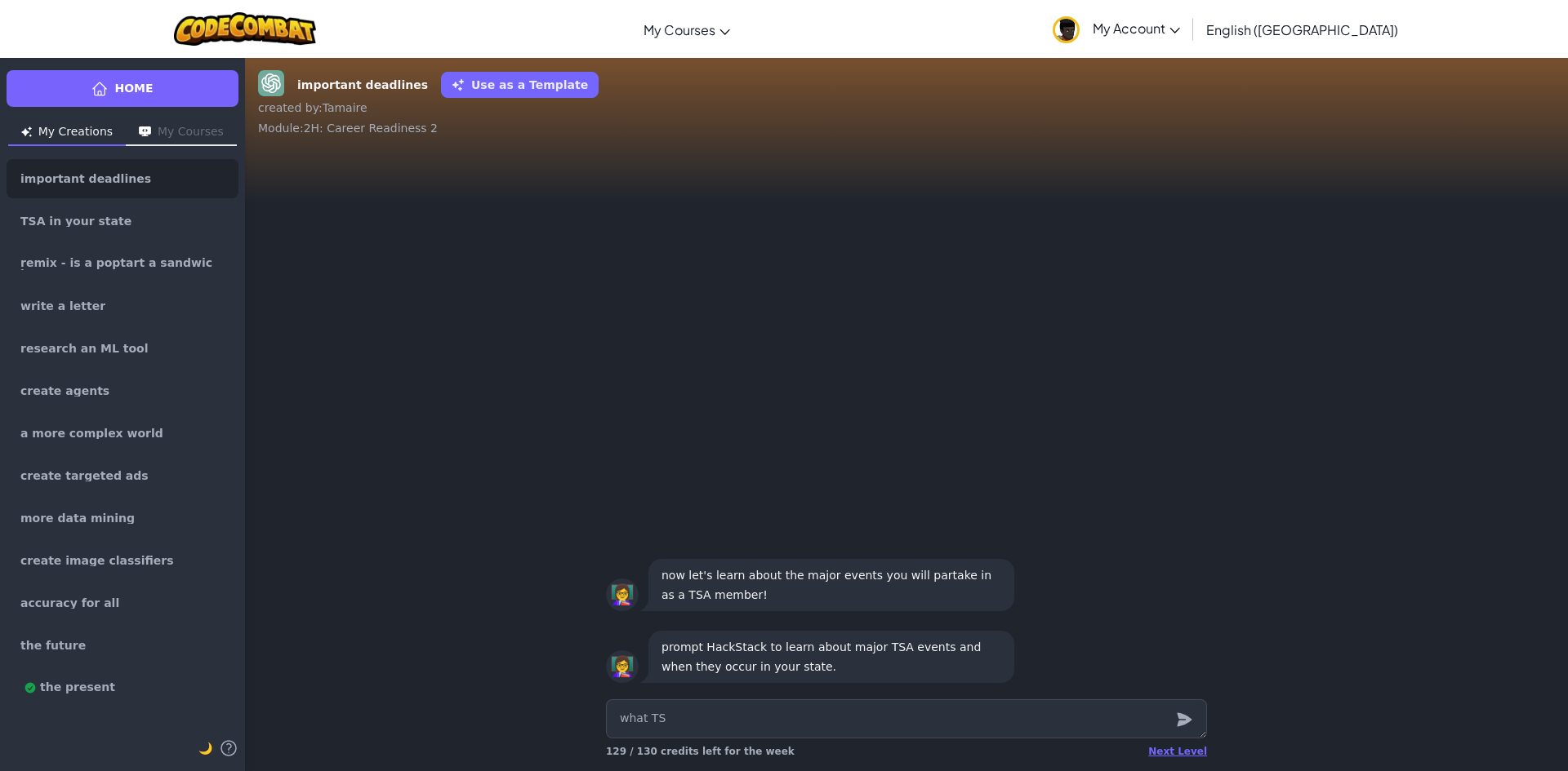
type textarea "x"
type textarea "what TSA"
type textarea "x"
type textarea "what TSA"
type textarea "x"
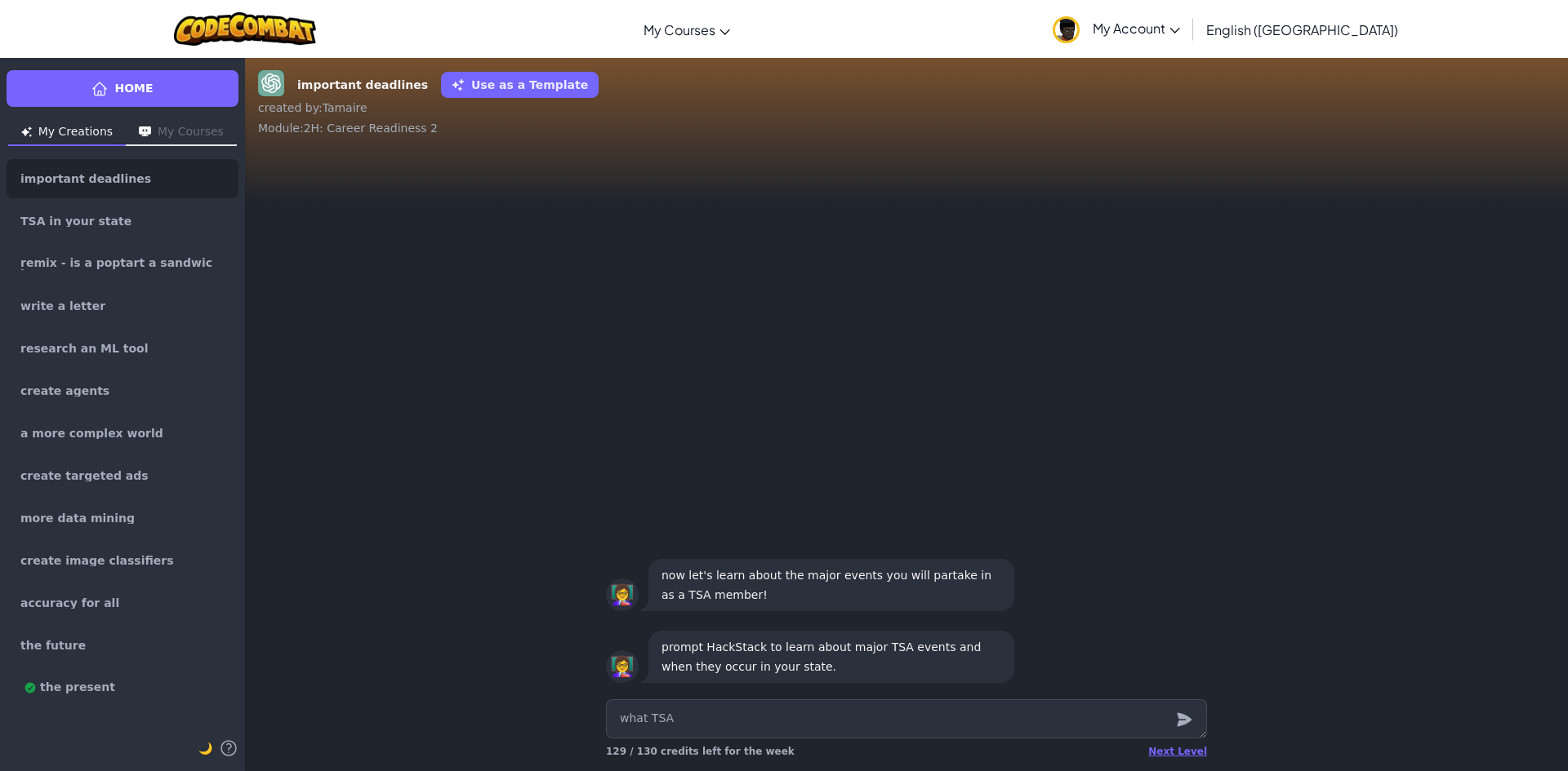
type textarea "what TSA e"
type textarea "x"
type textarea "what TSA ev"
type textarea "x"
type textarea "what TSA eve"
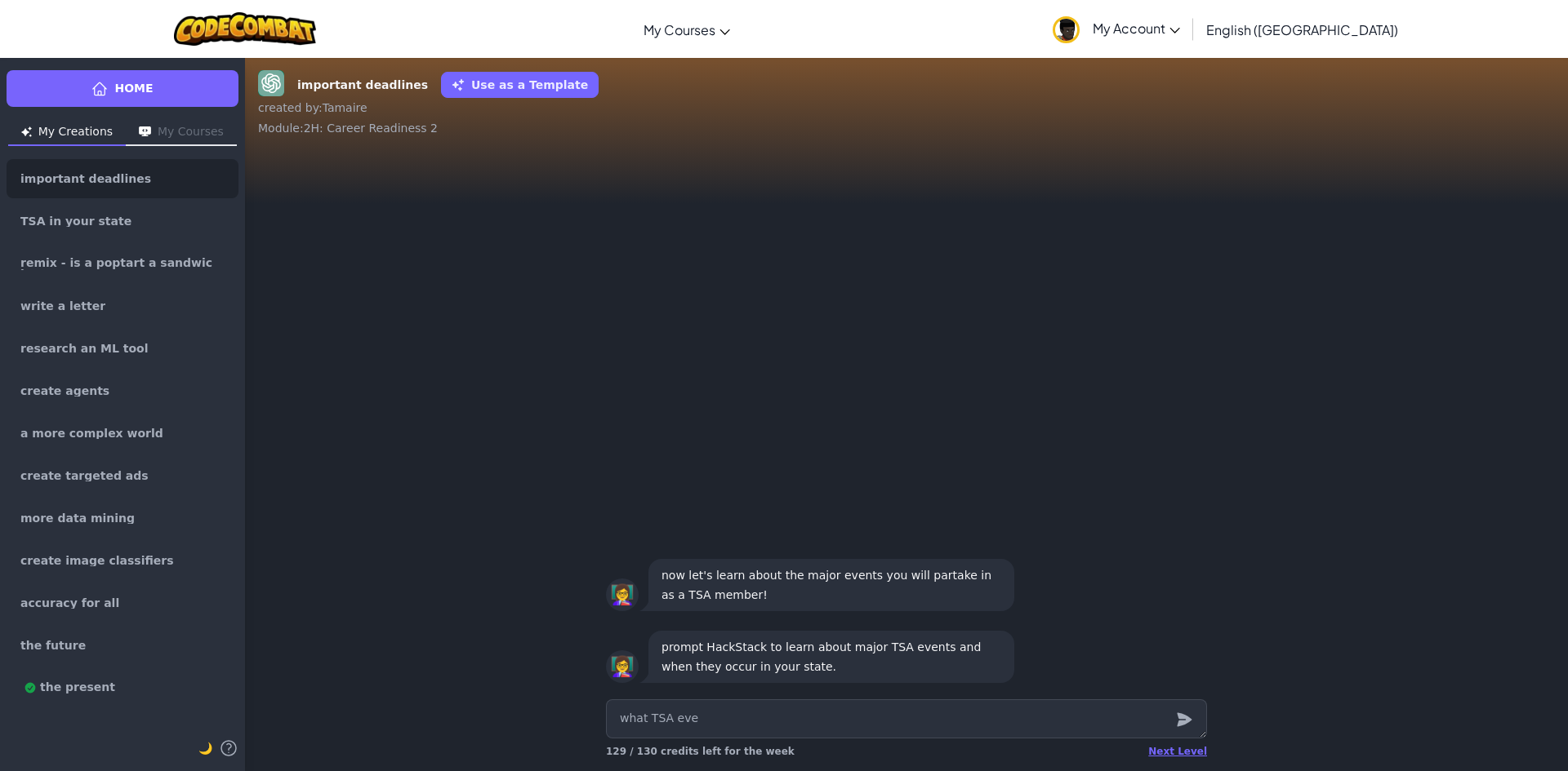
type textarea "x"
type textarea "what TSA even"
type textarea "x"
type textarea "what TSA event"
type textarea "x"
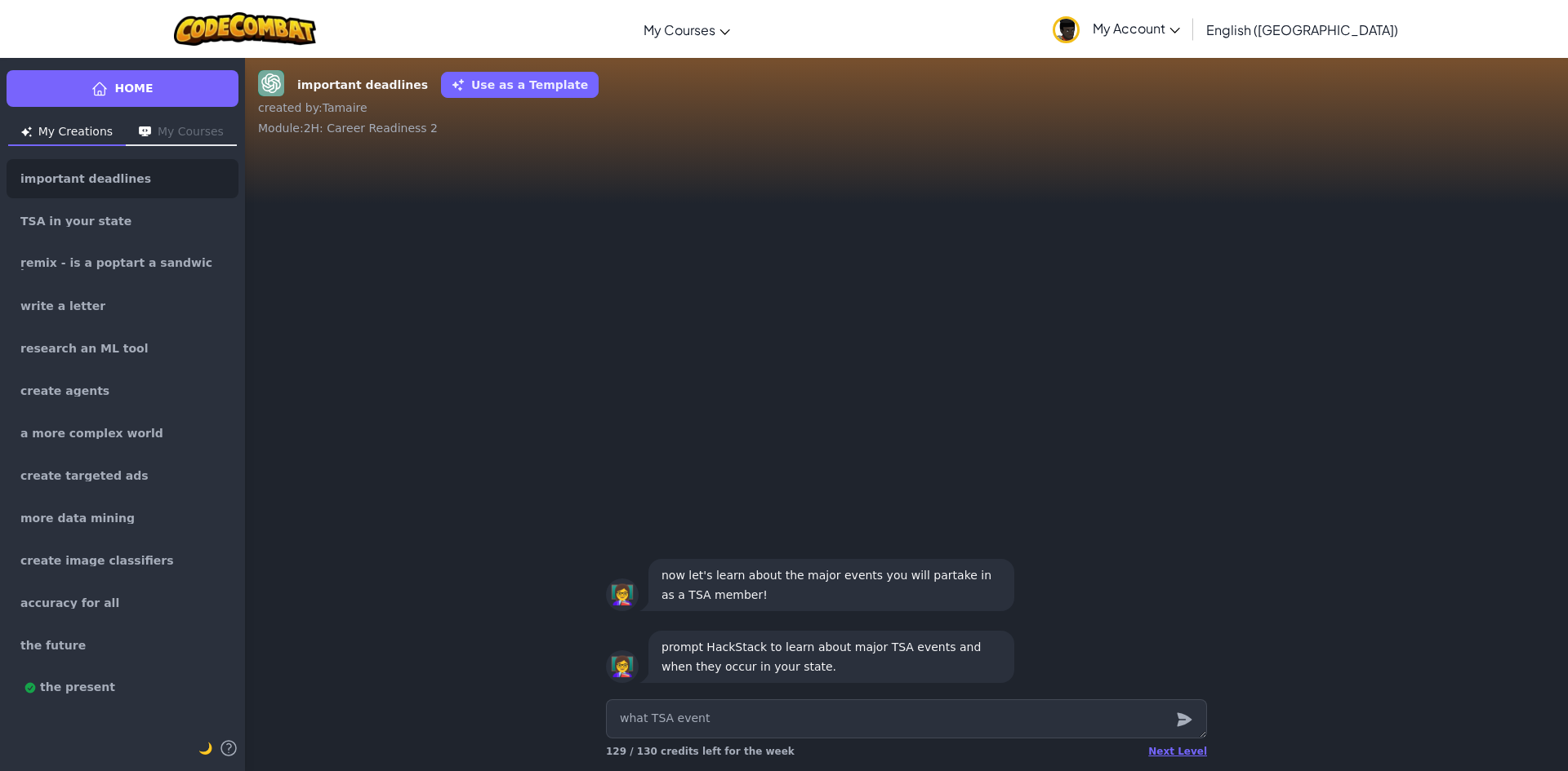
type textarea "what TSA events"
type textarea "x"
type textarea "what TSA events"
type textarea "x"
type textarea "what TSA events b"
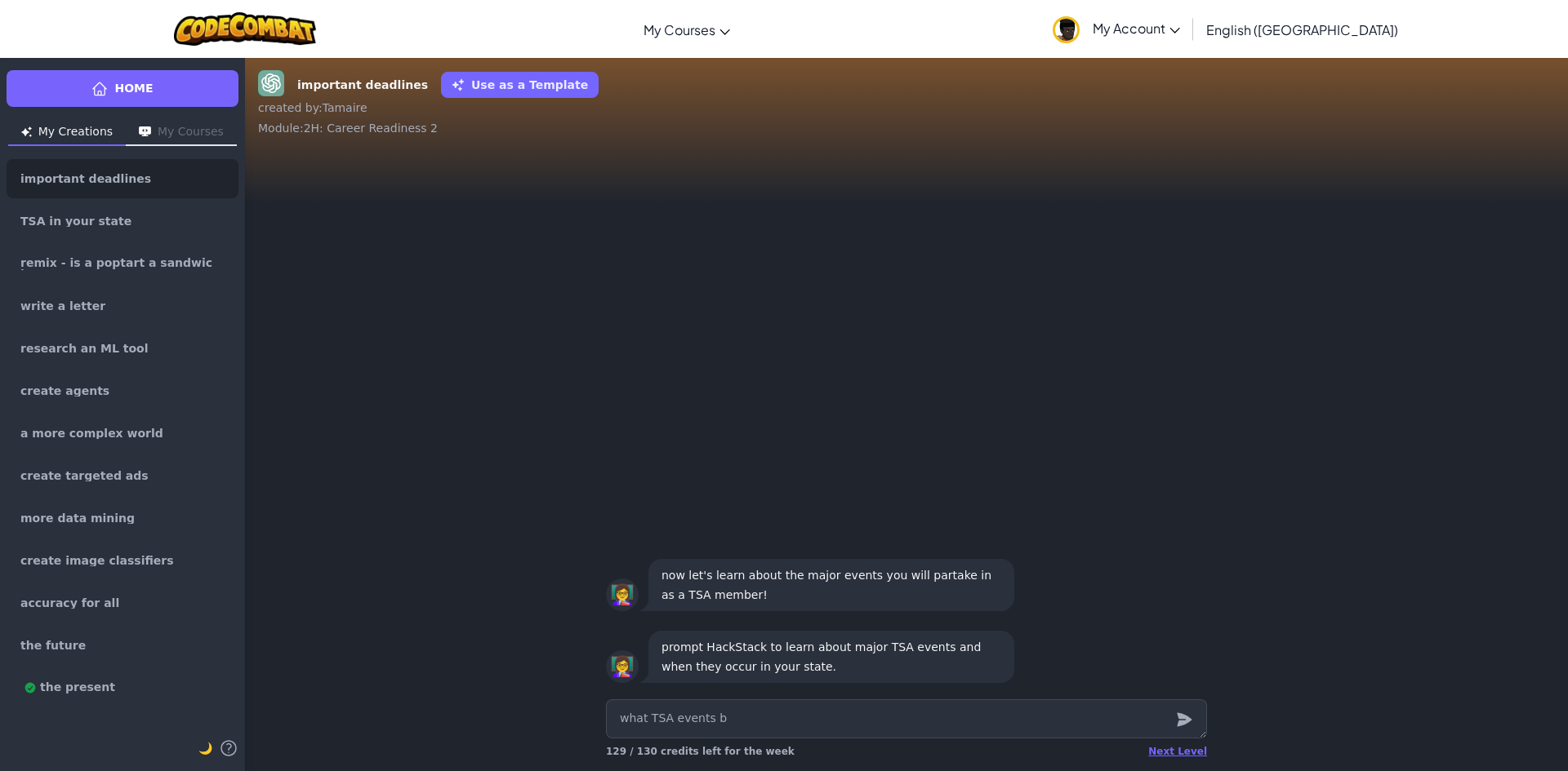
type textarea "x"
type textarea "what TSA events be"
type textarea "x"
type textarea "what TSA events be"
type textarea "x"
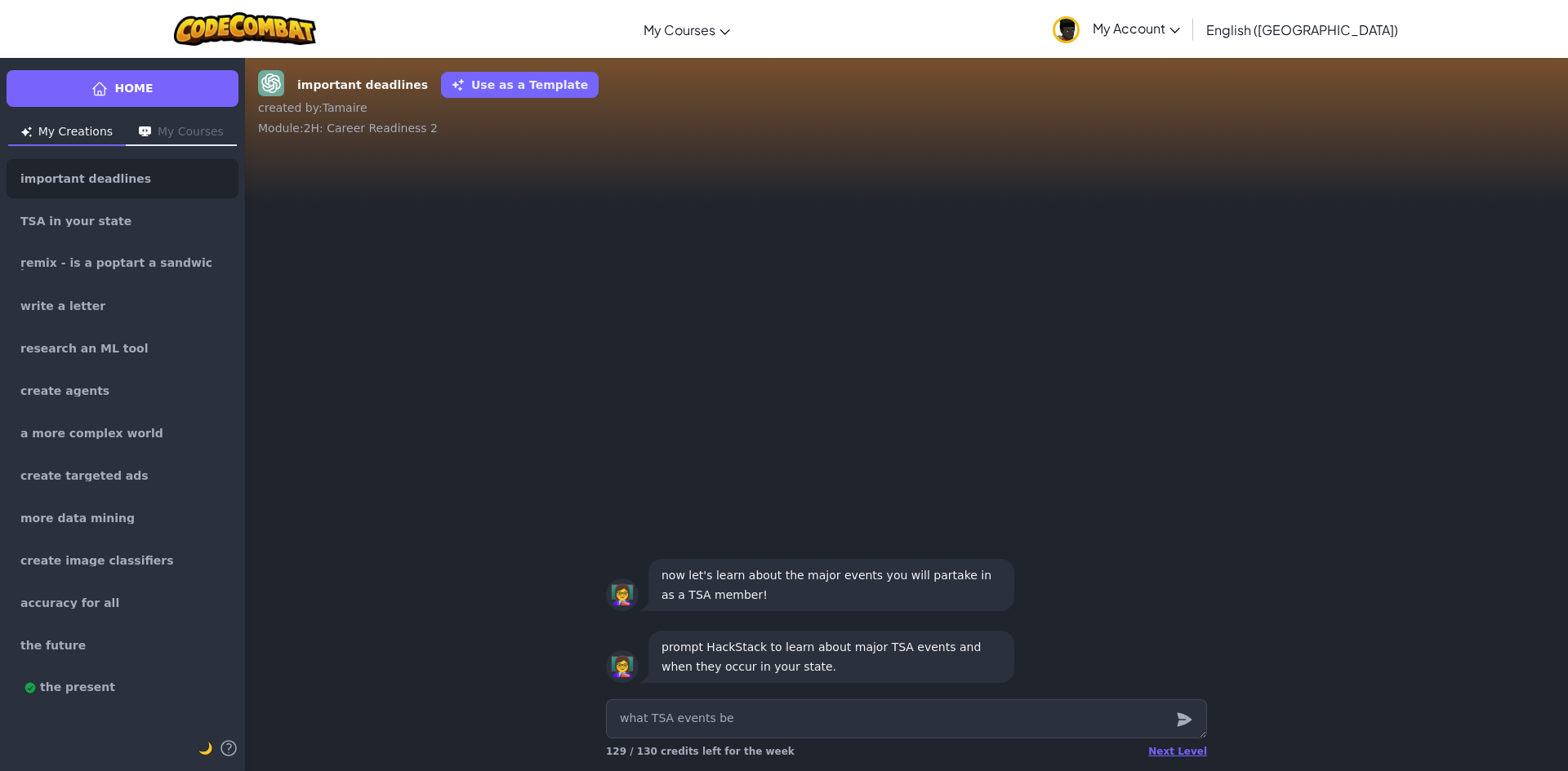
type textarea "what TSA events be i"
type textarea "x"
type textarea "what TSA events be in"
type textarea "x"
type textarea "what TSA events be in"
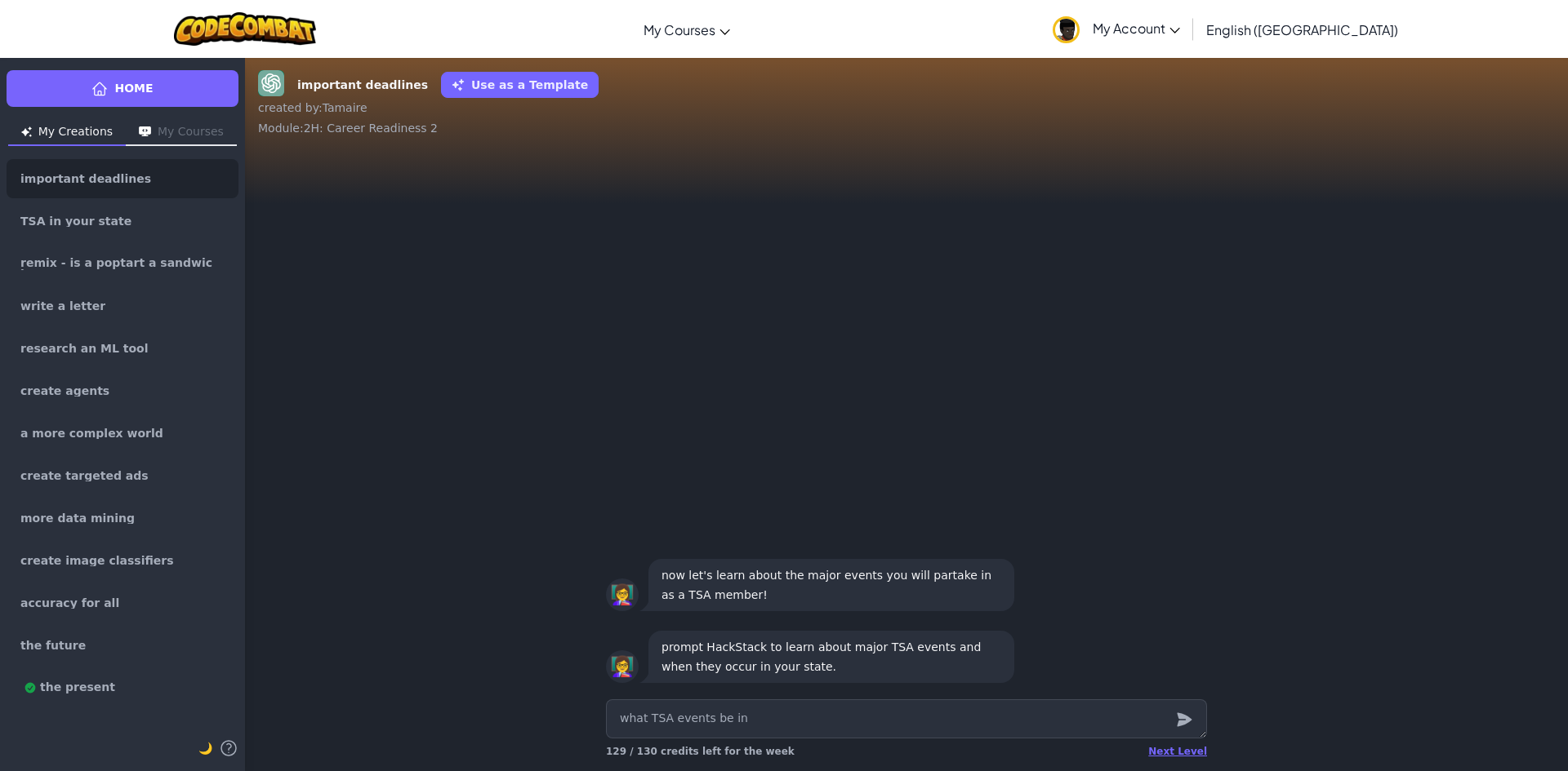
type textarea "x"
type textarea "what TSA events be in m"
type textarea "x"
type textarea "what TSA events be in my"
type textarea "x"
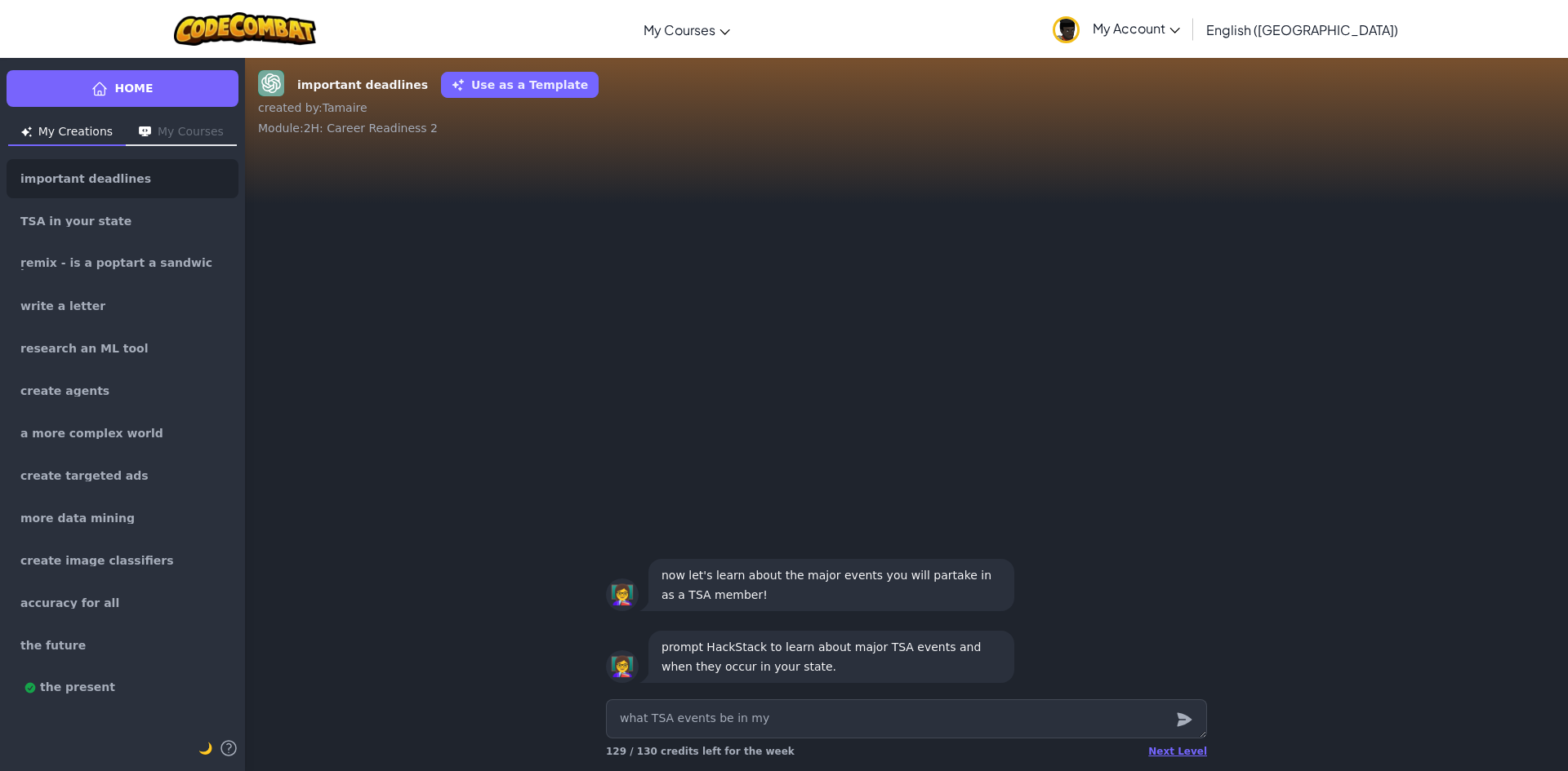
type textarea "what TSA events be in my"
type textarea "x"
type textarea "what TSA events be in my"
type textarea "x"
type textarea "what TSA events be in m"
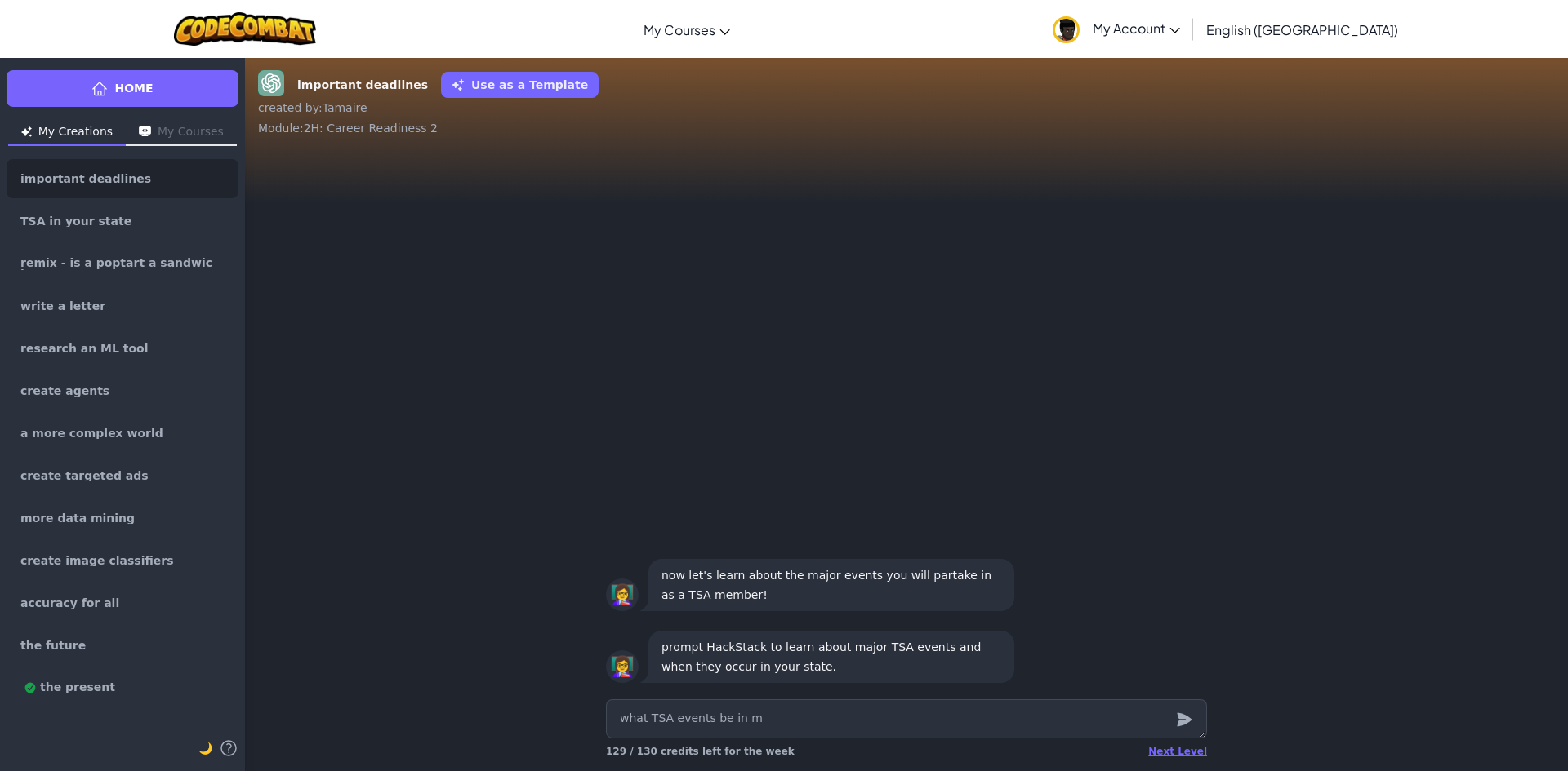
type textarea "x"
type textarea "what TSA events be in"
type textarea "x"
type textarea "what TSA events be in"
type textarea "x"
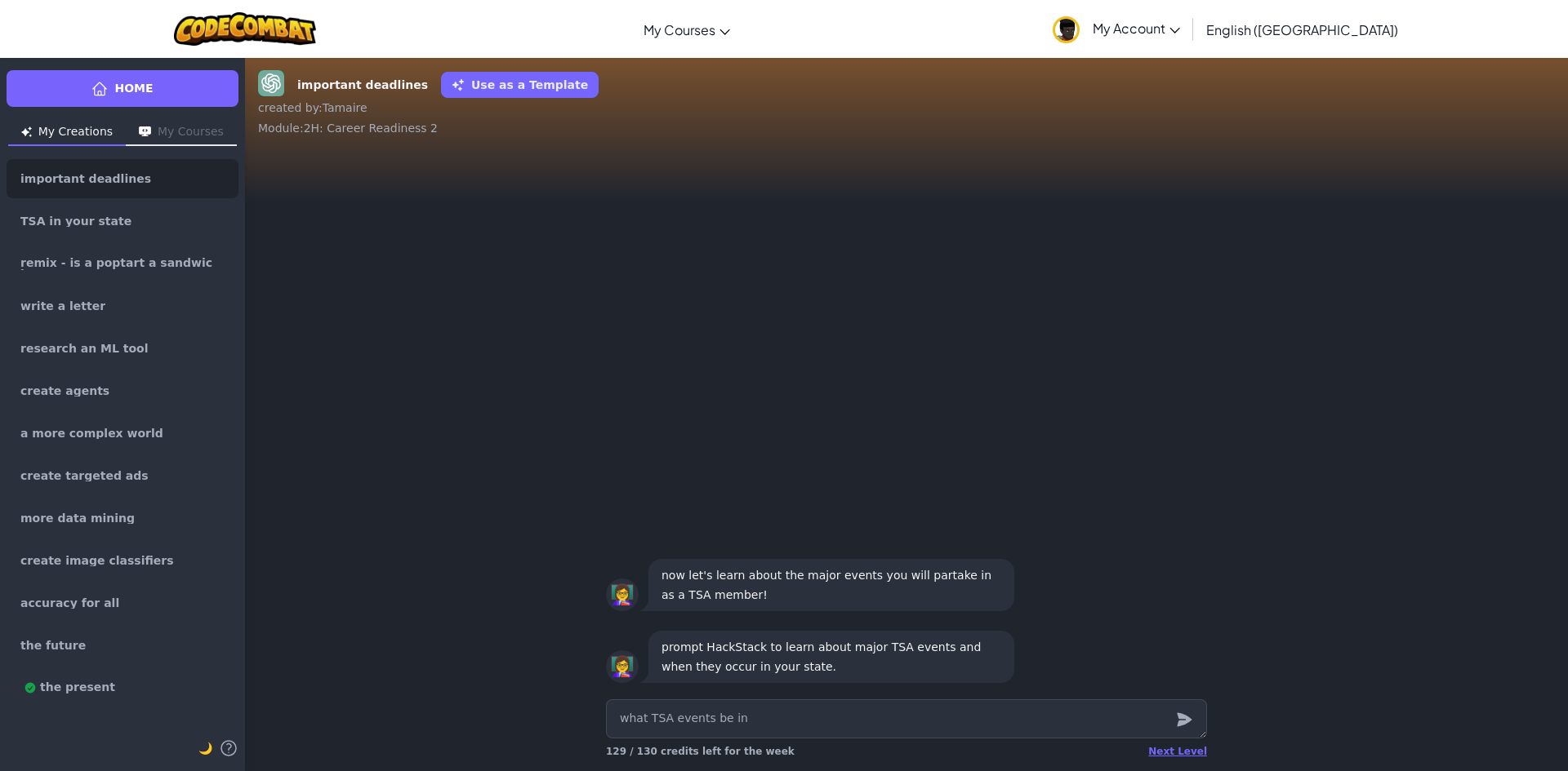
type textarea "what TSA events be i"
type textarea "x"
type textarea "what TSA events be"
type textarea "x"
type textarea "what TSA events be"
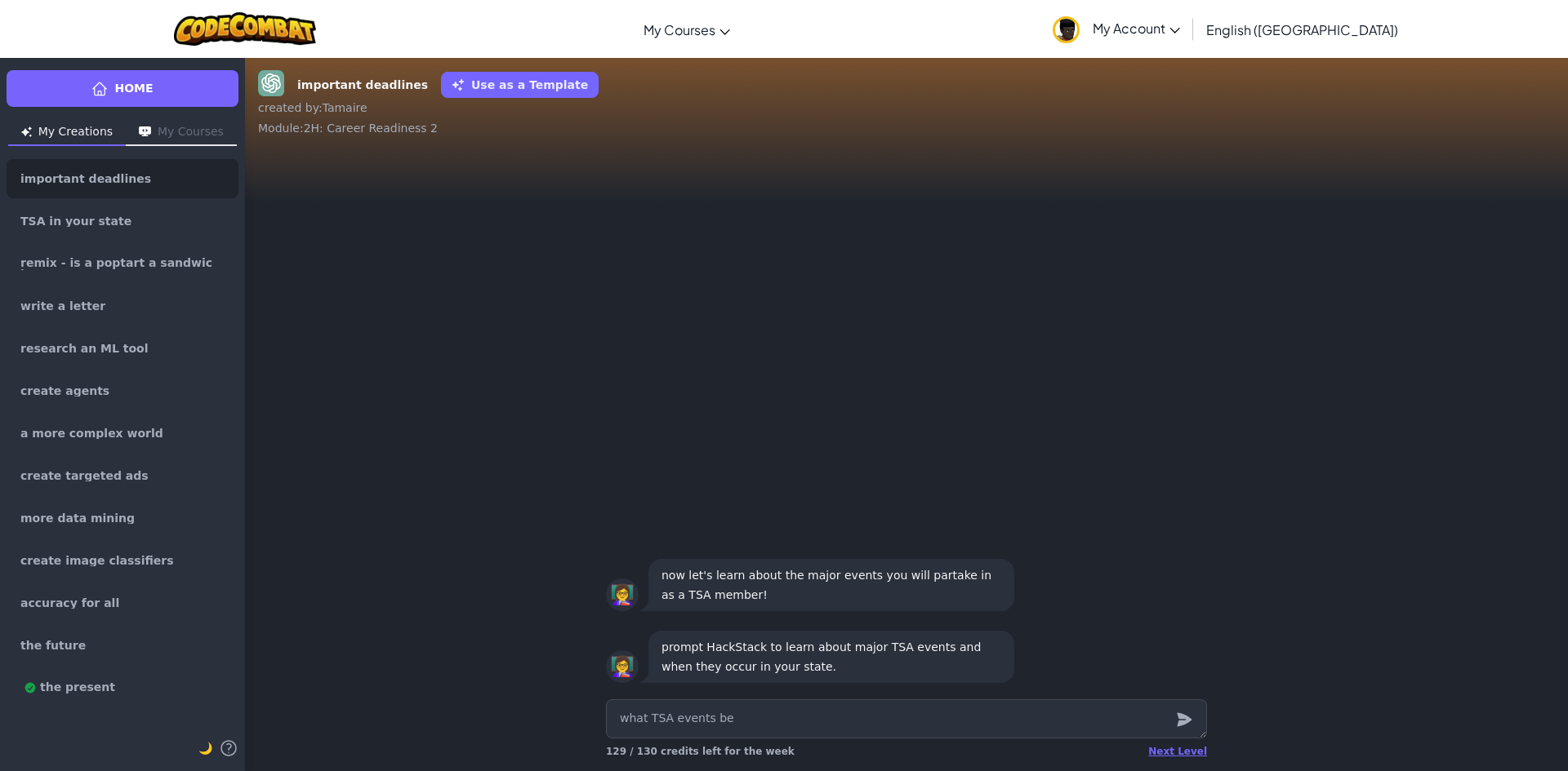
type textarea "x"
type textarea "what TSA events b"
type textarea "x"
type textarea "what TSA events"
type textarea "x"
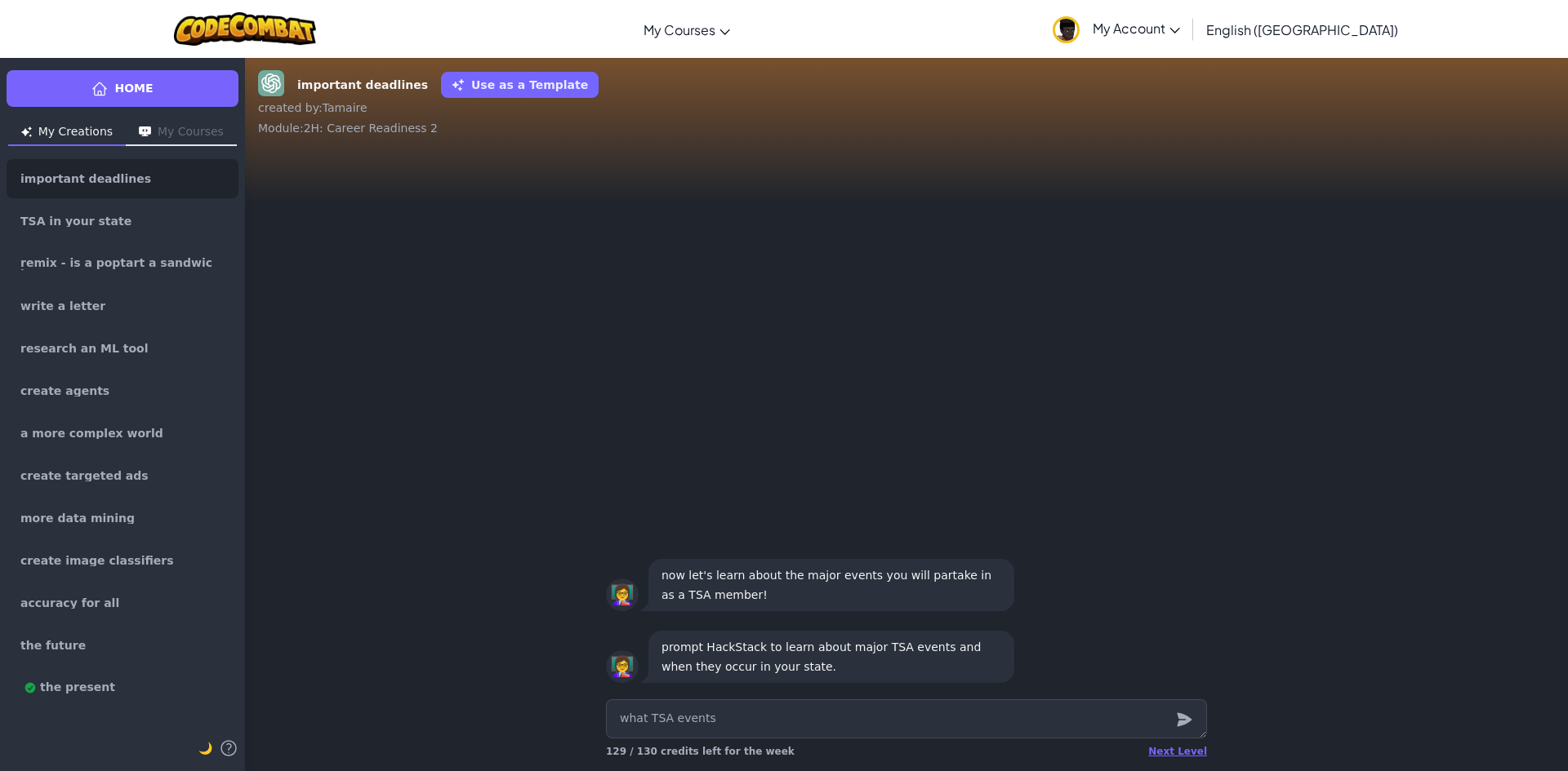
type textarea "what TSA events o"
type textarea "x"
type textarea "what TSA events oc"
type textarea "x"
type textarea "what TSA events occ"
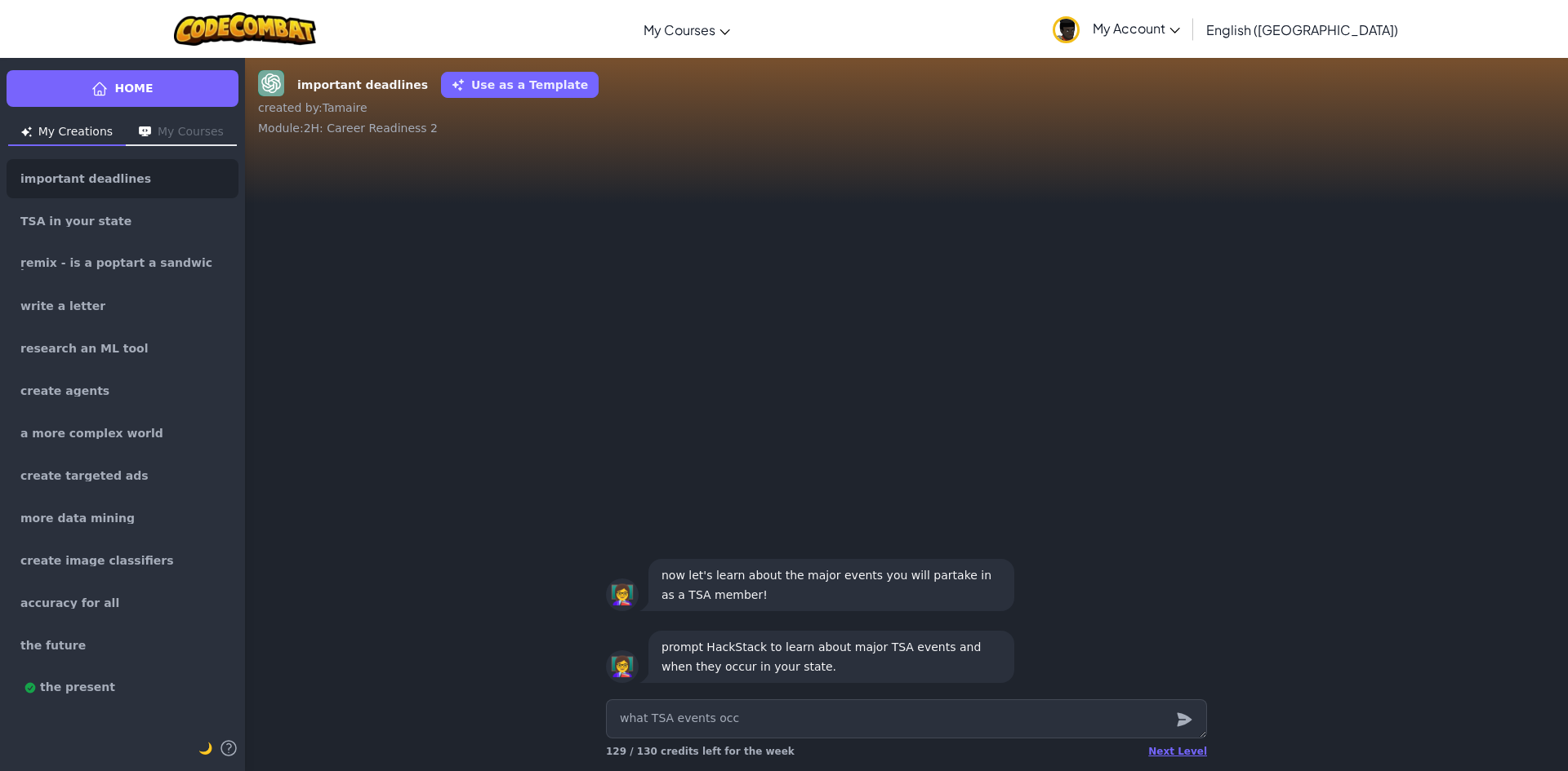
type textarea "x"
type textarea "what TSA events occu"
type textarea "x"
type textarea "what TSA events occur"
type textarea "x"
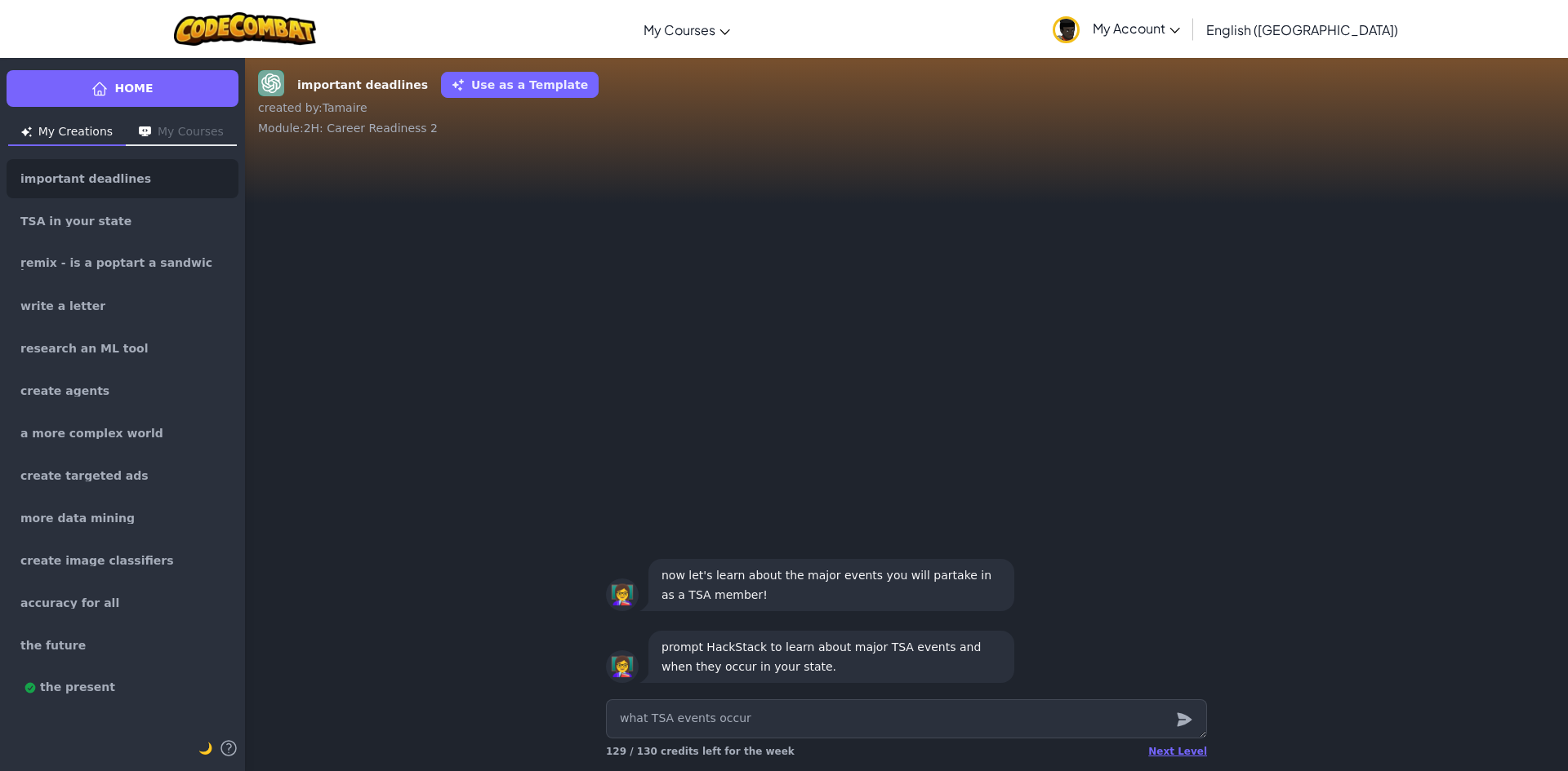
type textarea "what TSA events occur"
type textarea "x"
type textarea "what TSA events occur i"
type textarea "x"
type textarea "what TSA events occur in"
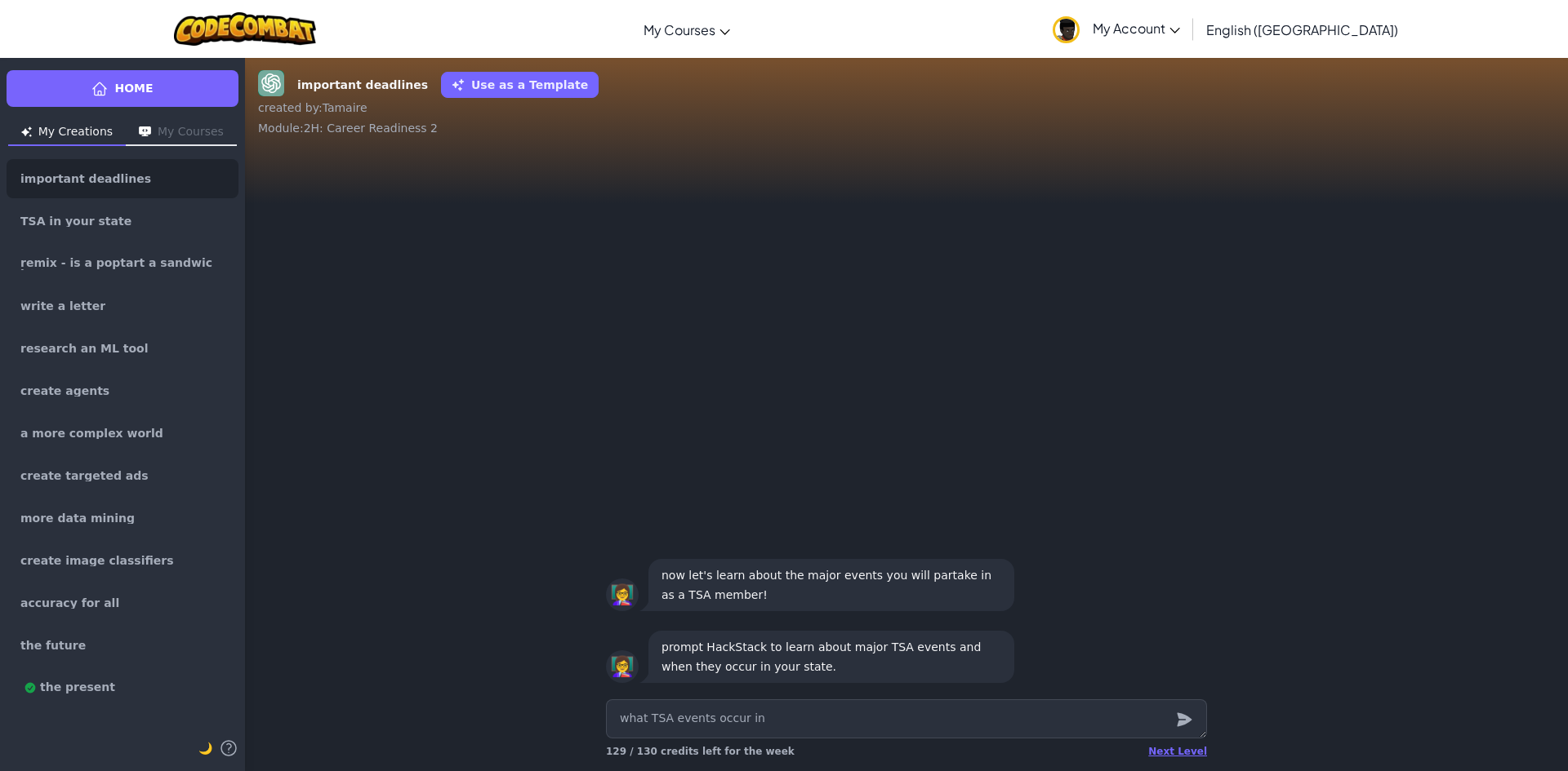
type textarea "x"
type textarea "what TSA events occur in"
type textarea "x"
type textarea "what TSA events occur in m"
type textarea "x"
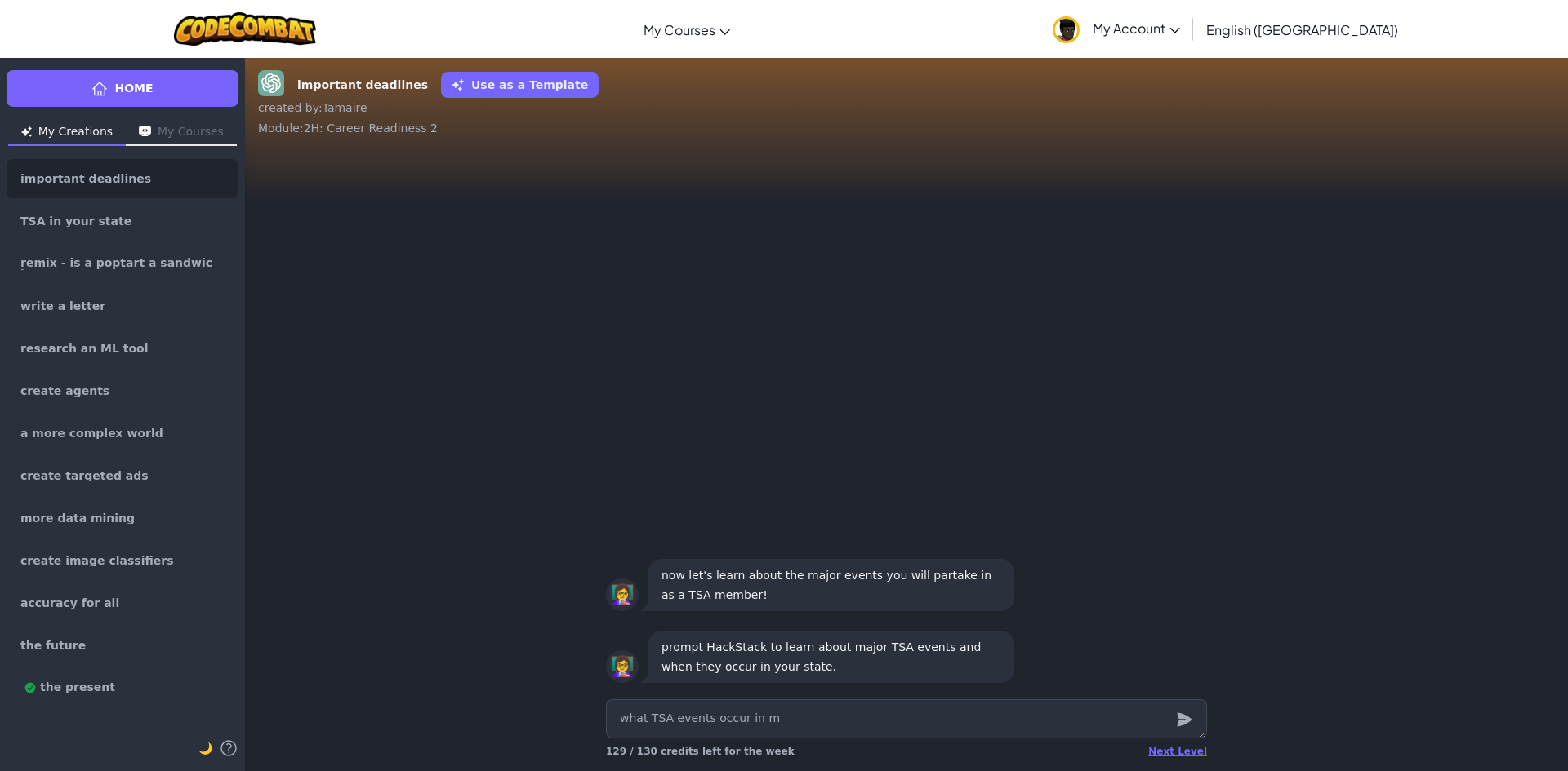
type textarea "what TSA events occur in my"
type textarea "x"
type textarea "what TSA events occur in my"
type textarea "x"
type textarea "what TSA events occur in my s"
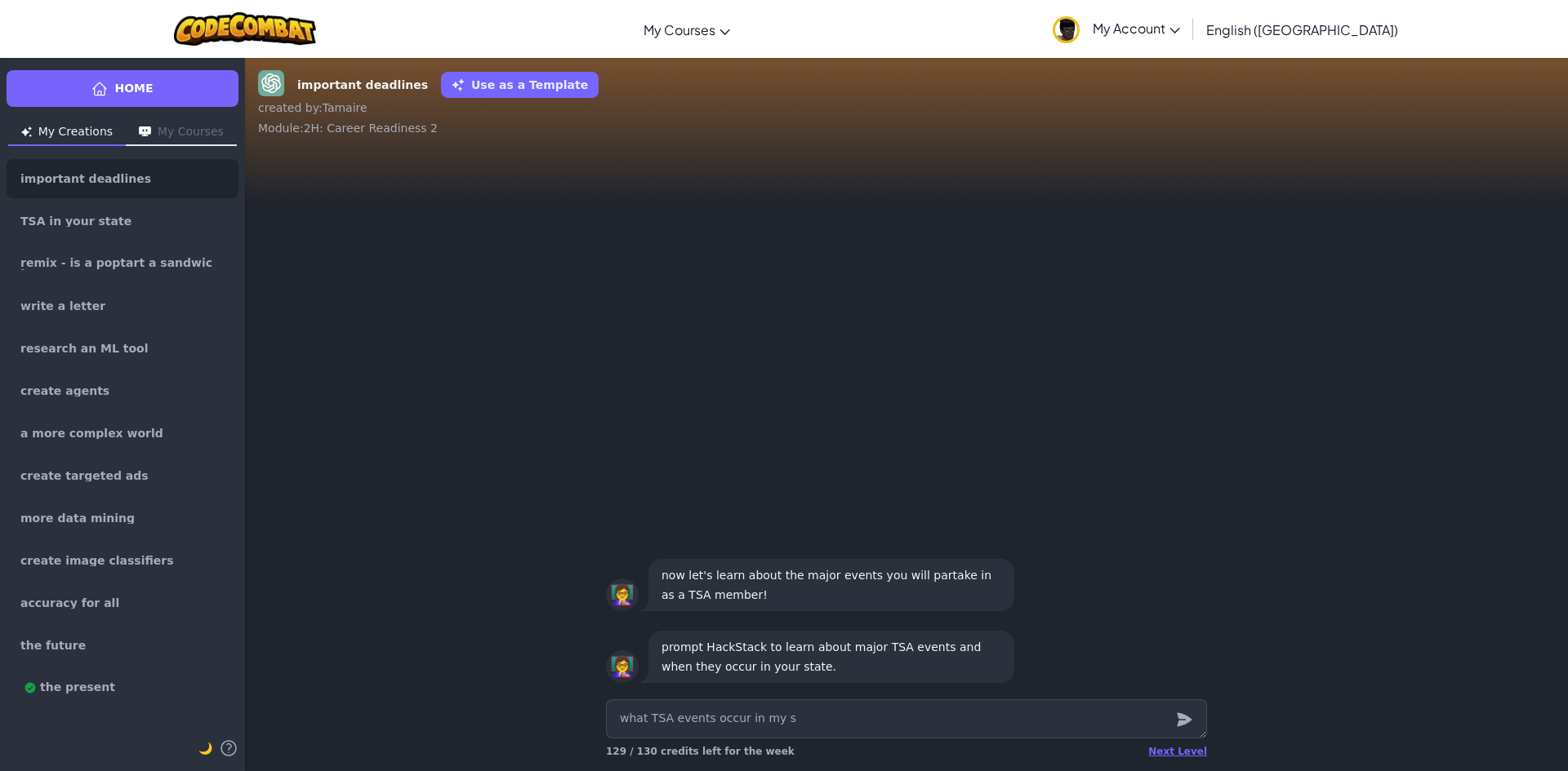
type textarea "x"
type textarea "what TSA events occur in my st"
type textarea "x"
type textarea "what TSA events occur in my sta"
type textarea "x"
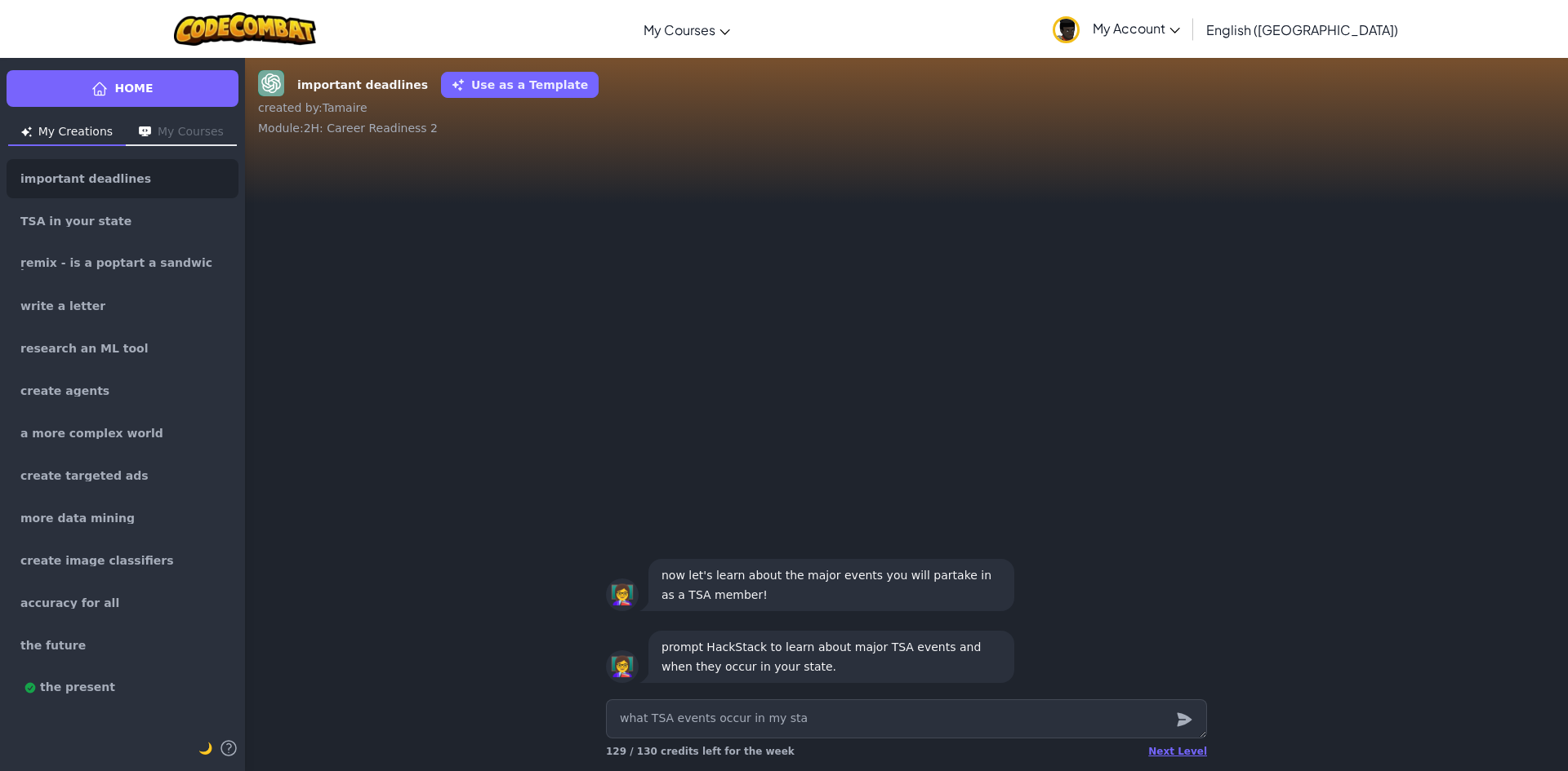
type textarea "what TSA events occur in my stat"
type textarea "x"
type textarea "what TSA events occur in my state"
type textarea "x"
type textarea "what TSA events occur in my states"
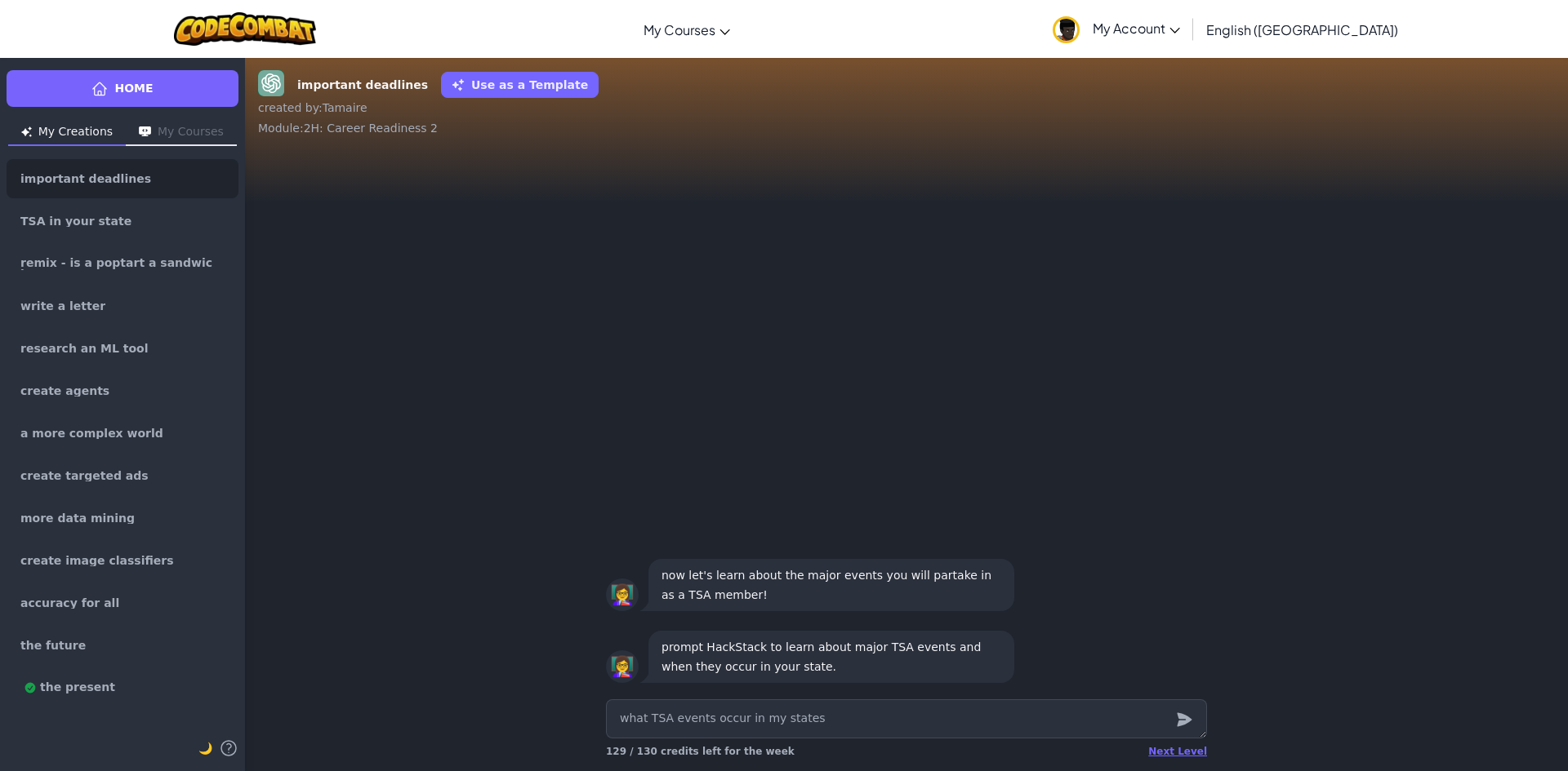
type textarea "x"
type textarea "what TSA events occur in my state"
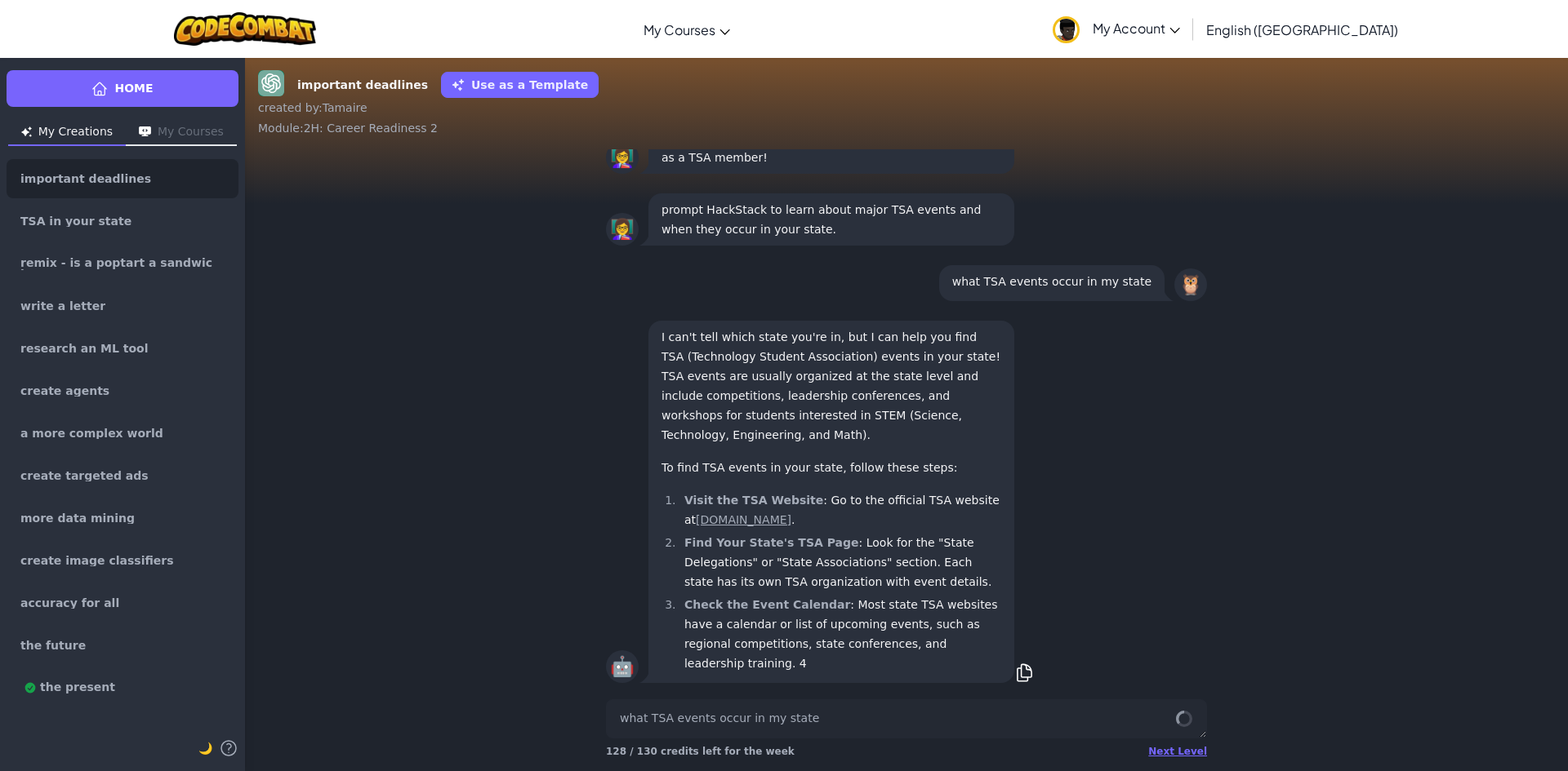
scroll to position [1, 0]
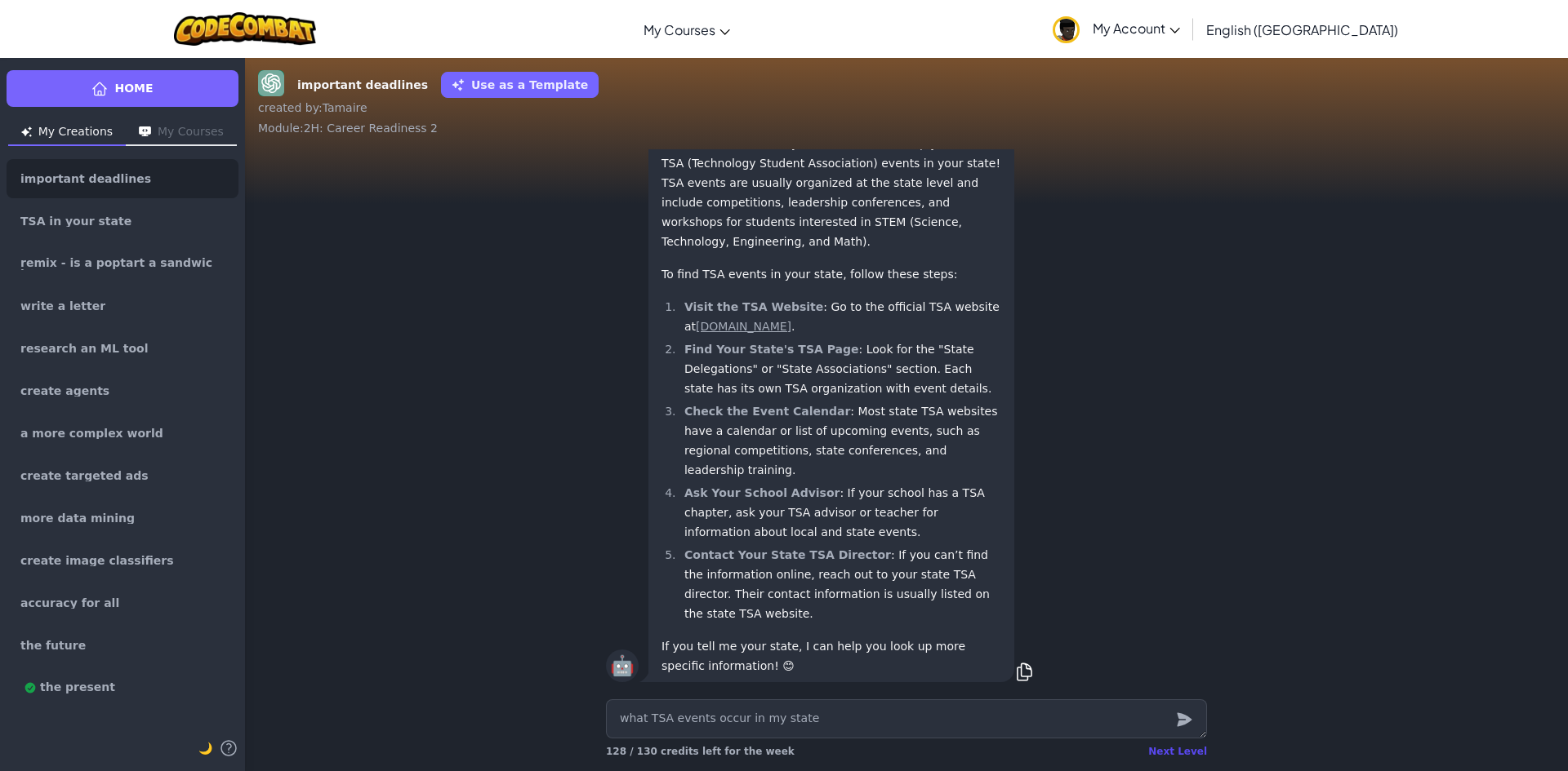
click at [1180, 756] on div "Next Level" at bounding box center [1177, 752] width 59 height 13
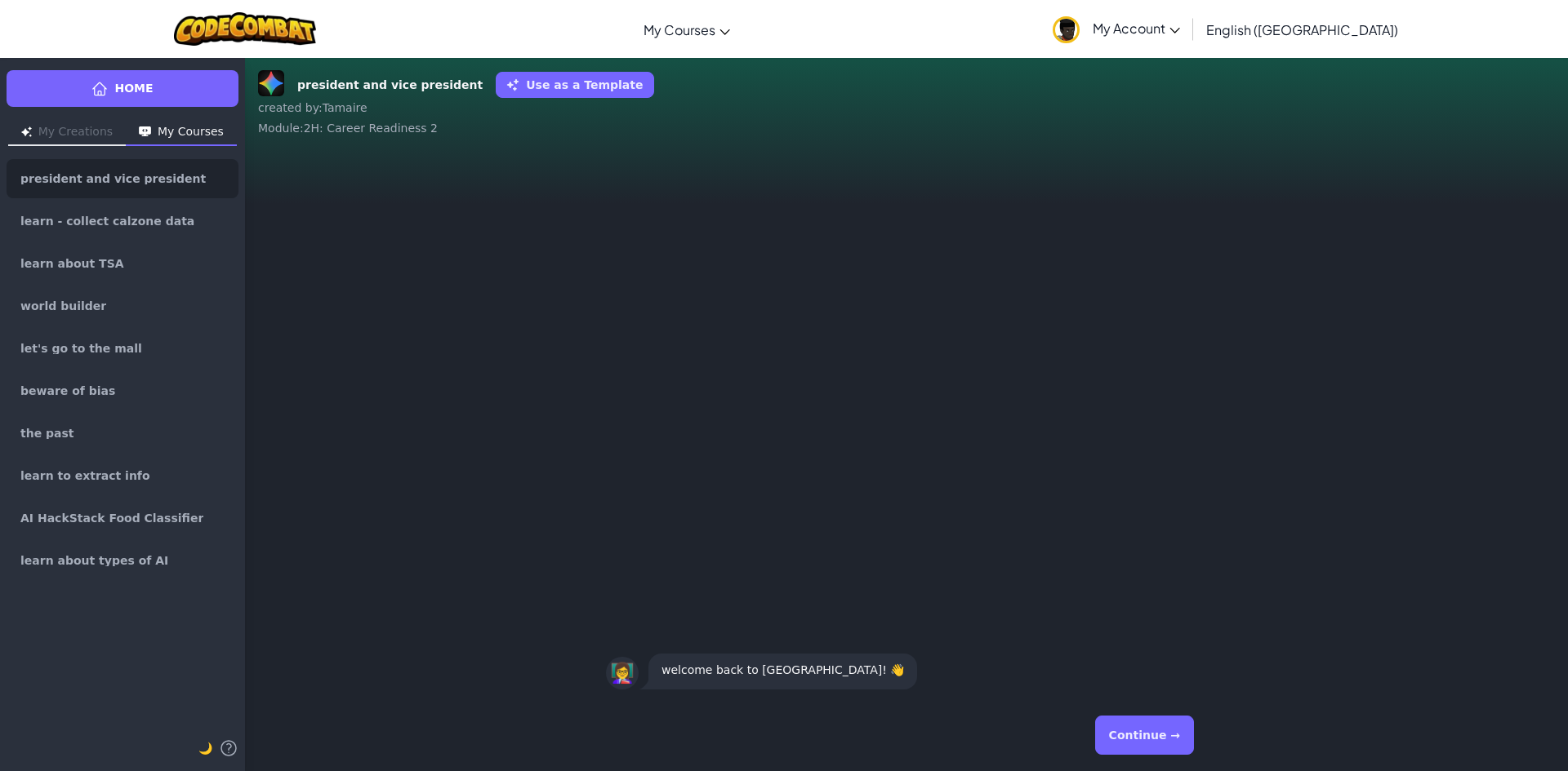
click at [1157, 737] on button "Continue →" at bounding box center [1144, 735] width 99 height 39
click at [1148, 738] on button "Continue →" at bounding box center [1144, 735] width 99 height 39
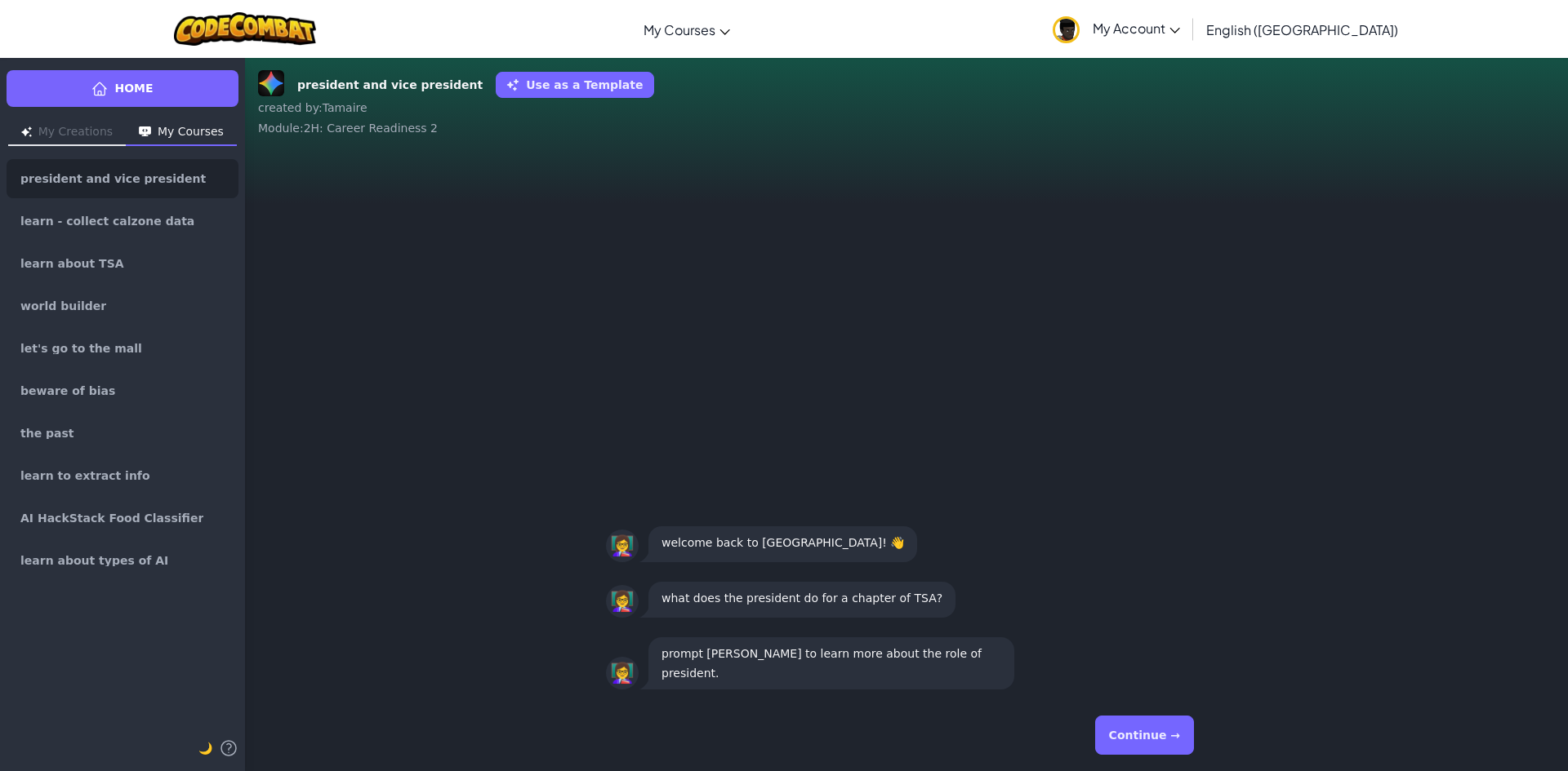
click at [1143, 738] on button "Continue →" at bounding box center [1144, 735] width 99 height 39
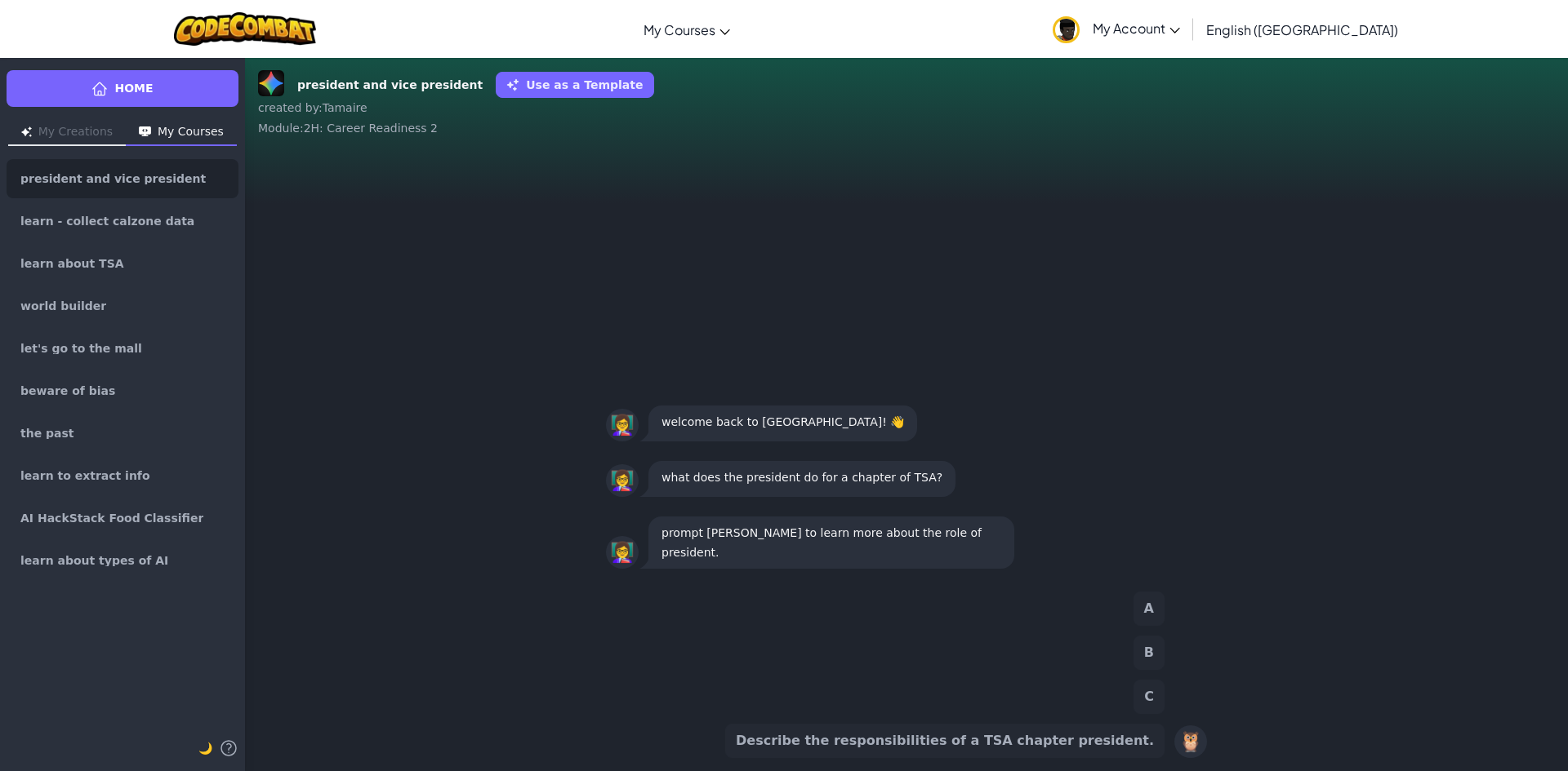
click at [1110, 735] on button "Describe the responsibilities of a TSA chapter president." at bounding box center [944, 741] width 439 height 35
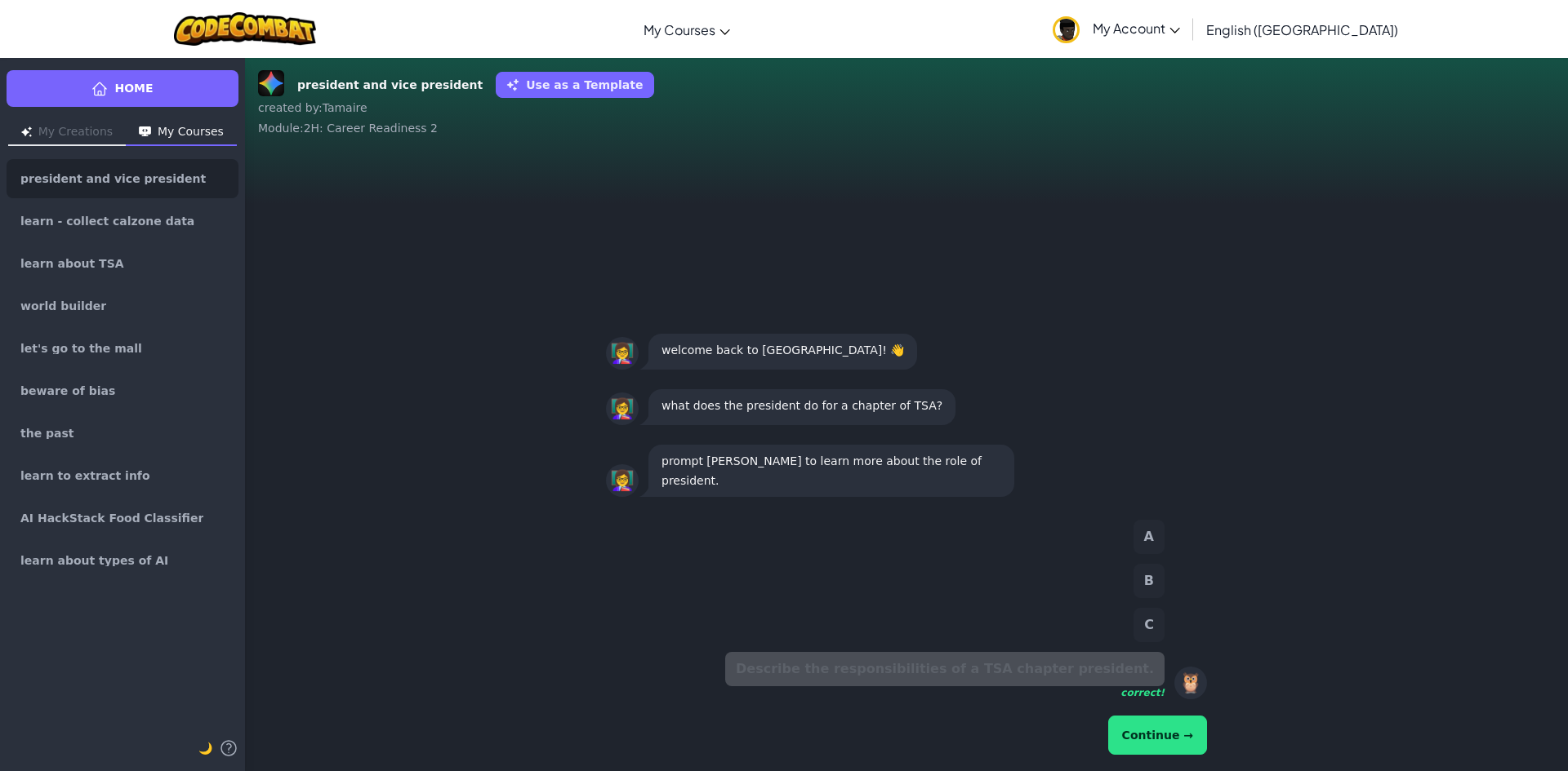
click at [1158, 722] on button "Continue →" at bounding box center [1157, 735] width 99 height 39
click at [1148, 734] on button "Continue →" at bounding box center [1157, 735] width 99 height 39
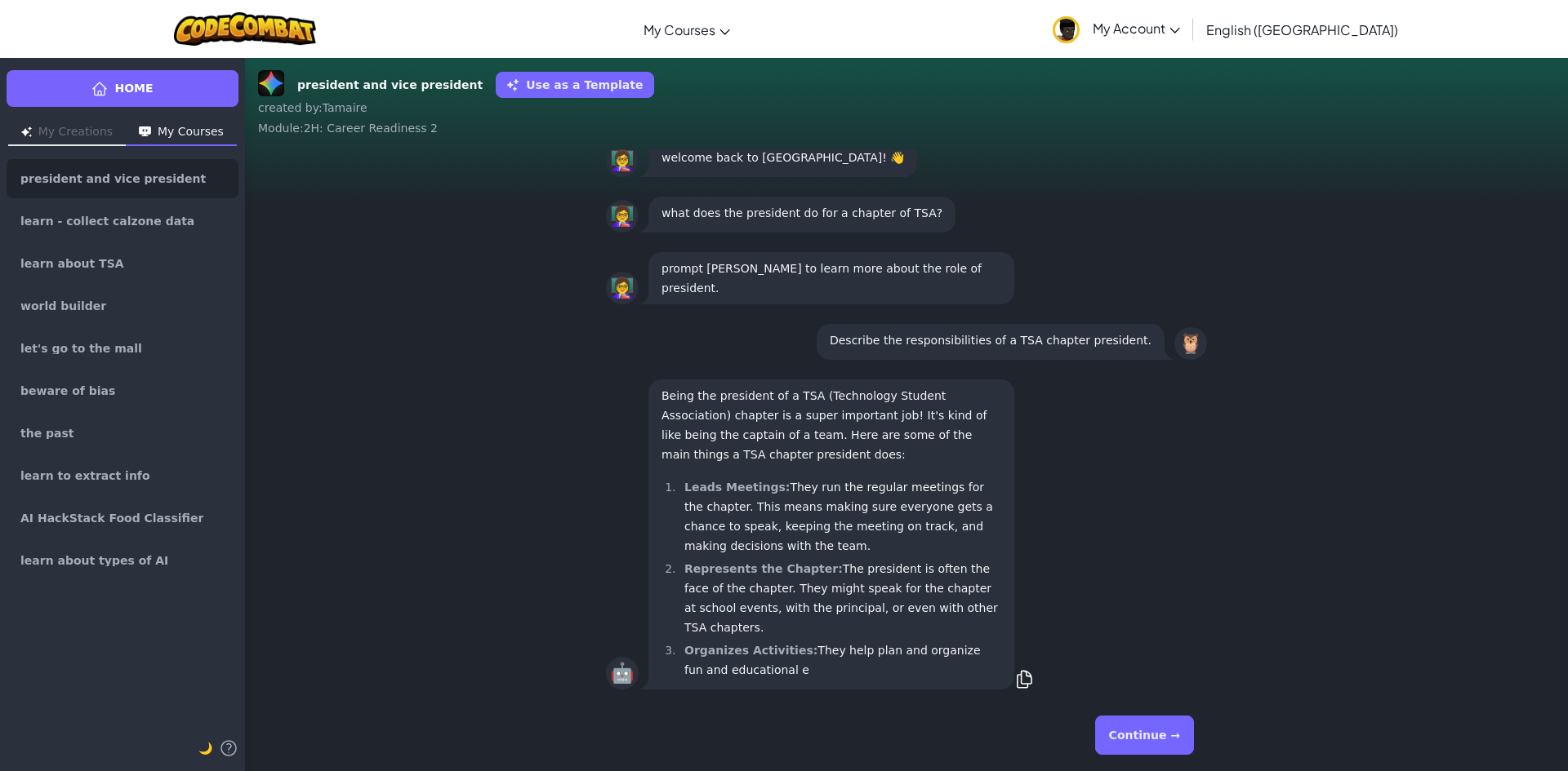
click at [1148, 734] on button "Continue →" at bounding box center [1144, 735] width 99 height 39
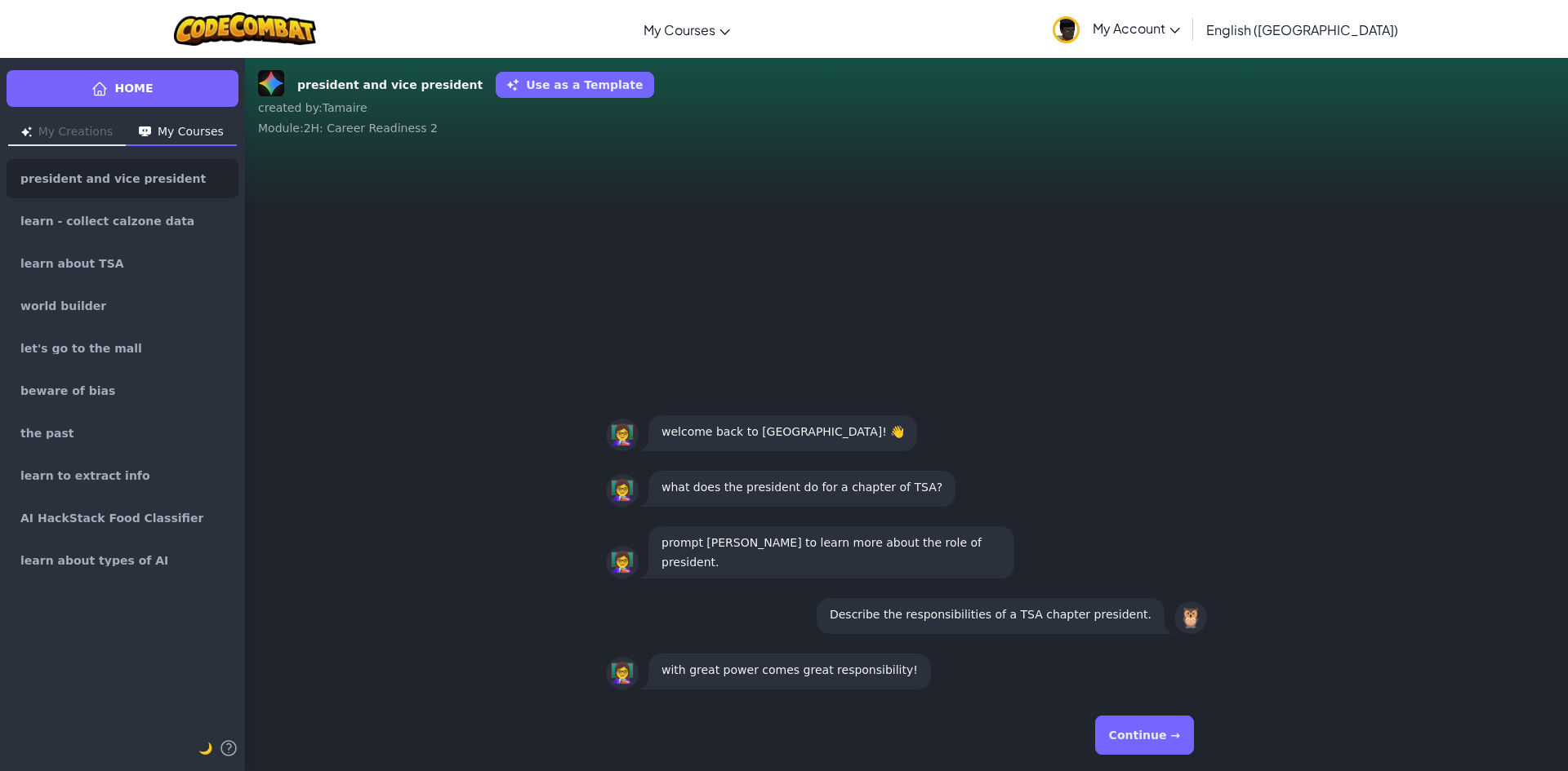
scroll to position [1, 0]
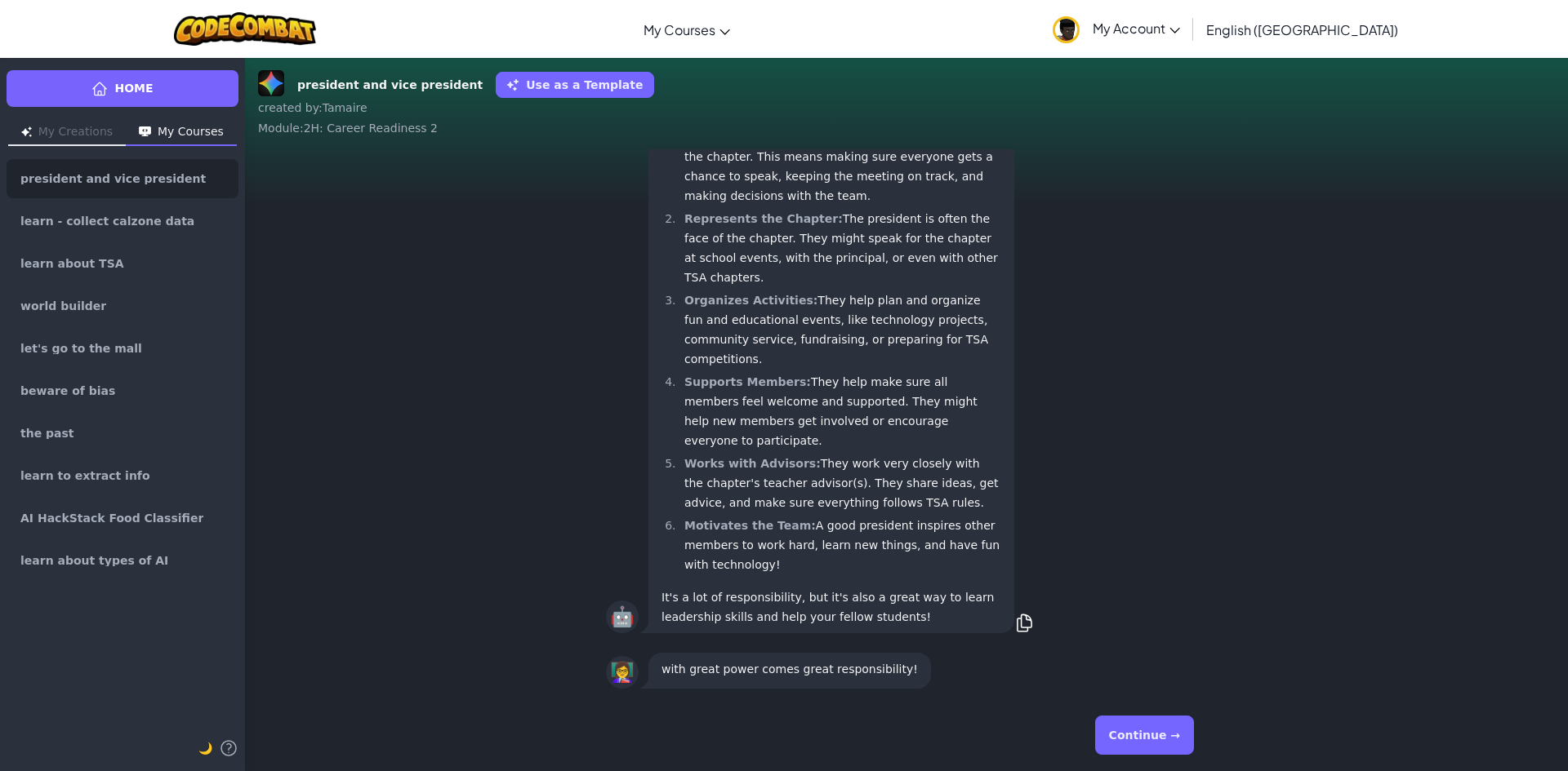
click at [1148, 734] on button "Continue →" at bounding box center [1144, 735] width 99 height 39
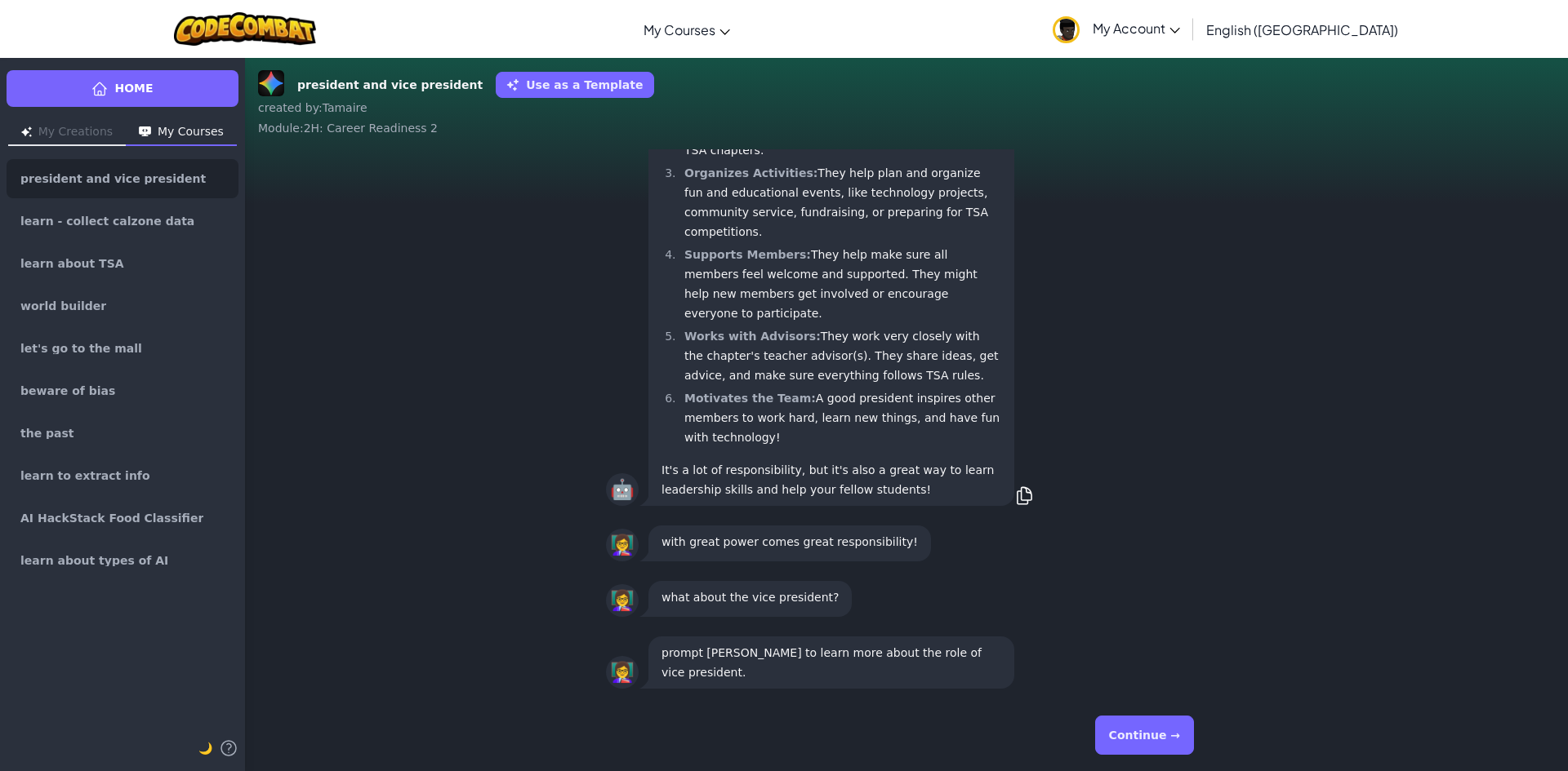
click at [1141, 735] on button "Continue →" at bounding box center [1144, 735] width 99 height 39
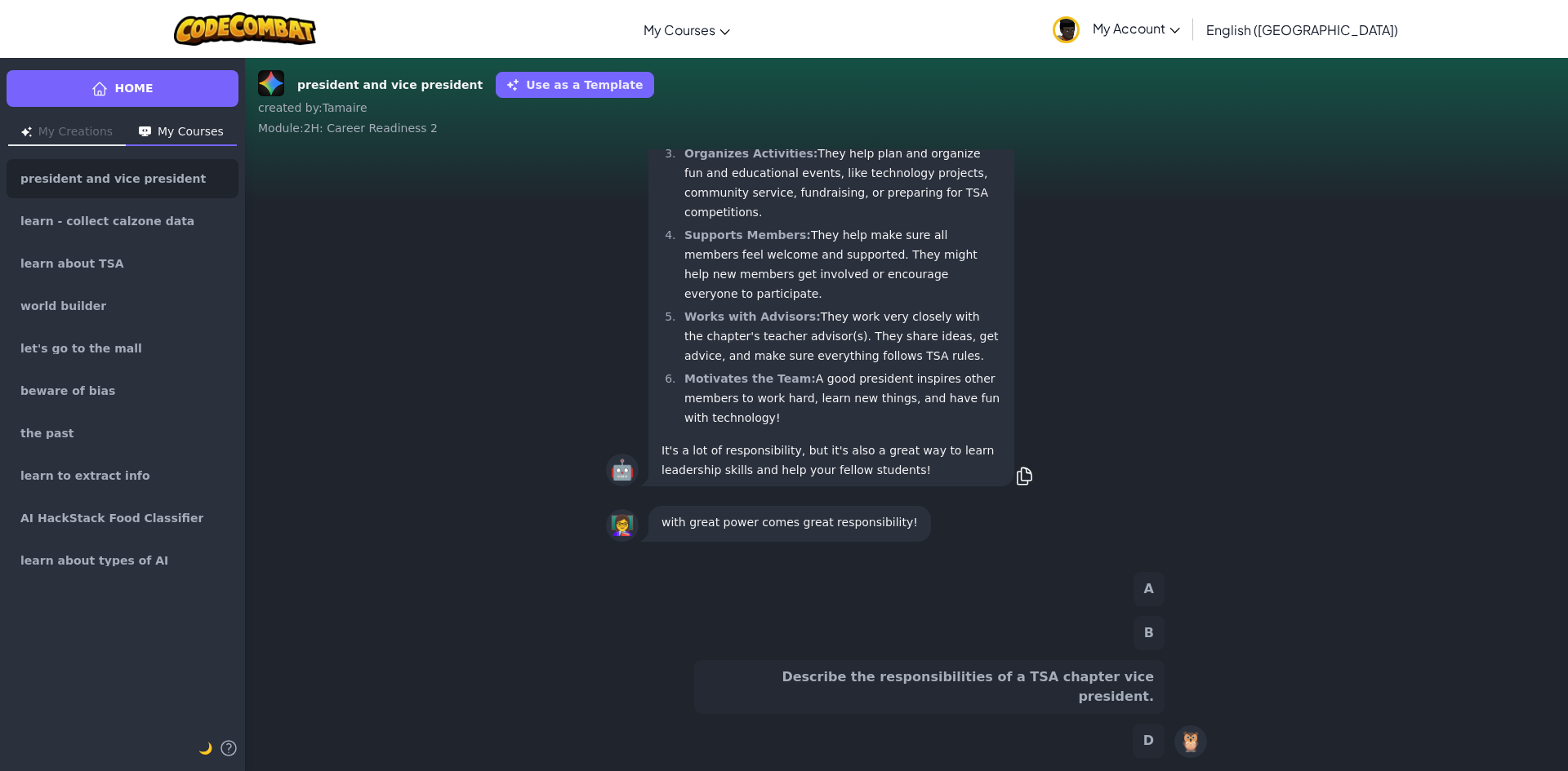
click at [1111, 697] on button "Describe the responsibilities of a TSA chapter vice president." at bounding box center [929, 687] width 470 height 54
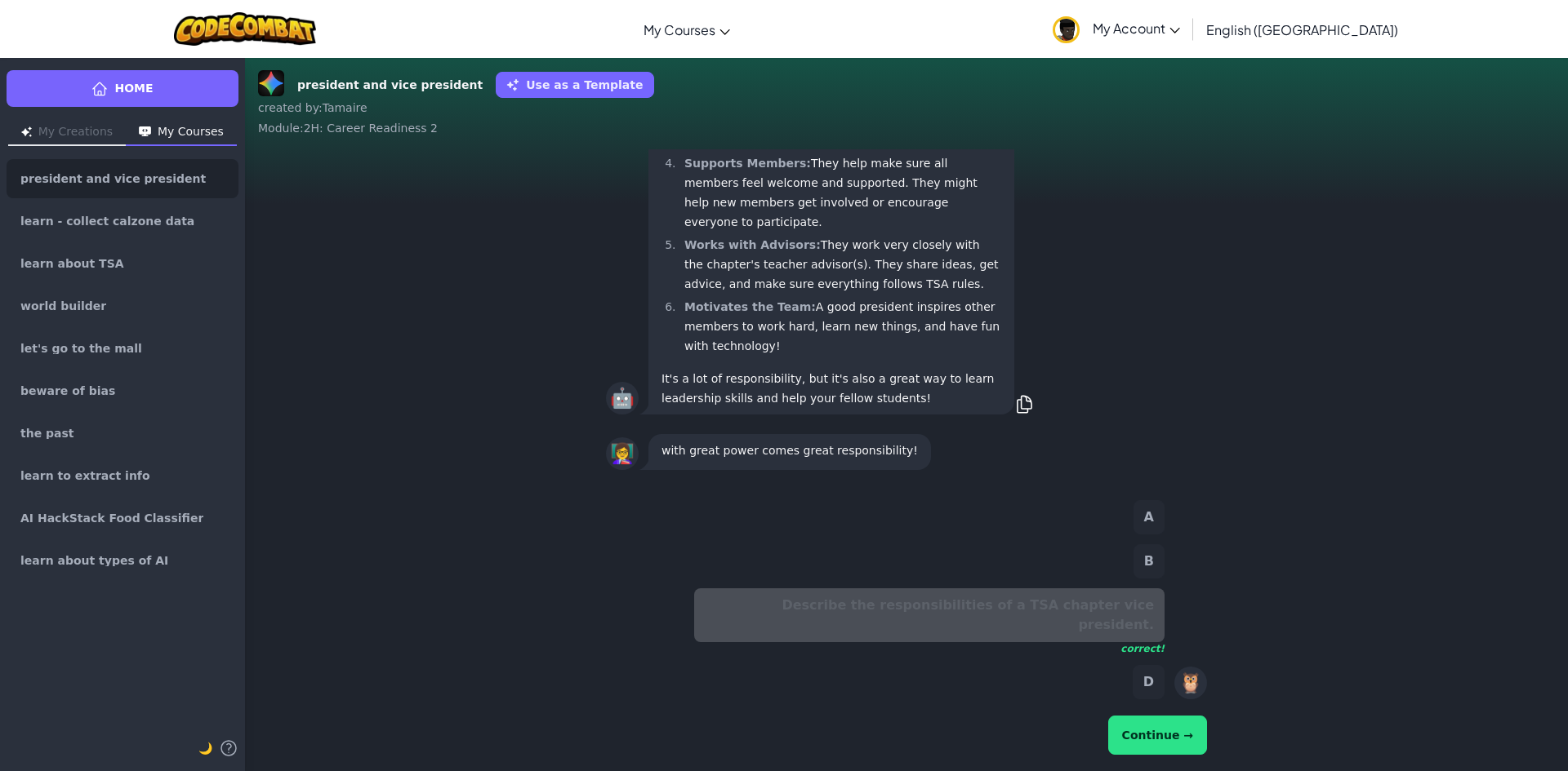
scroll to position [-192, 0]
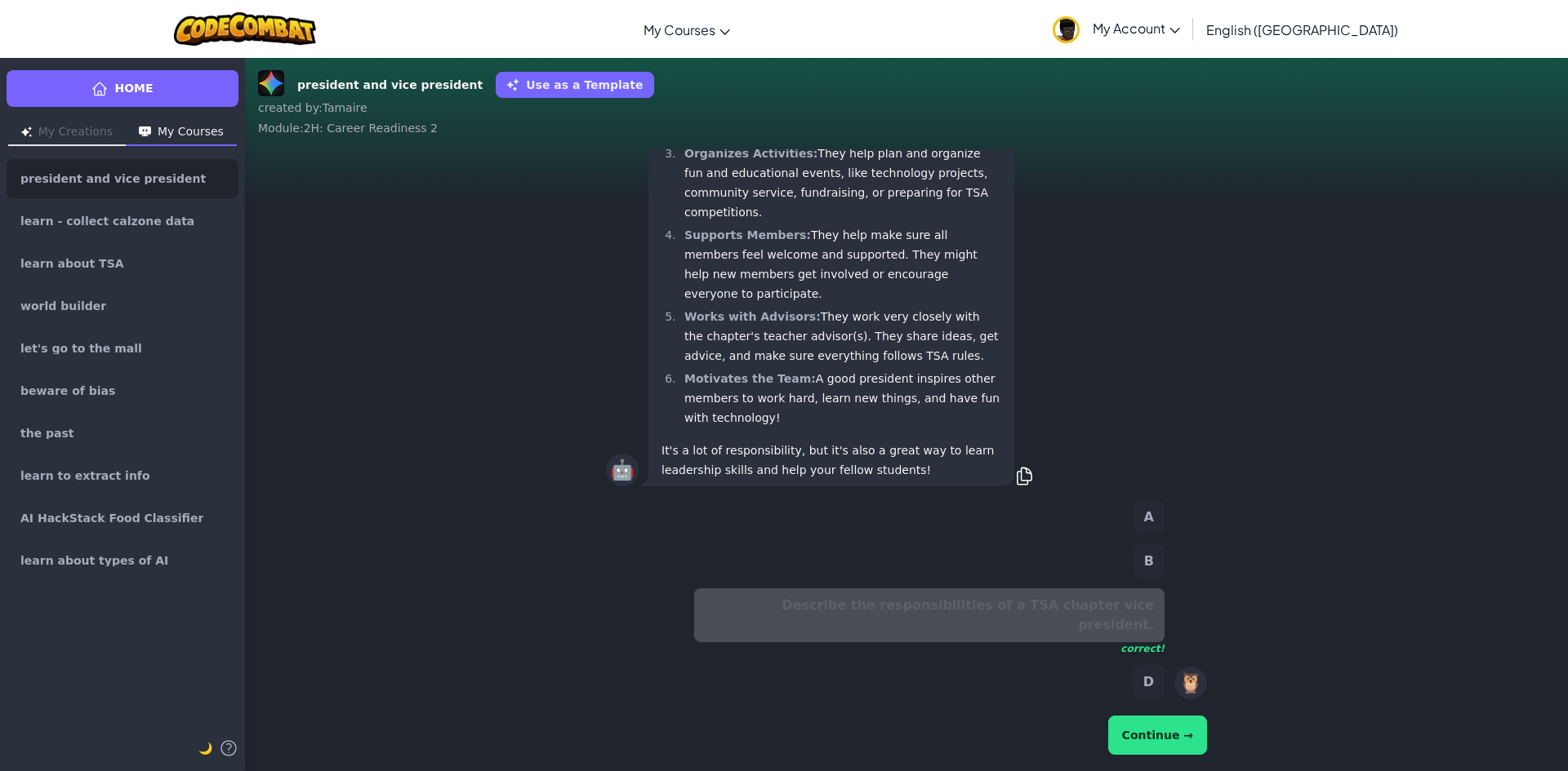
click at [1159, 727] on button "Continue →" at bounding box center [1157, 735] width 99 height 39
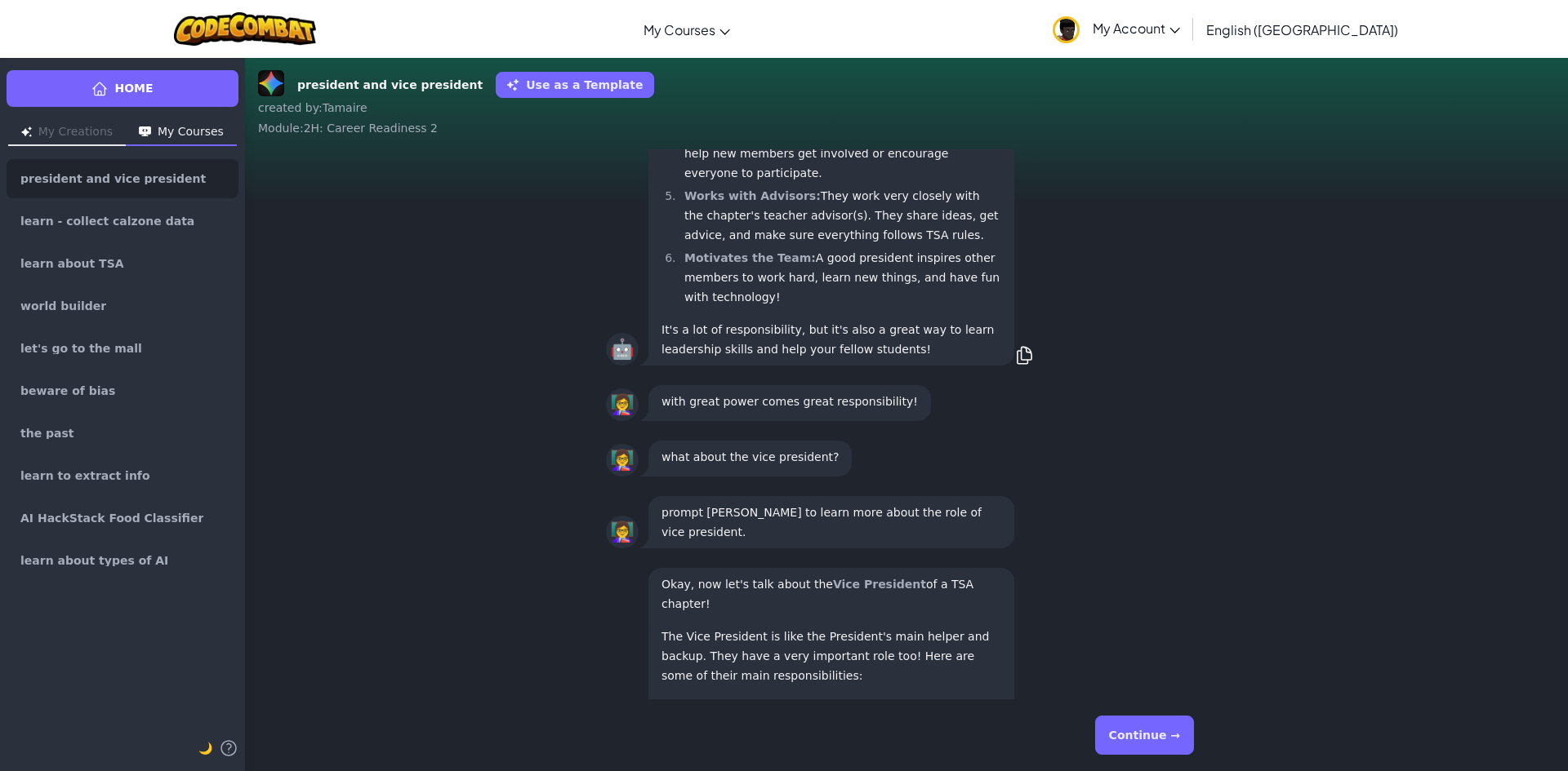
click at [1161, 730] on button "Continue →" at bounding box center [1144, 735] width 99 height 39
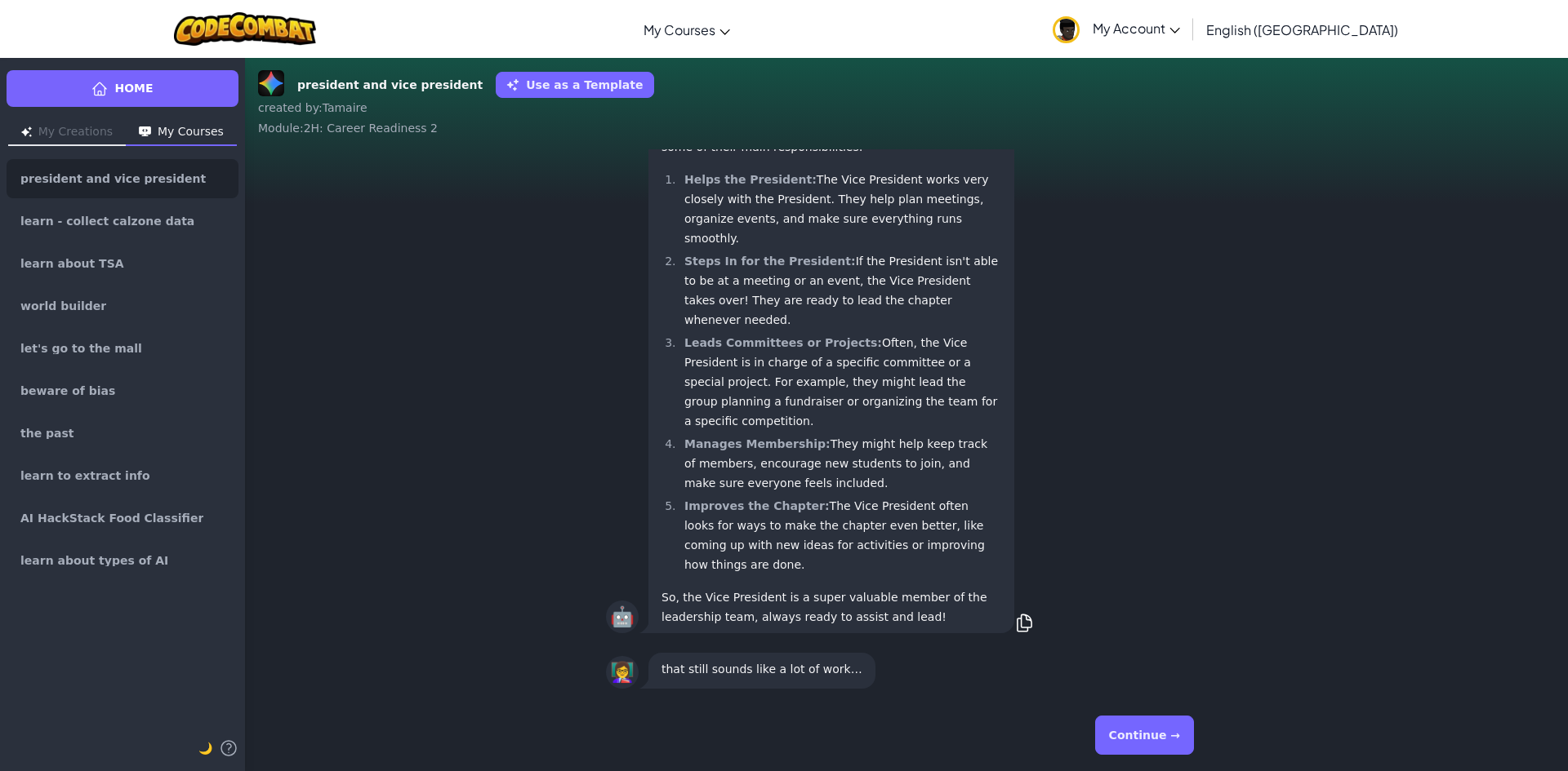
click at [1161, 730] on button "Continue →" at bounding box center [1144, 735] width 99 height 39
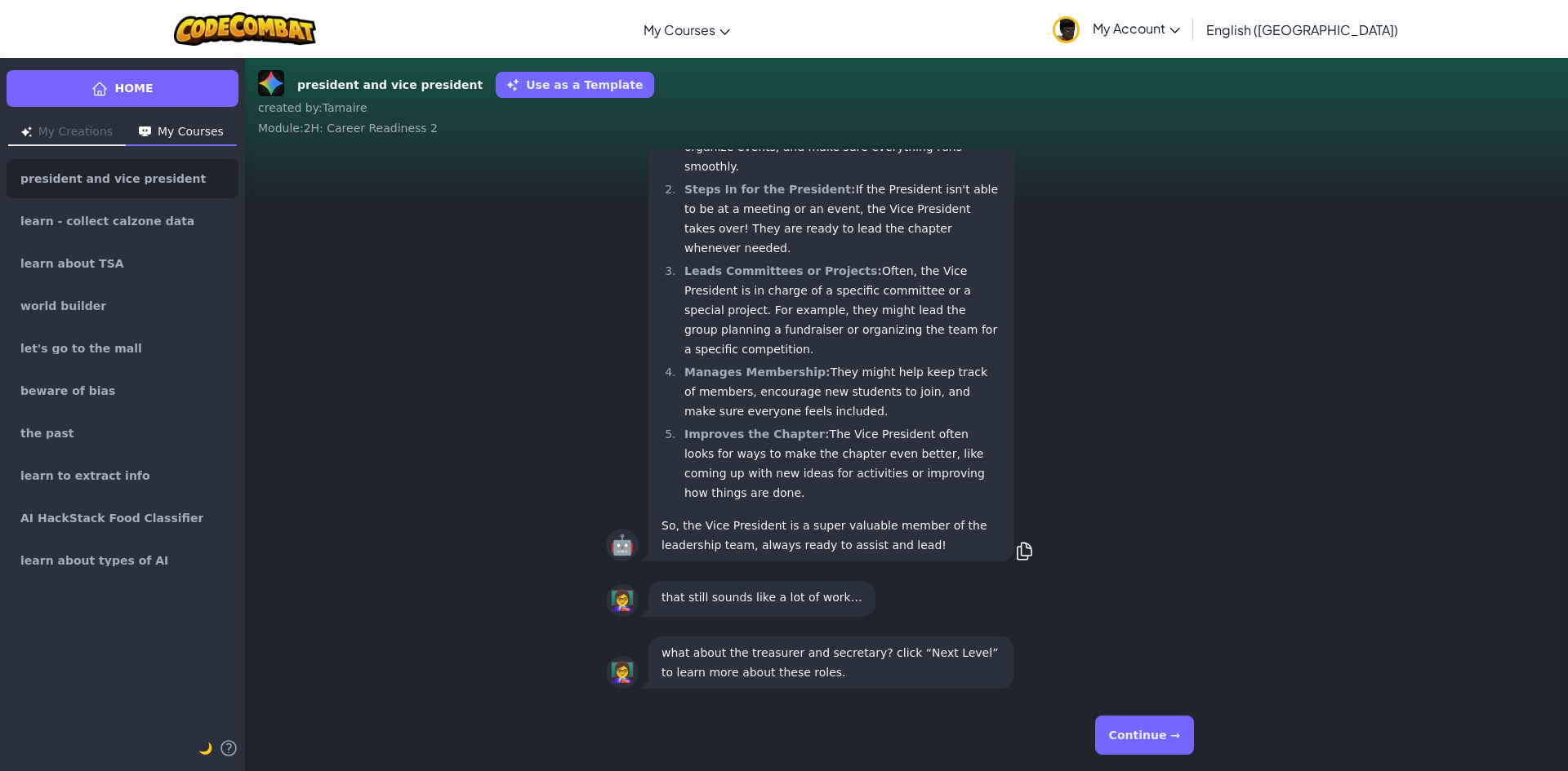
click at [1161, 730] on button "Continue →" at bounding box center [1144, 735] width 99 height 39
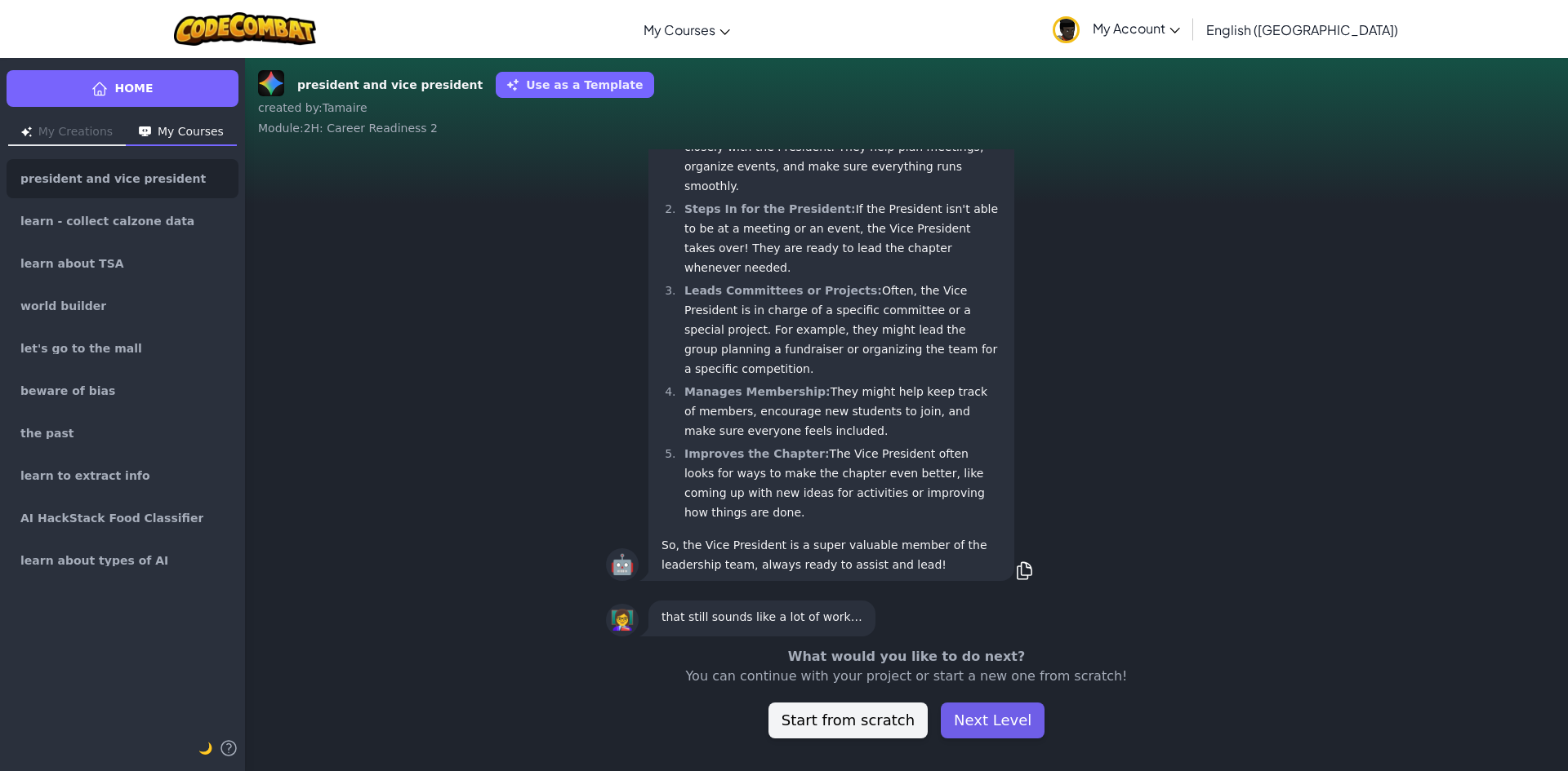
scroll to position [-52, 0]
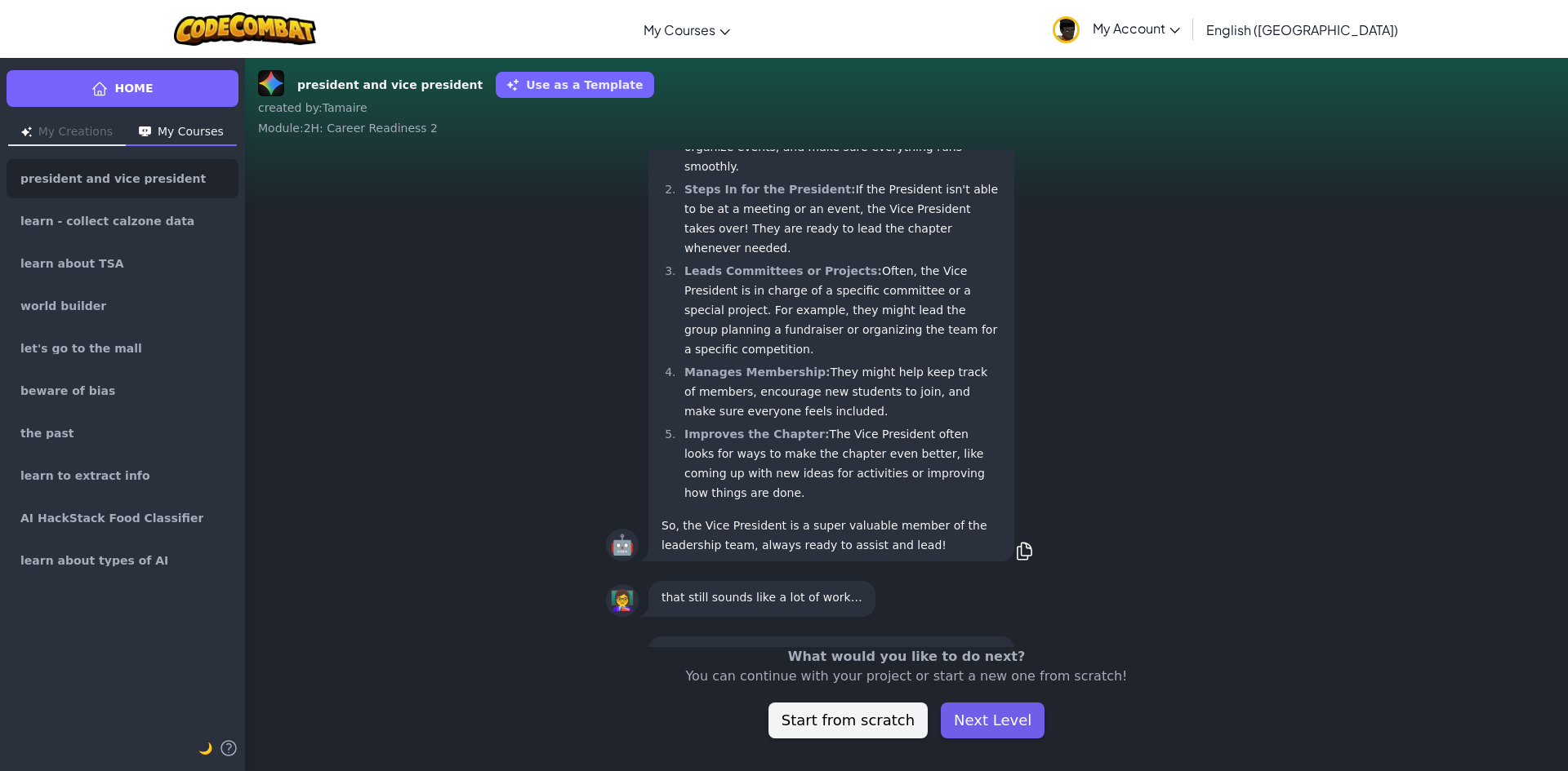
click at [964, 710] on button "Next Level" at bounding box center [992, 720] width 104 height 36
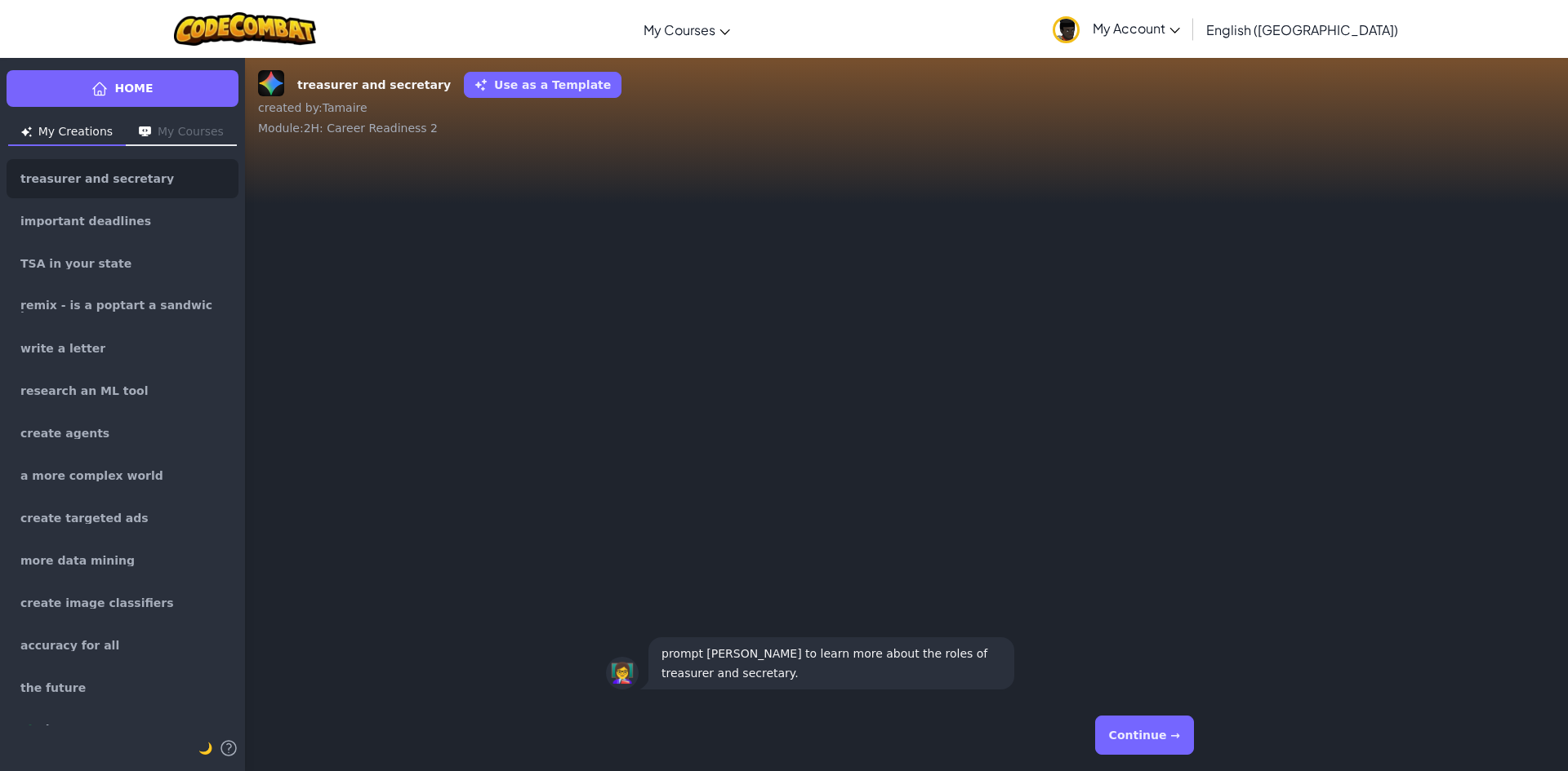
click at [1157, 741] on button "Continue →" at bounding box center [1144, 735] width 99 height 39
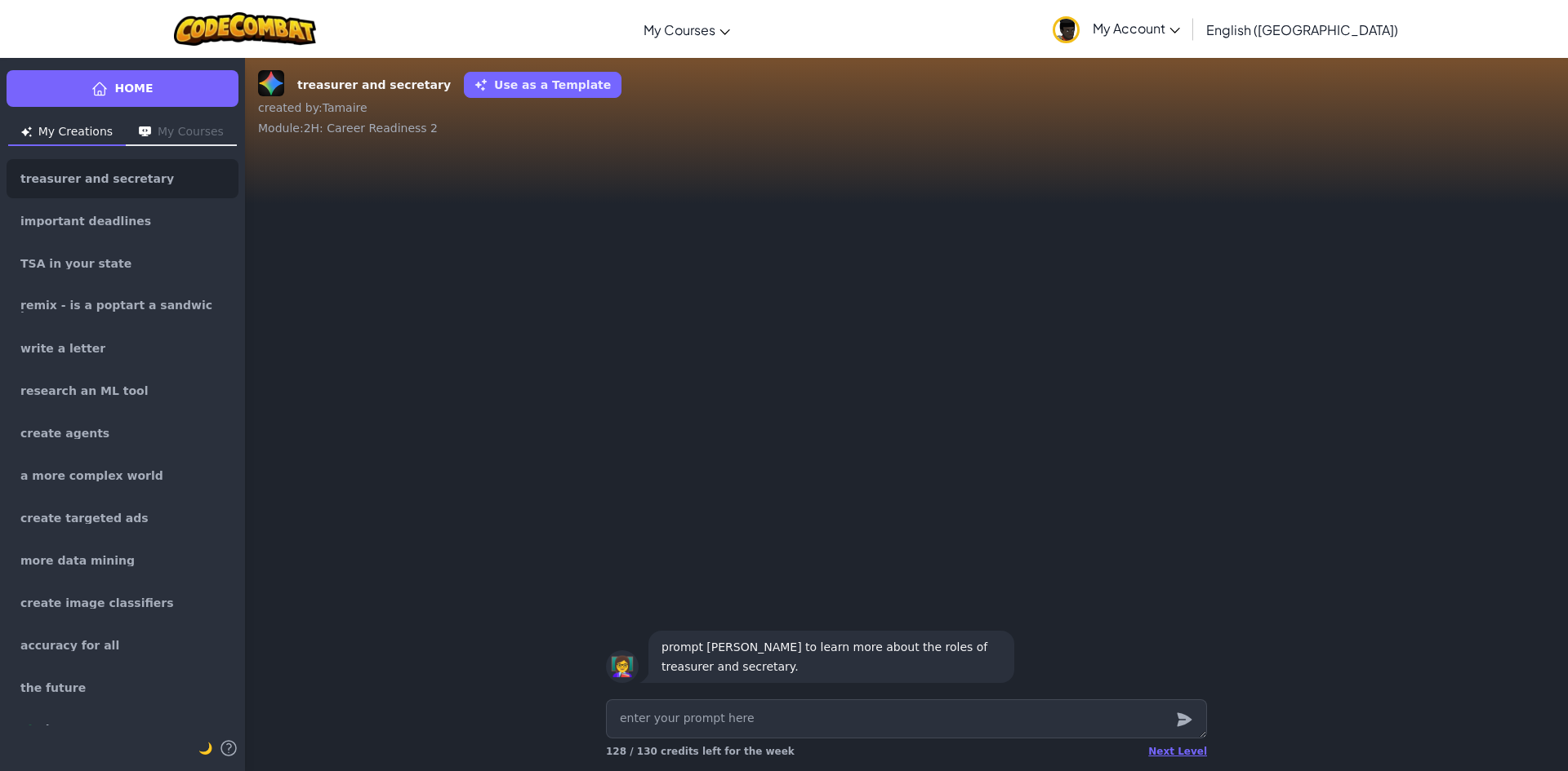
type textarea "x"
type textarea "w"
type textarea "x"
type textarea "wh"
type textarea "x"
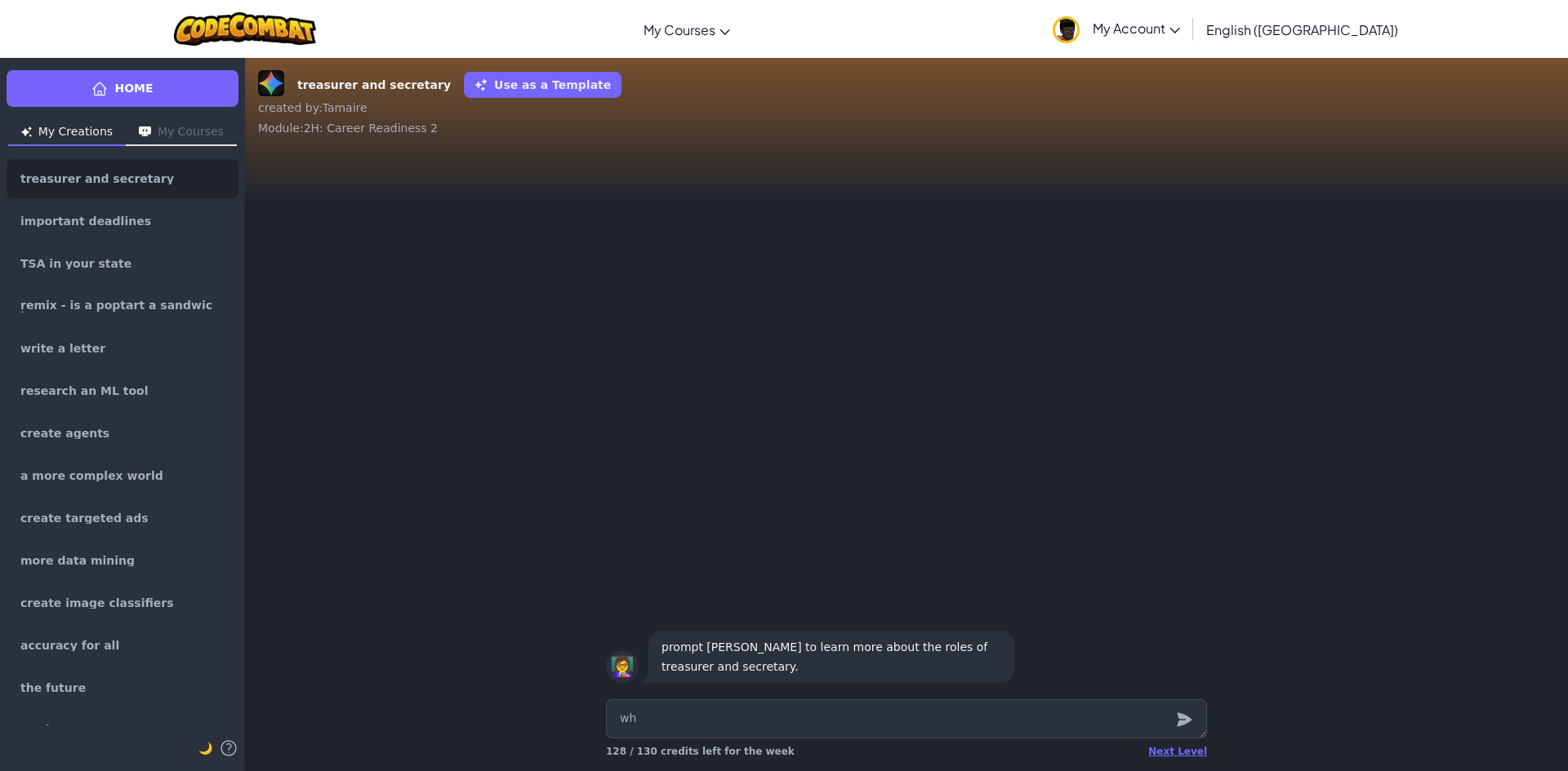
type textarea "wha"
type textarea "x"
type textarea "what"
type textarea "x"
type textarea "what"
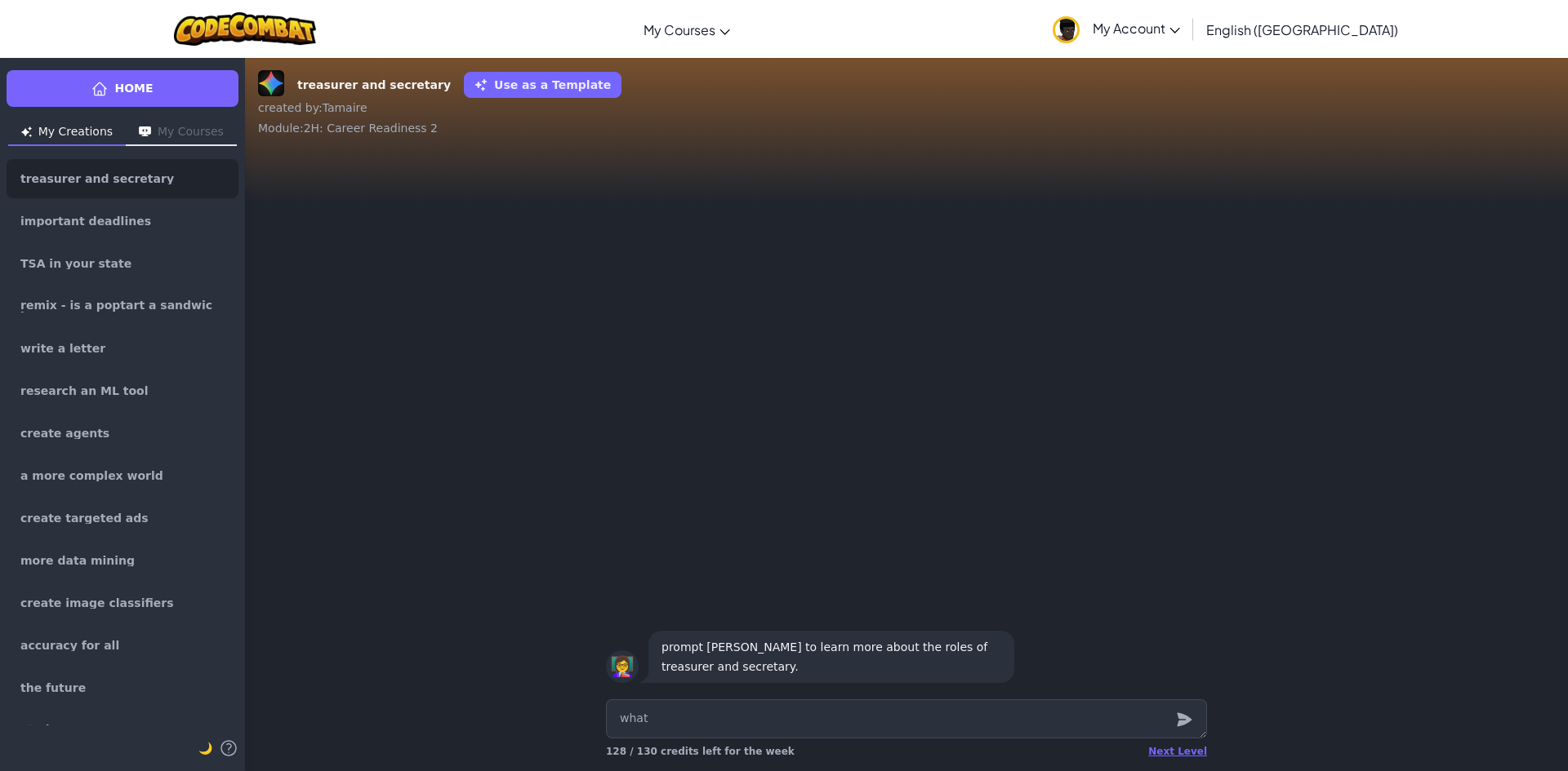
type textarea "x"
type textarea "what i"
type textarea "x"
type textarea "what is"
type textarea "x"
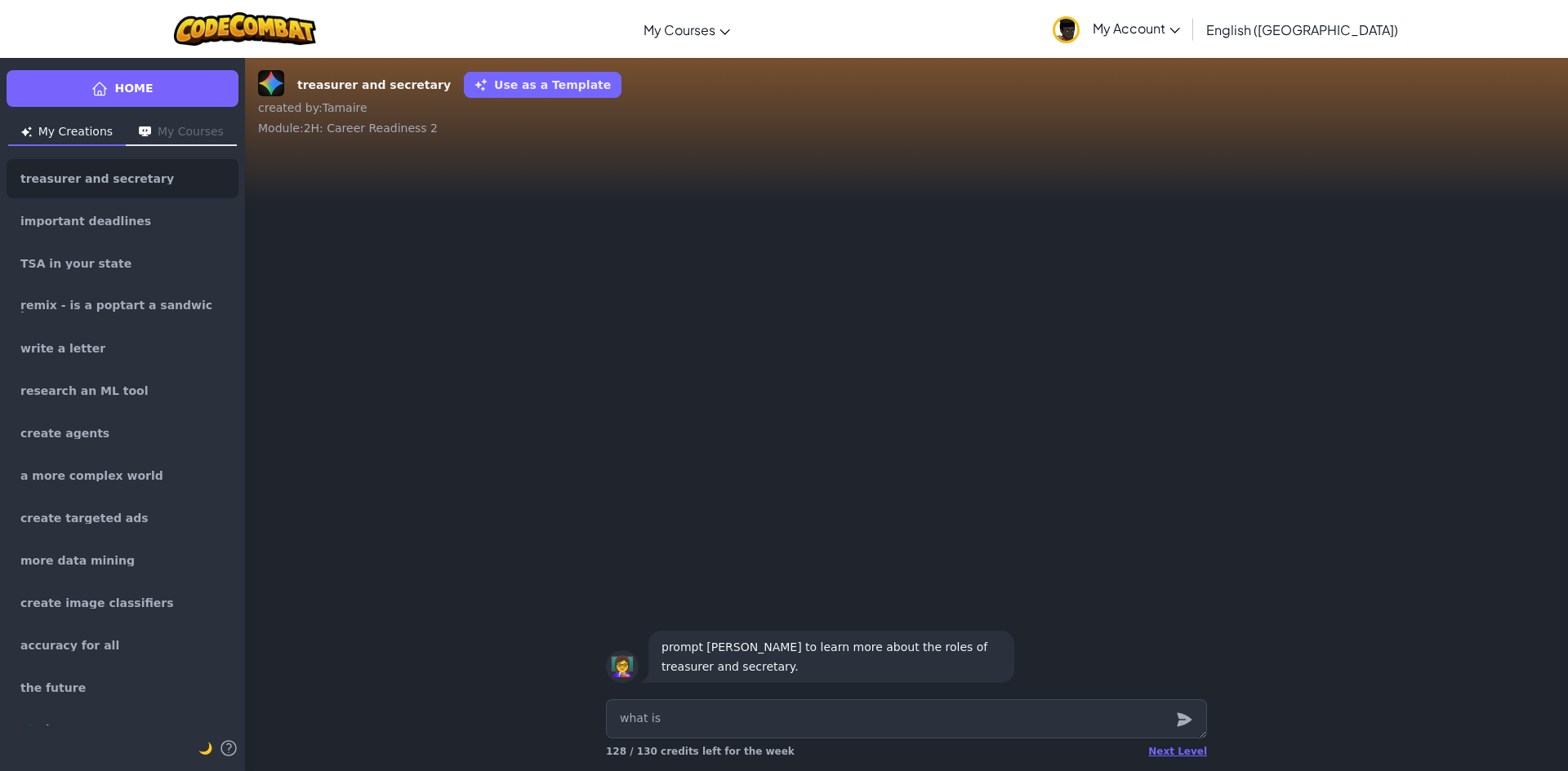
type textarea "what is"
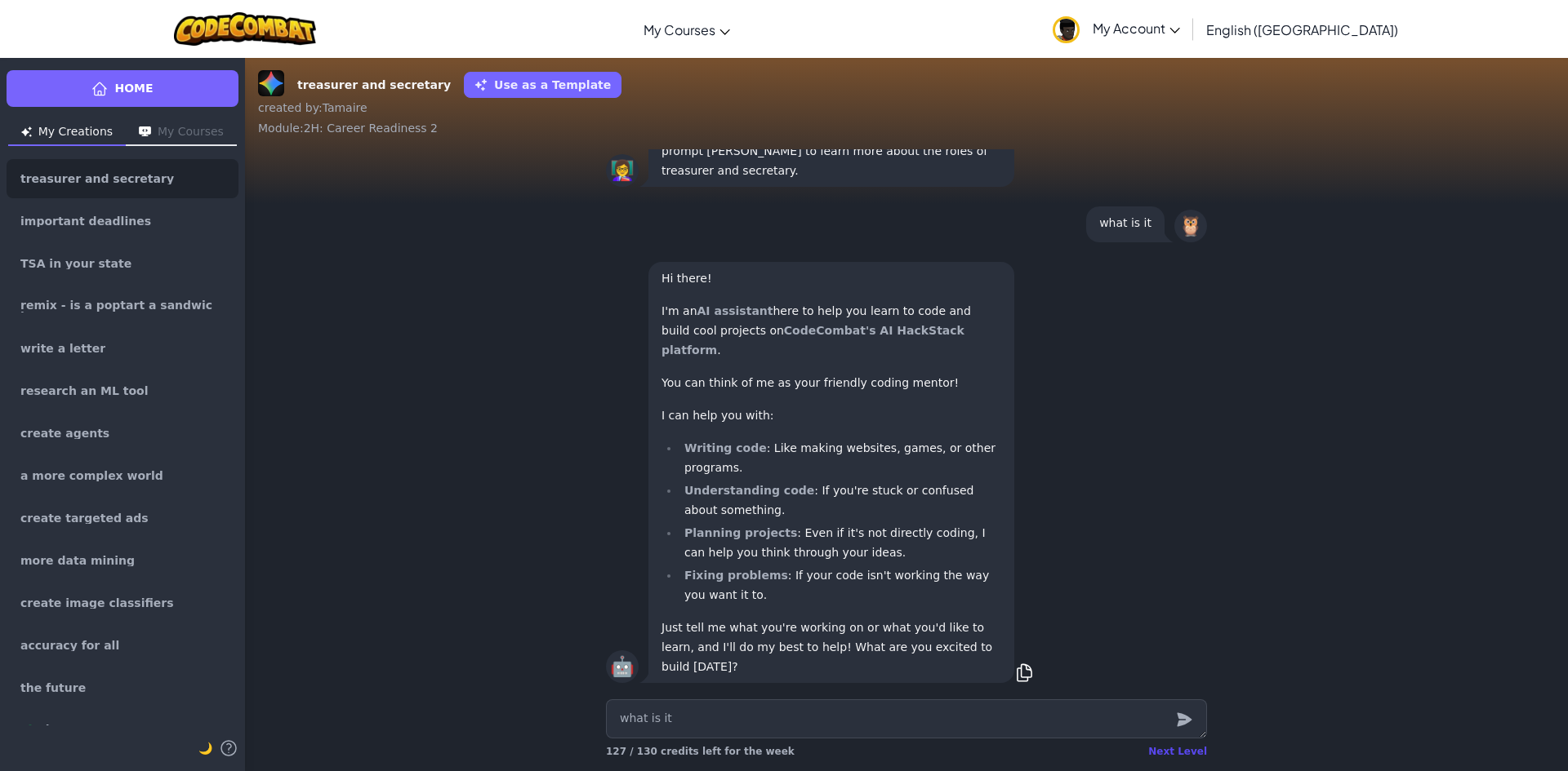
click at [1187, 756] on div "Next Level" at bounding box center [1177, 752] width 59 height 13
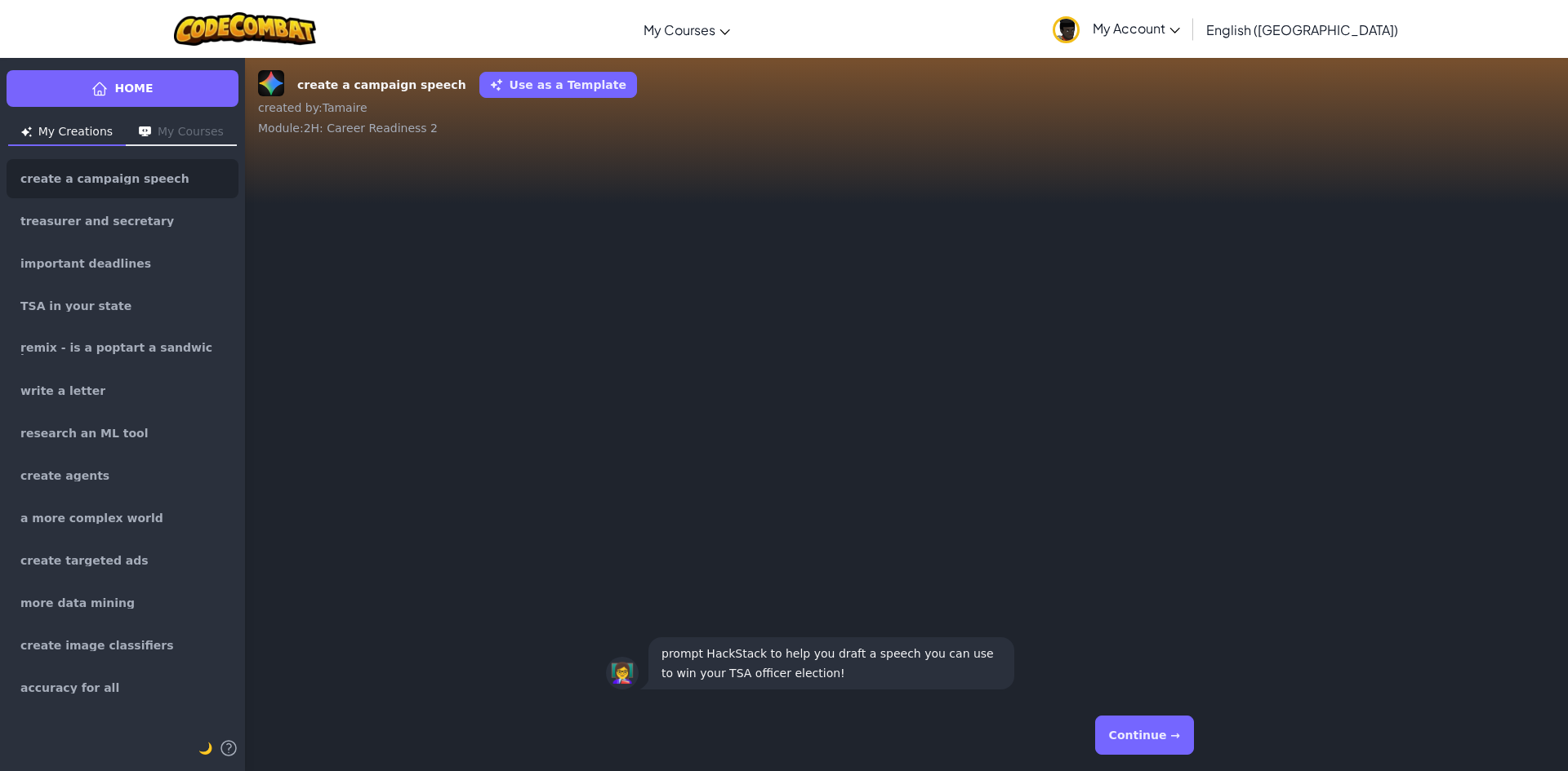
click at [1138, 728] on button "Continue →" at bounding box center [1144, 735] width 99 height 39
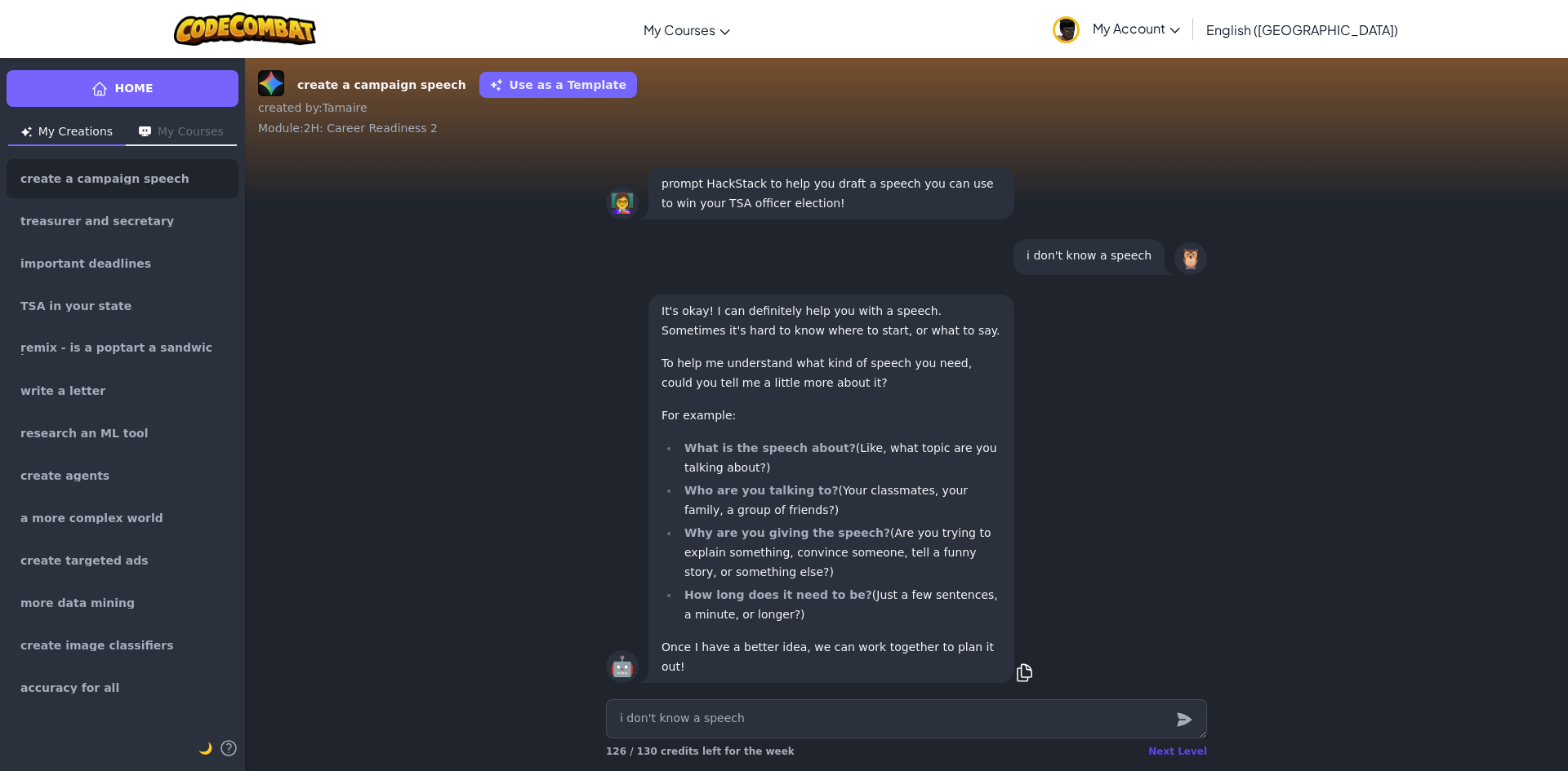
click at [1164, 752] on div "Next Level" at bounding box center [1177, 752] width 59 height 13
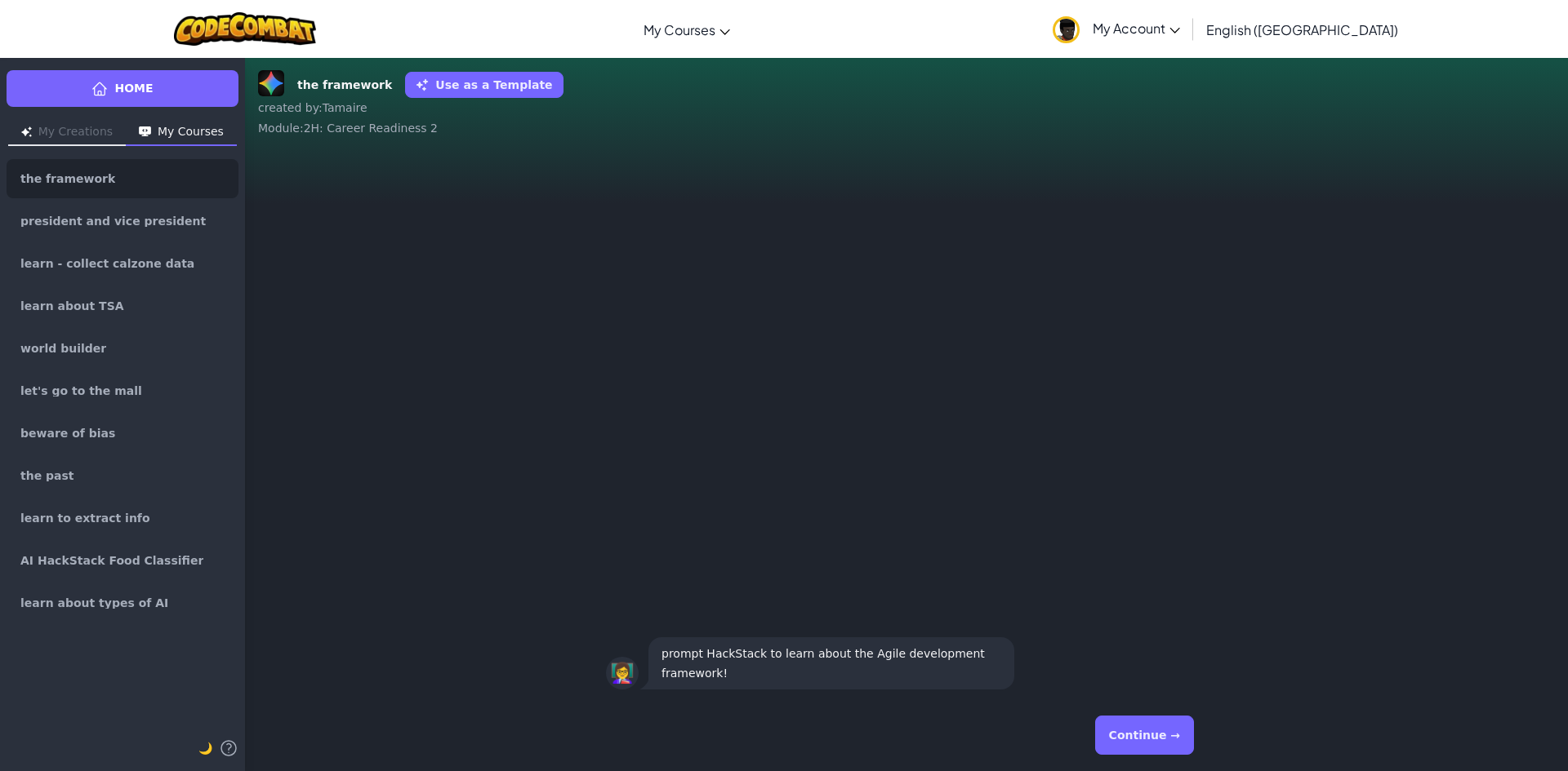
click at [90, 128] on button "My Creations" at bounding box center [67, 133] width 118 height 26
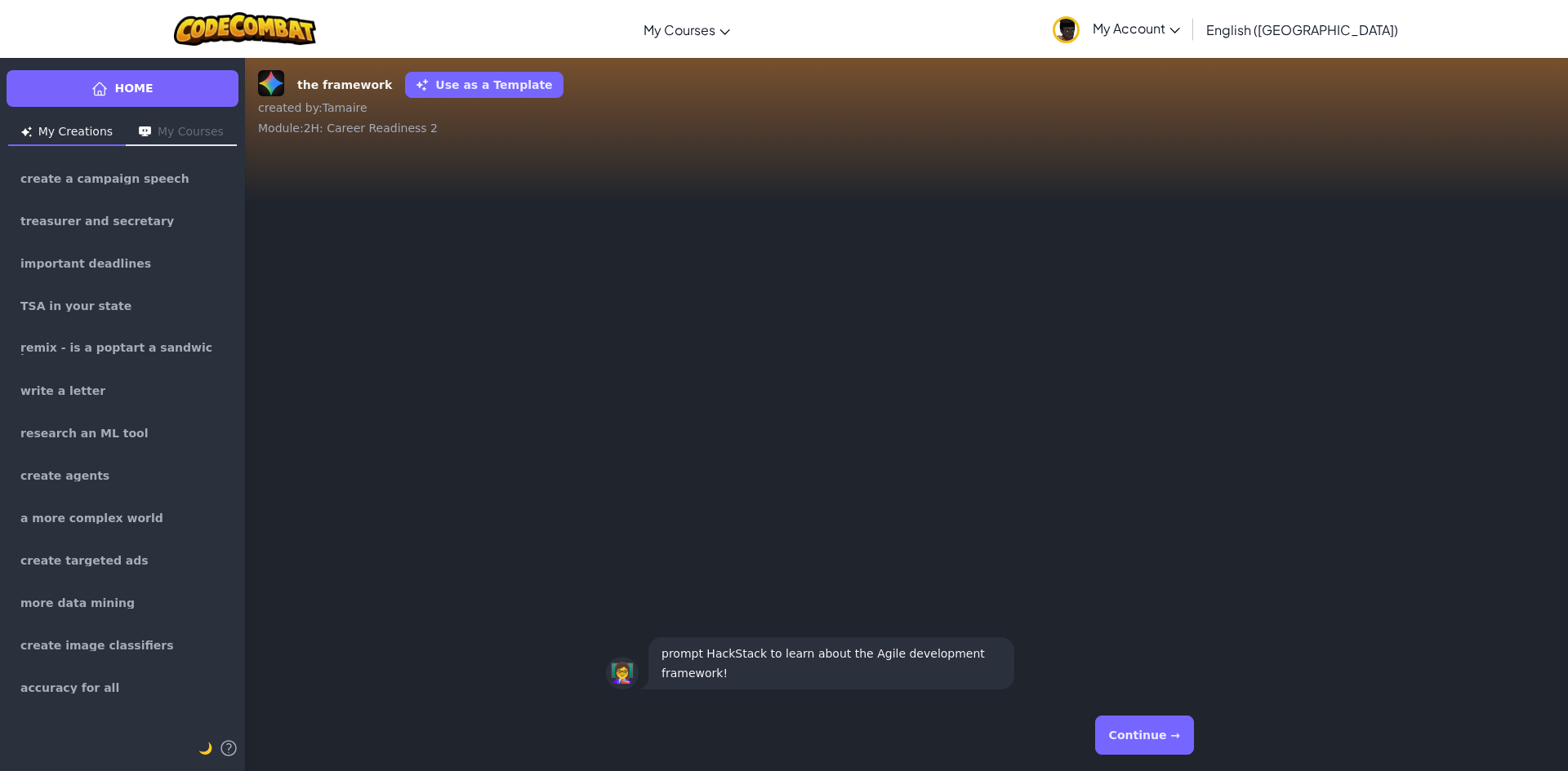
click at [140, 129] on img "button" at bounding box center [145, 132] width 12 height 11
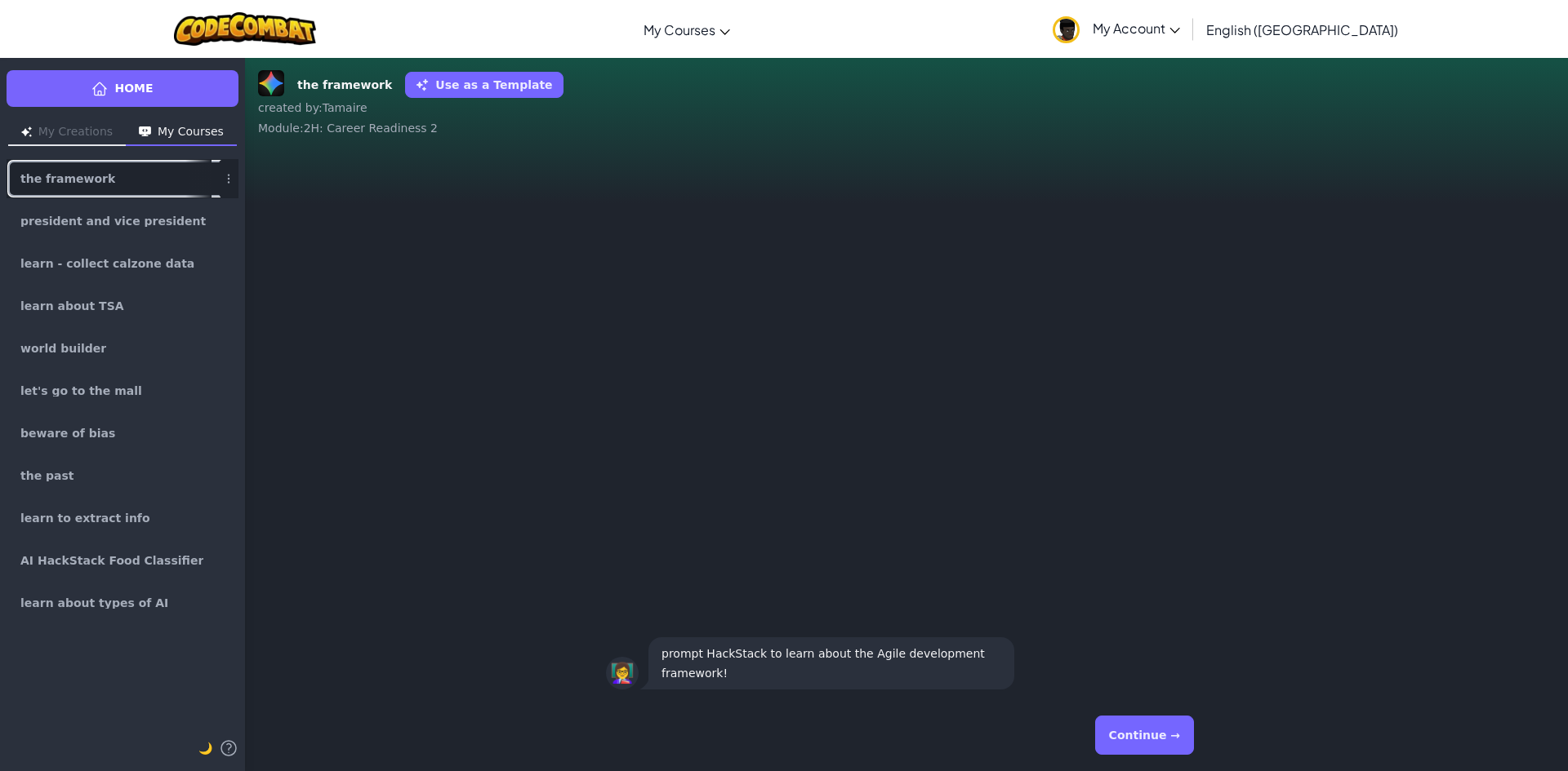
click at [129, 183] on link "the framework" at bounding box center [123, 178] width 232 height 39
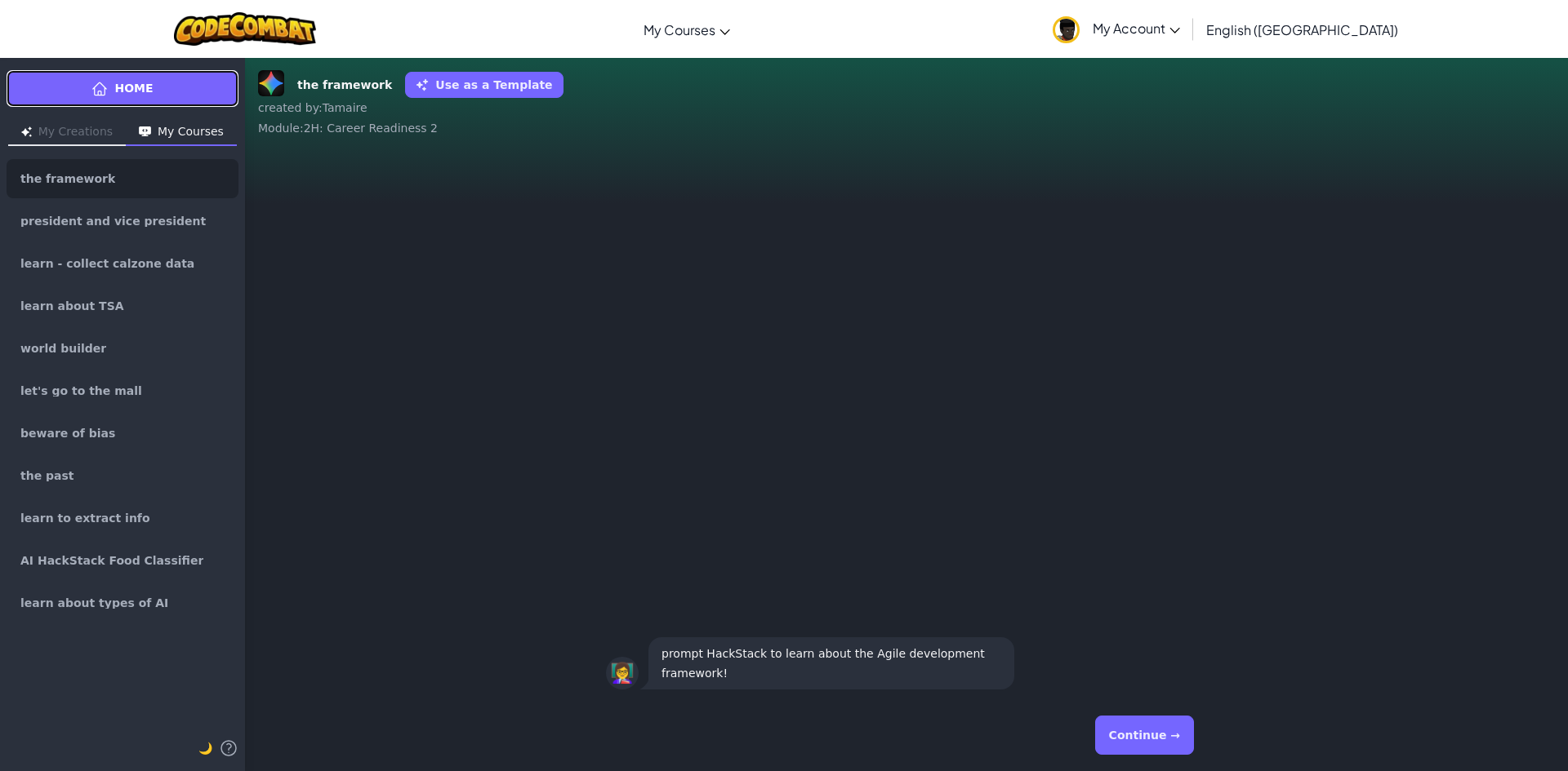
click at [118, 83] on span "Home" at bounding box center [133, 89] width 38 height 17
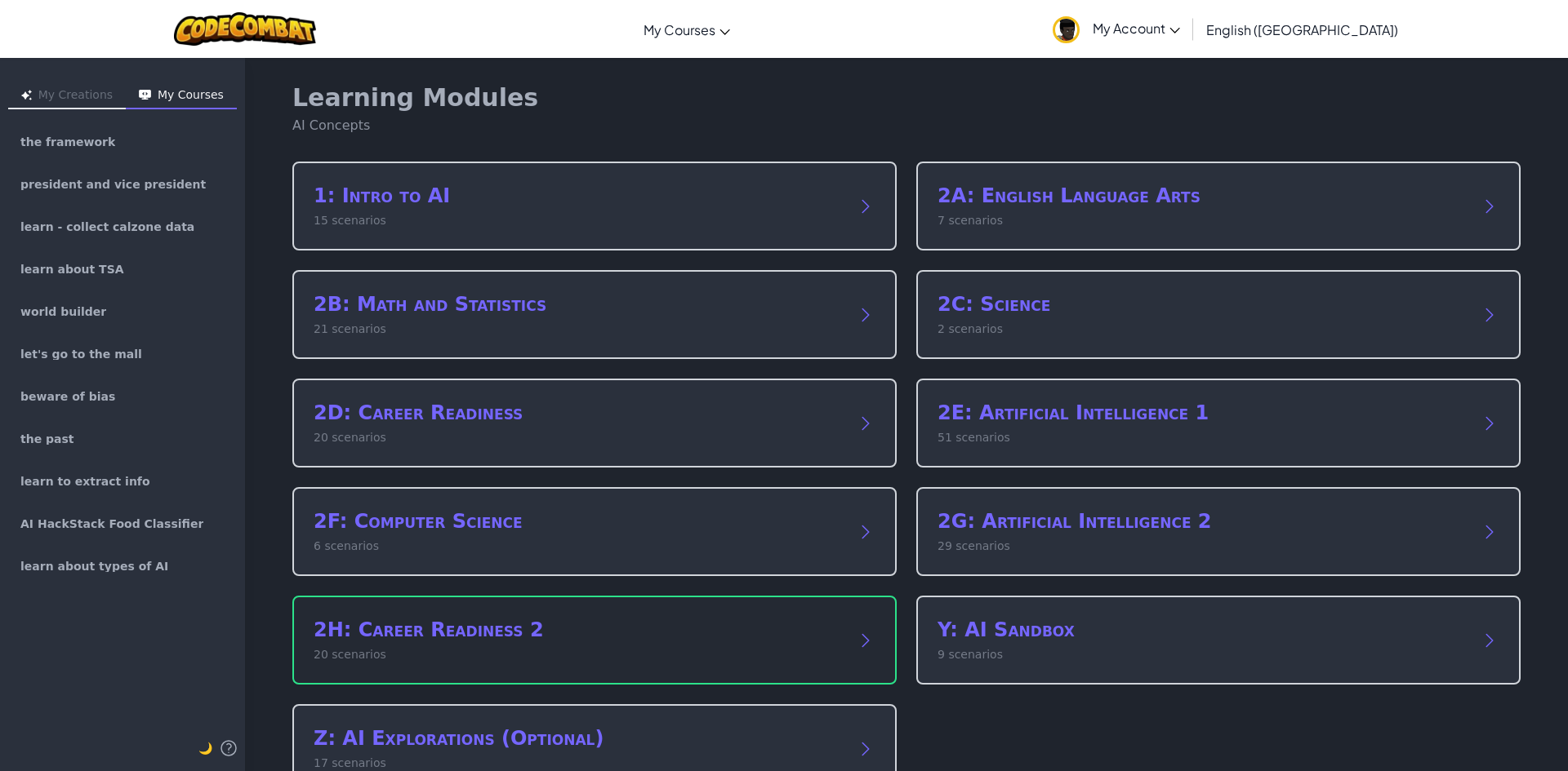
click at [563, 653] on p "20 scenarios" at bounding box center [578, 655] width 529 height 17
